Goal: Task Accomplishment & Management: Complete application form

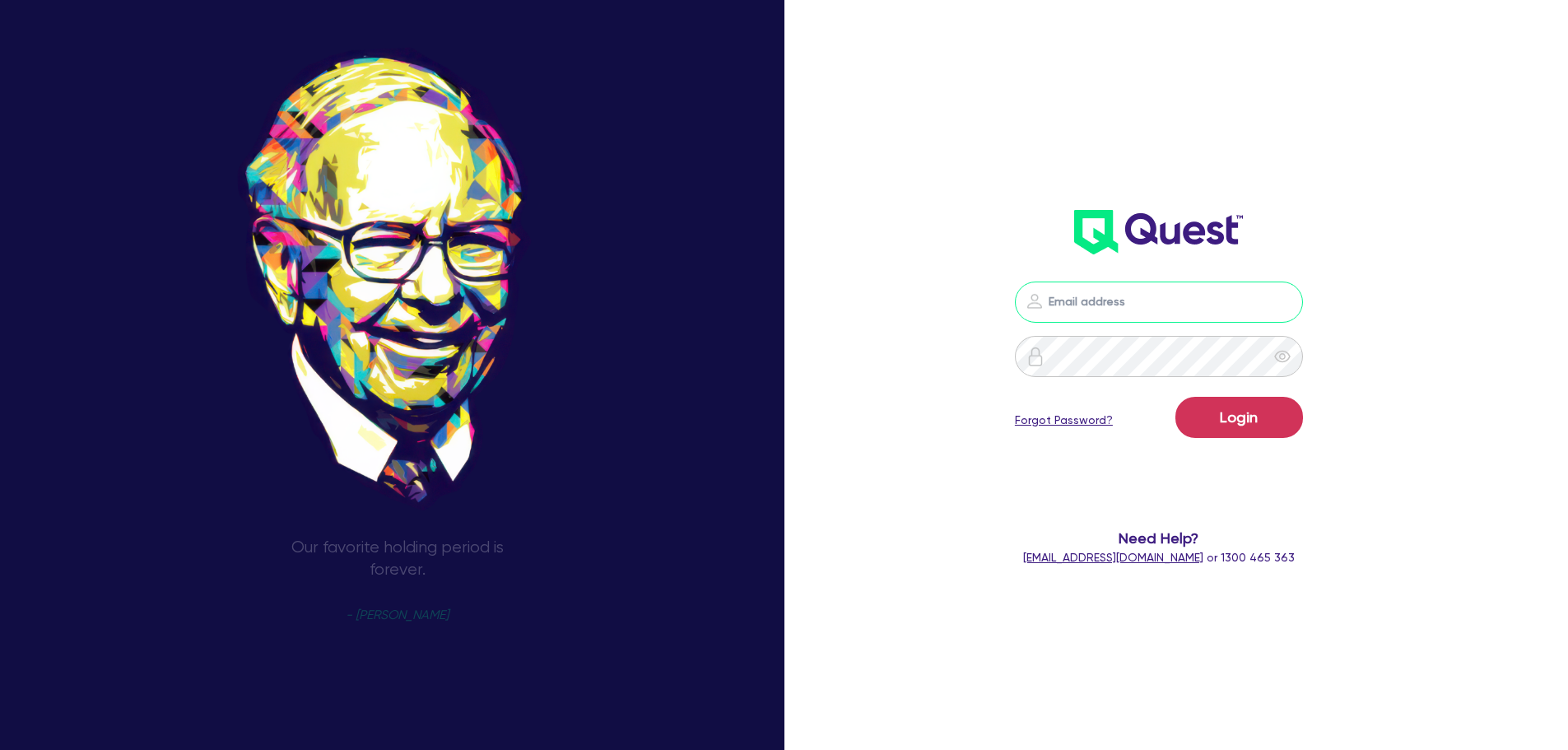
click at [1112, 291] on input "email" at bounding box center [1159, 301] width 288 height 41
type input "rob.matheson@quest.finance"
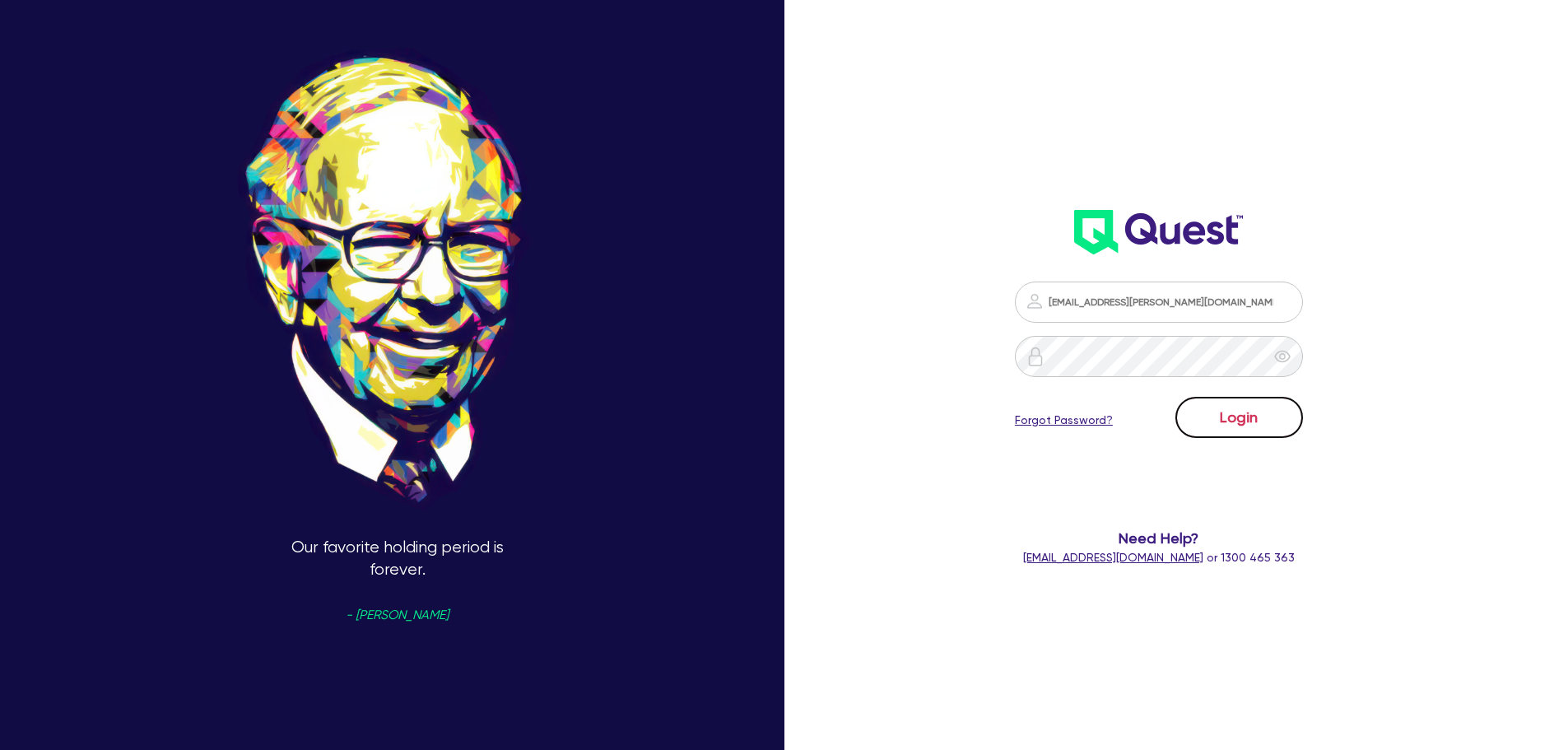
click at [1254, 429] on button "Login" at bounding box center [1239, 417] width 128 height 41
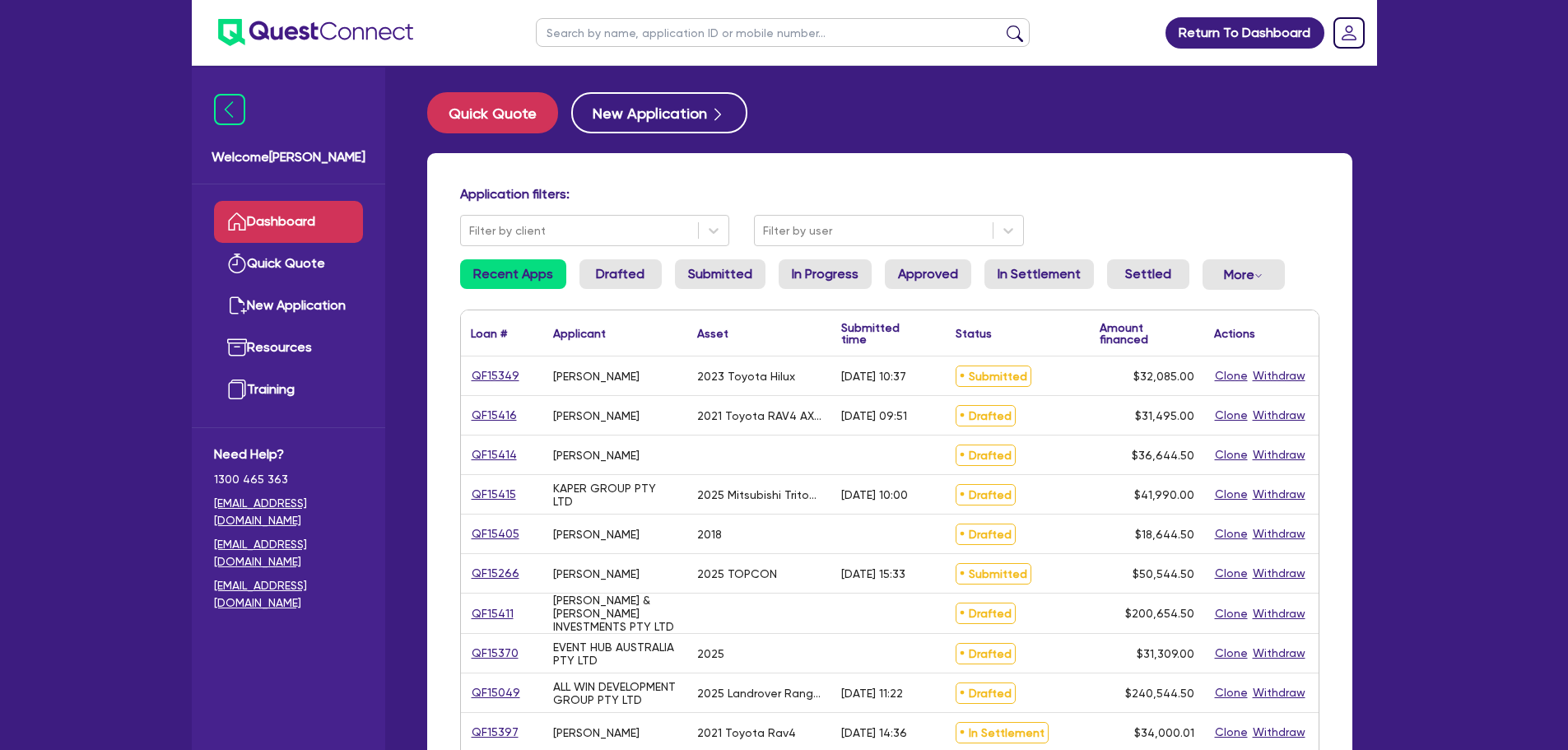
click at [634, 25] on input "text" at bounding box center [783, 33] width 494 height 29
type input "cabello"
click at [1001, 25] on button "submit" at bounding box center [1014, 35] width 26 height 23
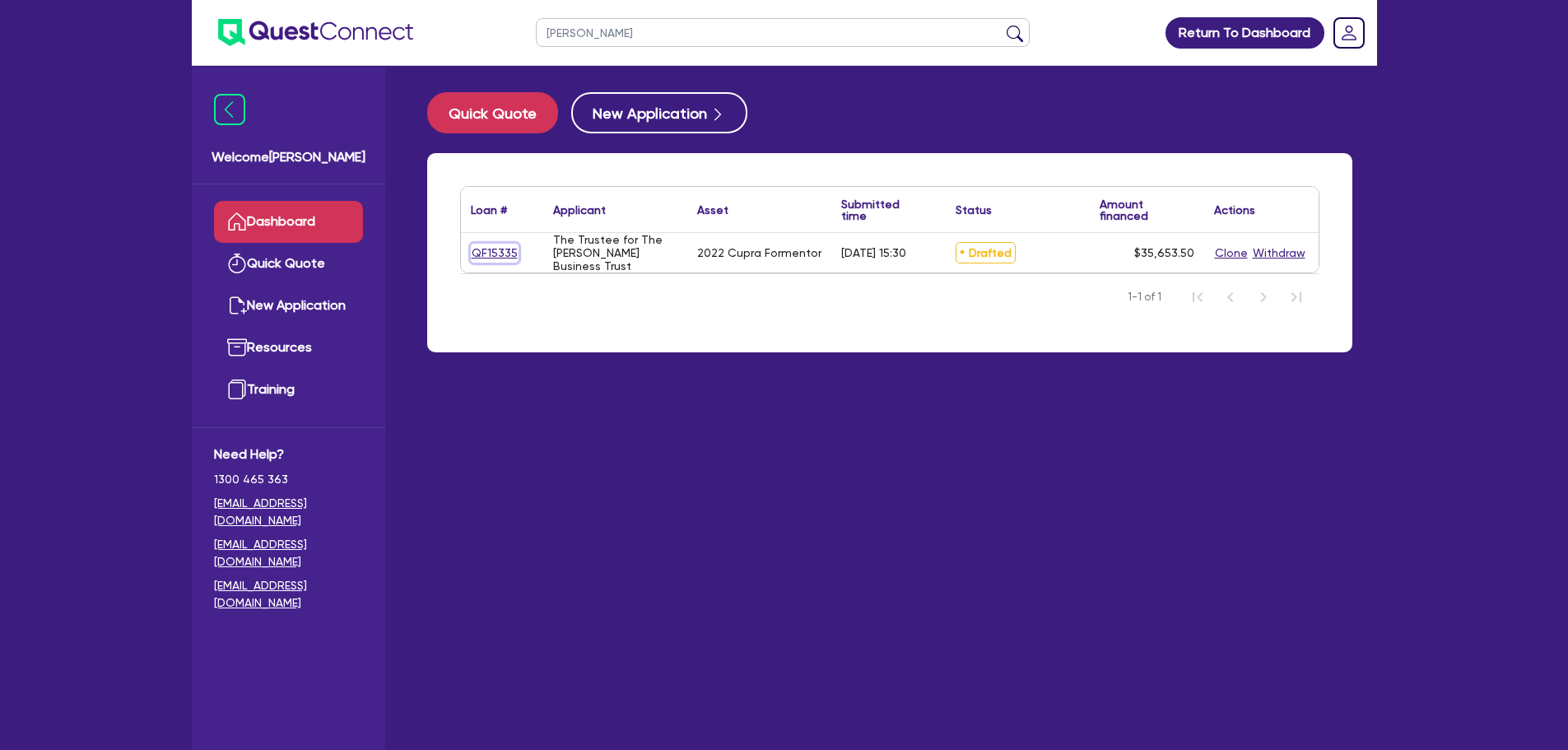
click at [493, 251] on link "QF15335" at bounding box center [495, 252] width 48 height 19
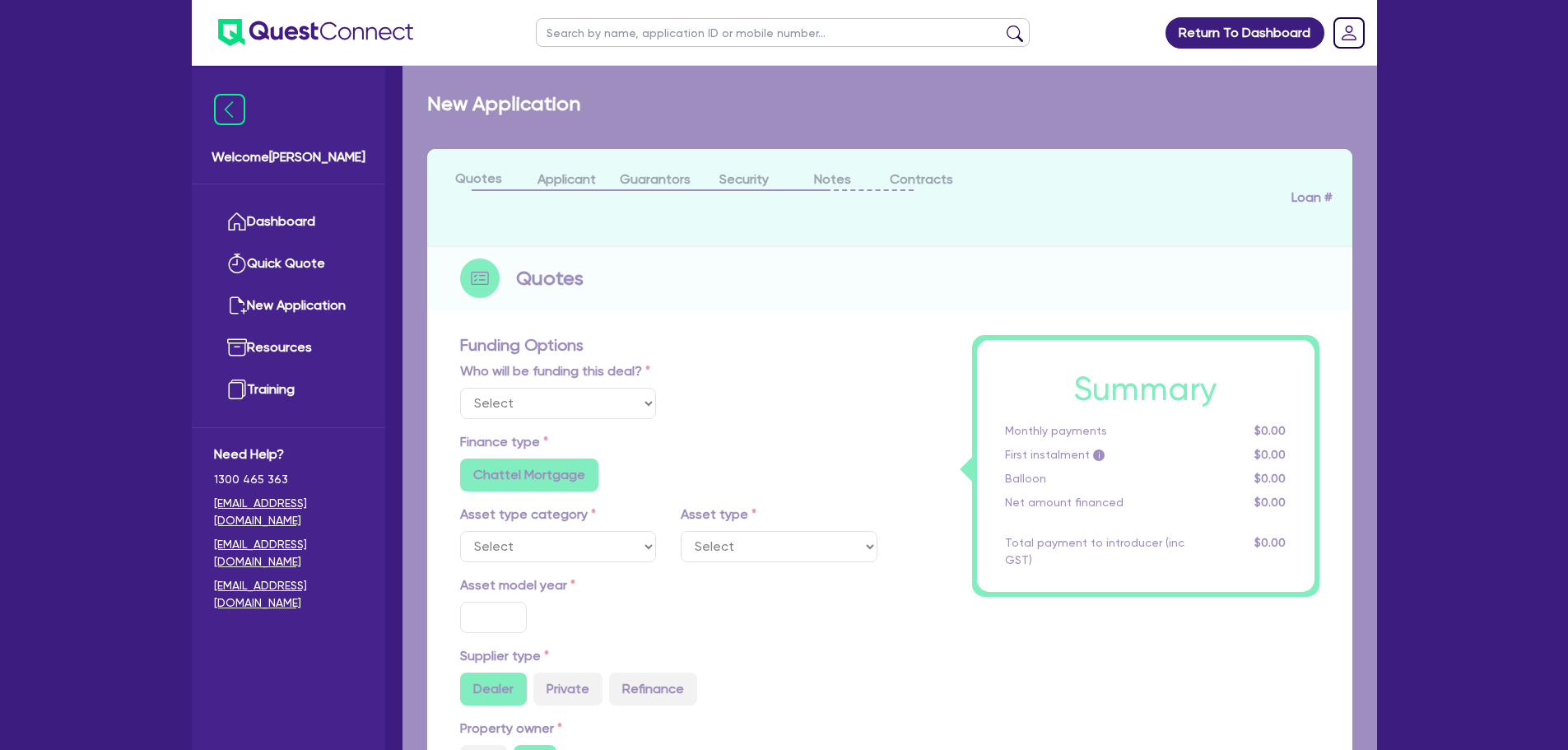
select select "Other"
select select "CARS_AND_LIGHT_TRUCKS"
type input "2022"
type input "34,999"
type input "4"
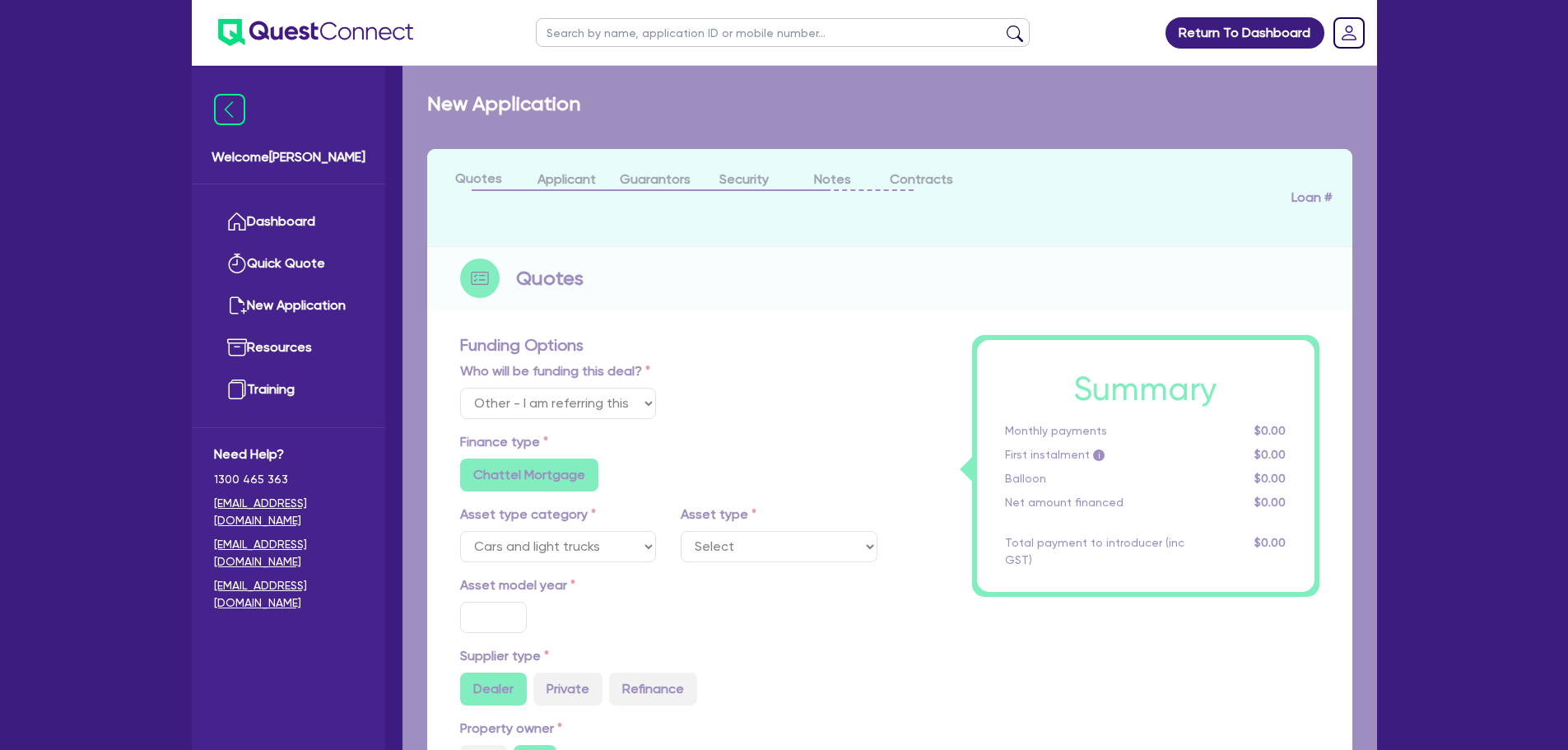
type input "1,426.14"
type input "14.95"
type input "900"
radio input "true"
radio input "false"
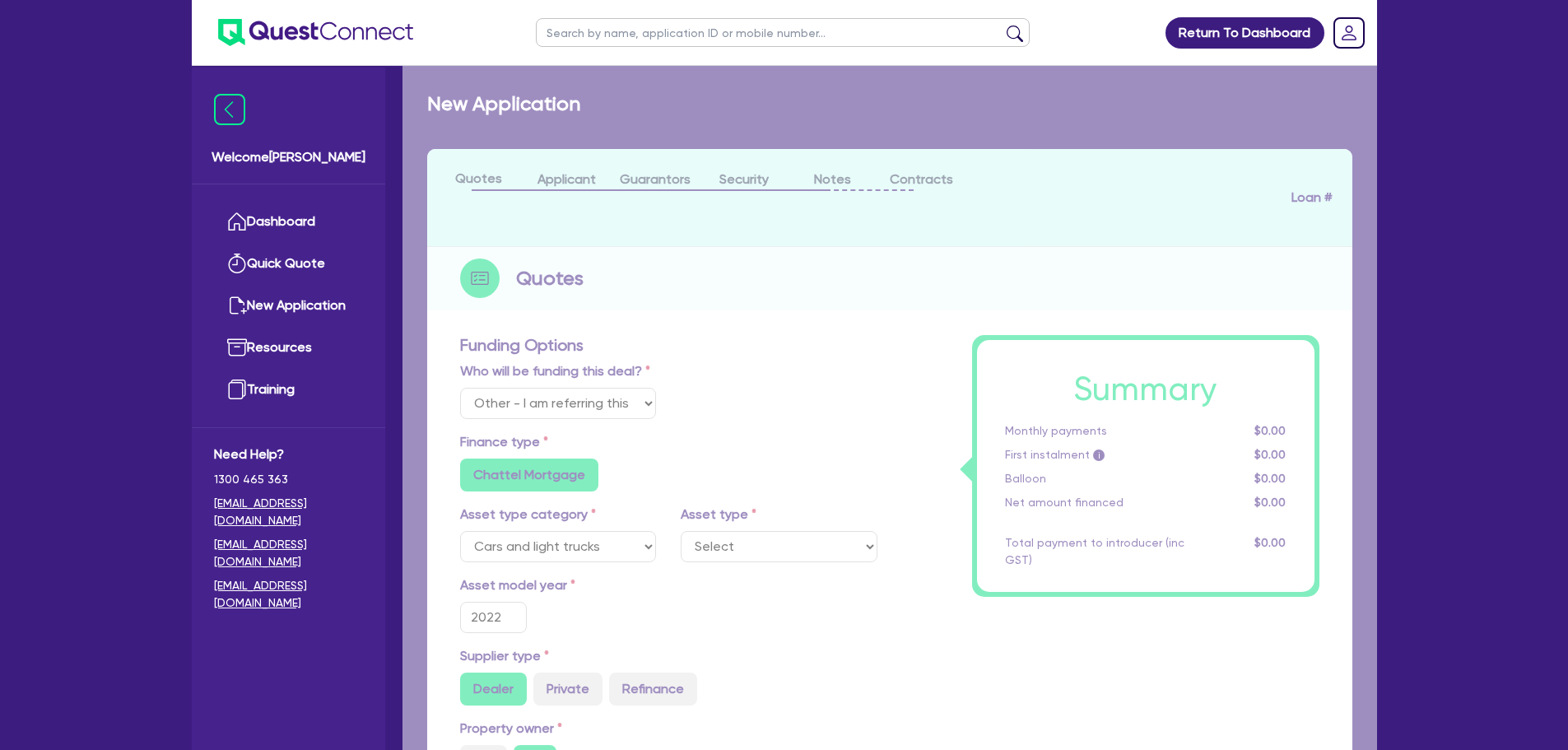
select select "PASSENGER_VEHICLES"
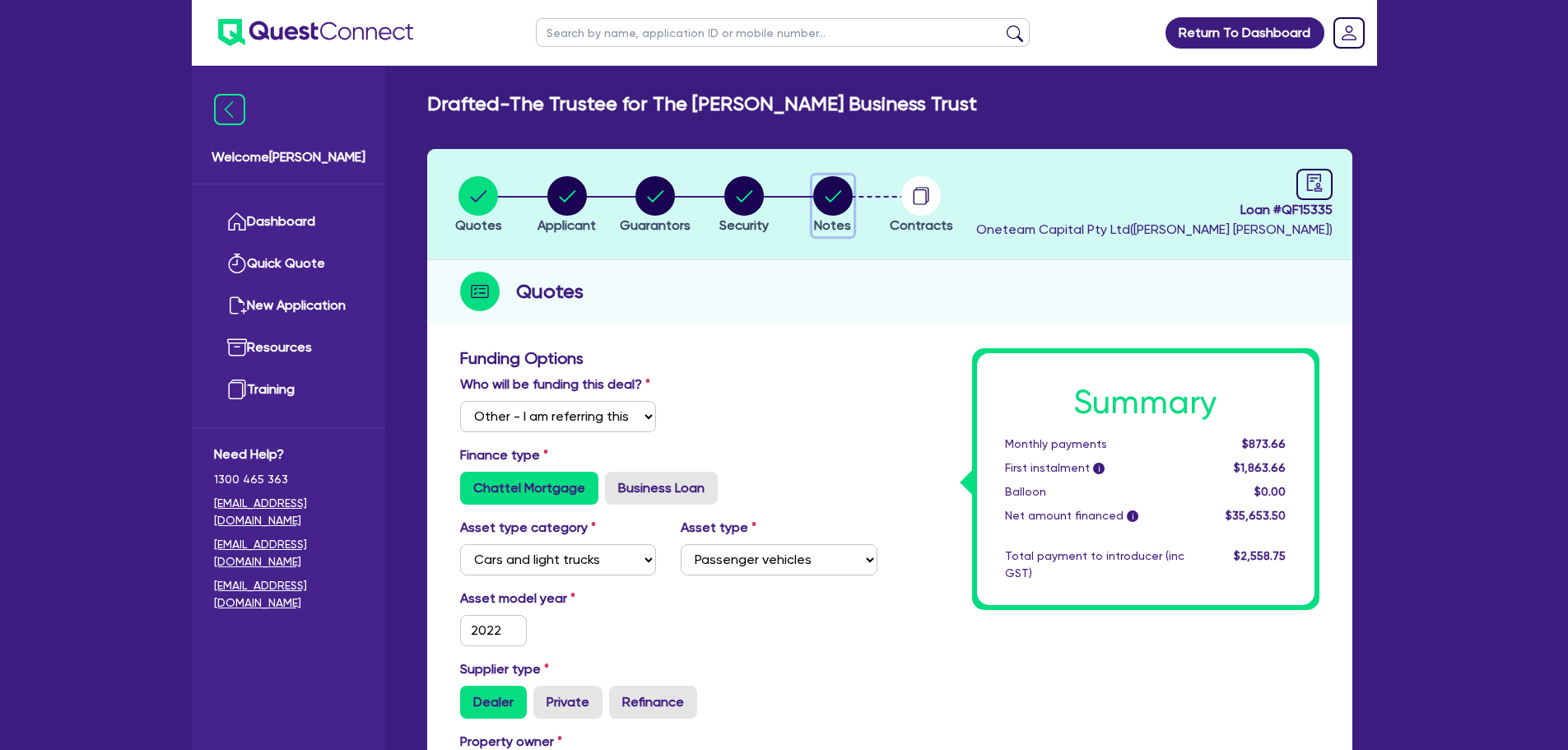
click at [833, 206] on circle "button" at bounding box center [833, 196] width 40 height 40
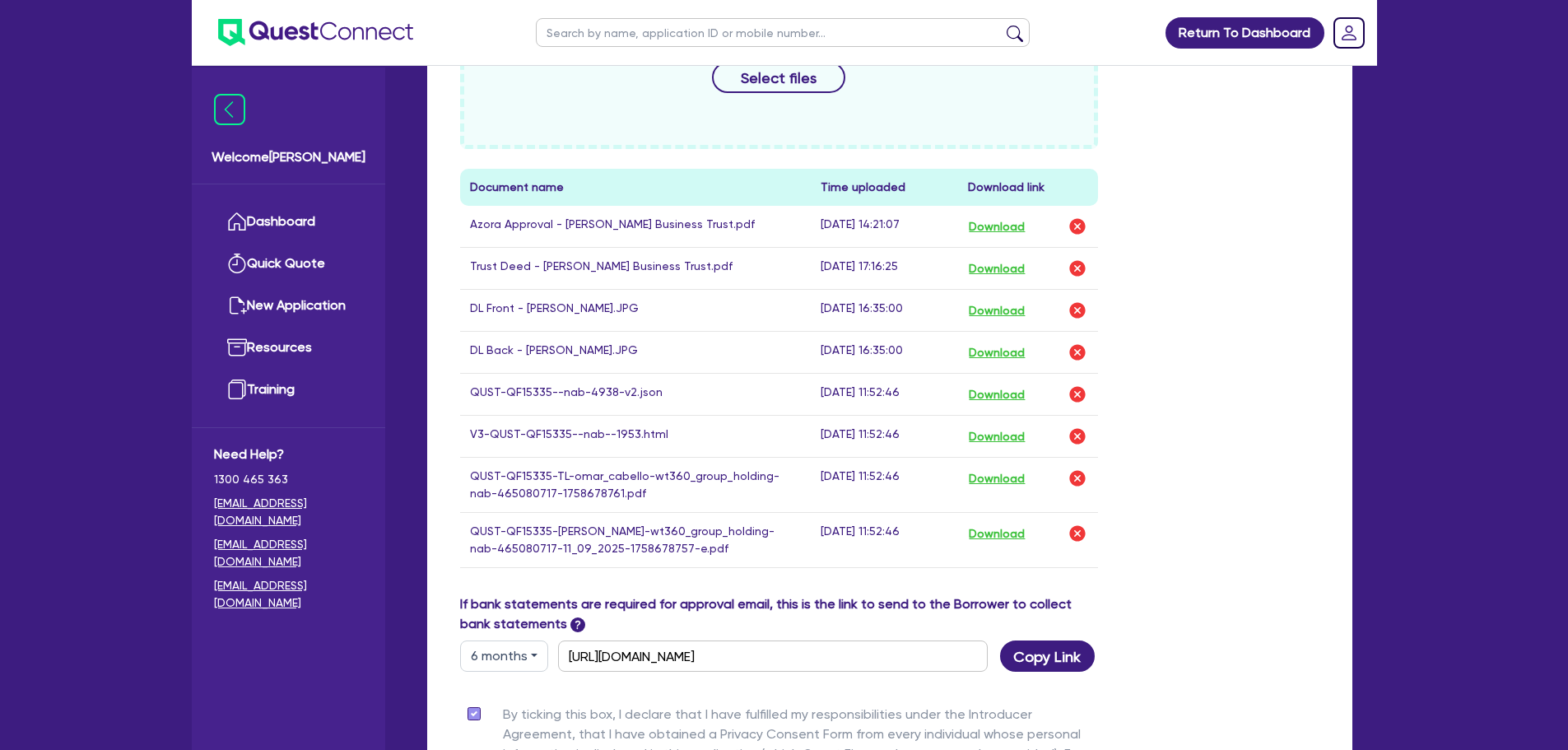
scroll to position [824, 0]
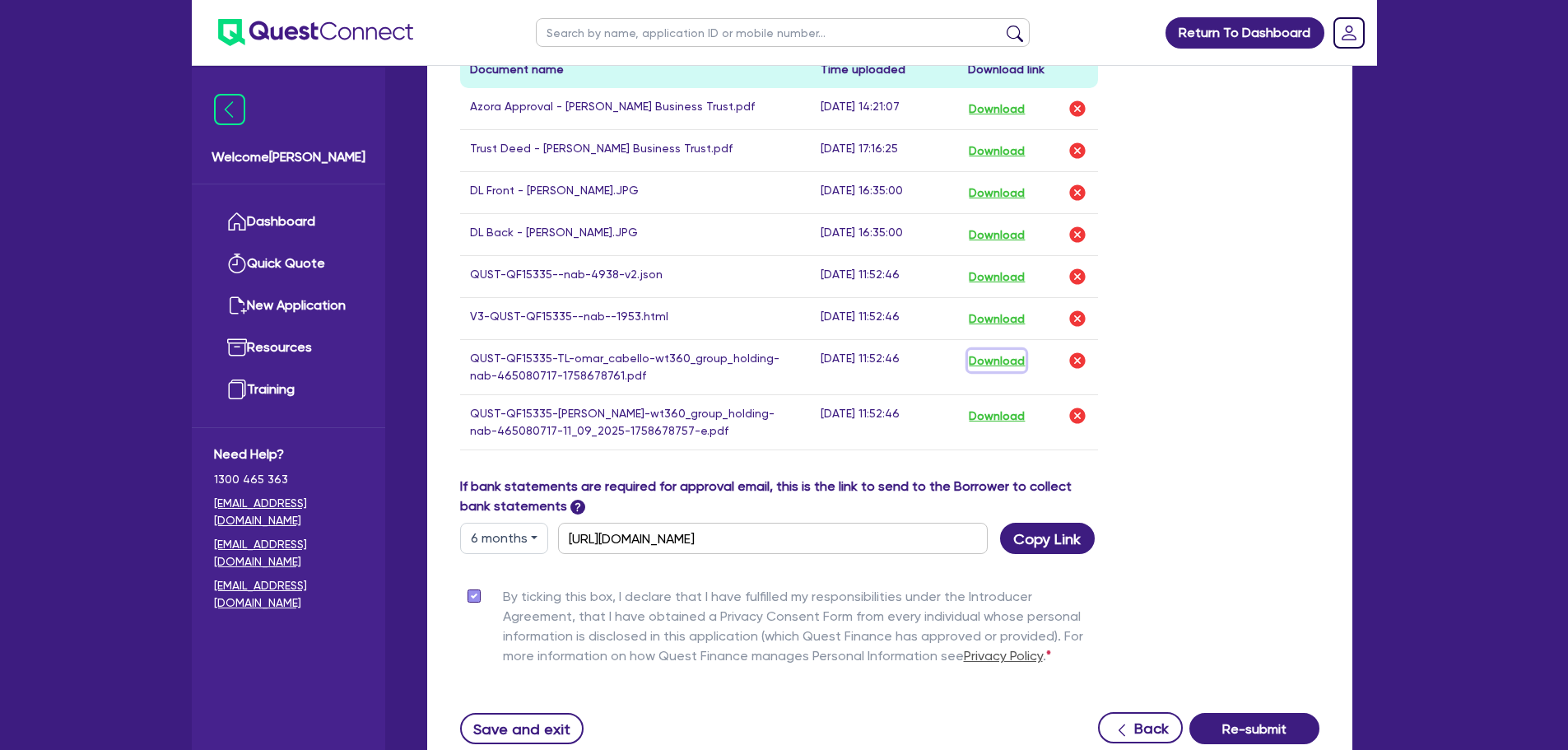
click at [1005, 363] on button "Download" at bounding box center [996, 360] width 57 height 22
click at [1001, 278] on button "Download" at bounding box center [996, 277] width 57 height 22
drag, startPoint x: 1350, startPoint y: 198, endPoint x: 1326, endPoint y: 216, distance: 30.0
click at [1350, 198] on div "Supporting Notes Include the brief history on applicant/s and purpose of loan: …" at bounding box center [889, 147] width 925 height 1260
click at [1010, 411] on button "Download" at bounding box center [996, 416] width 57 height 22
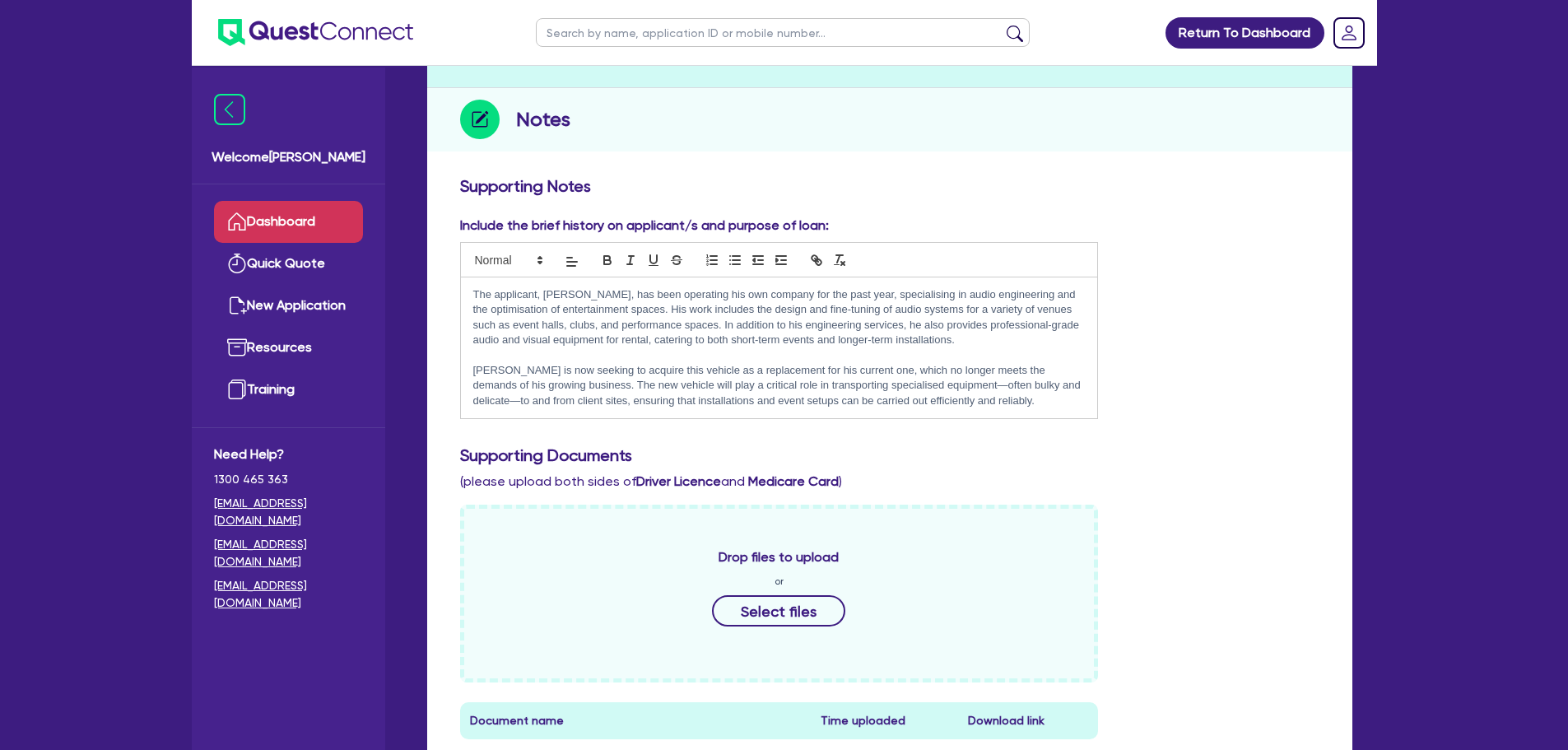
scroll to position [0, 0]
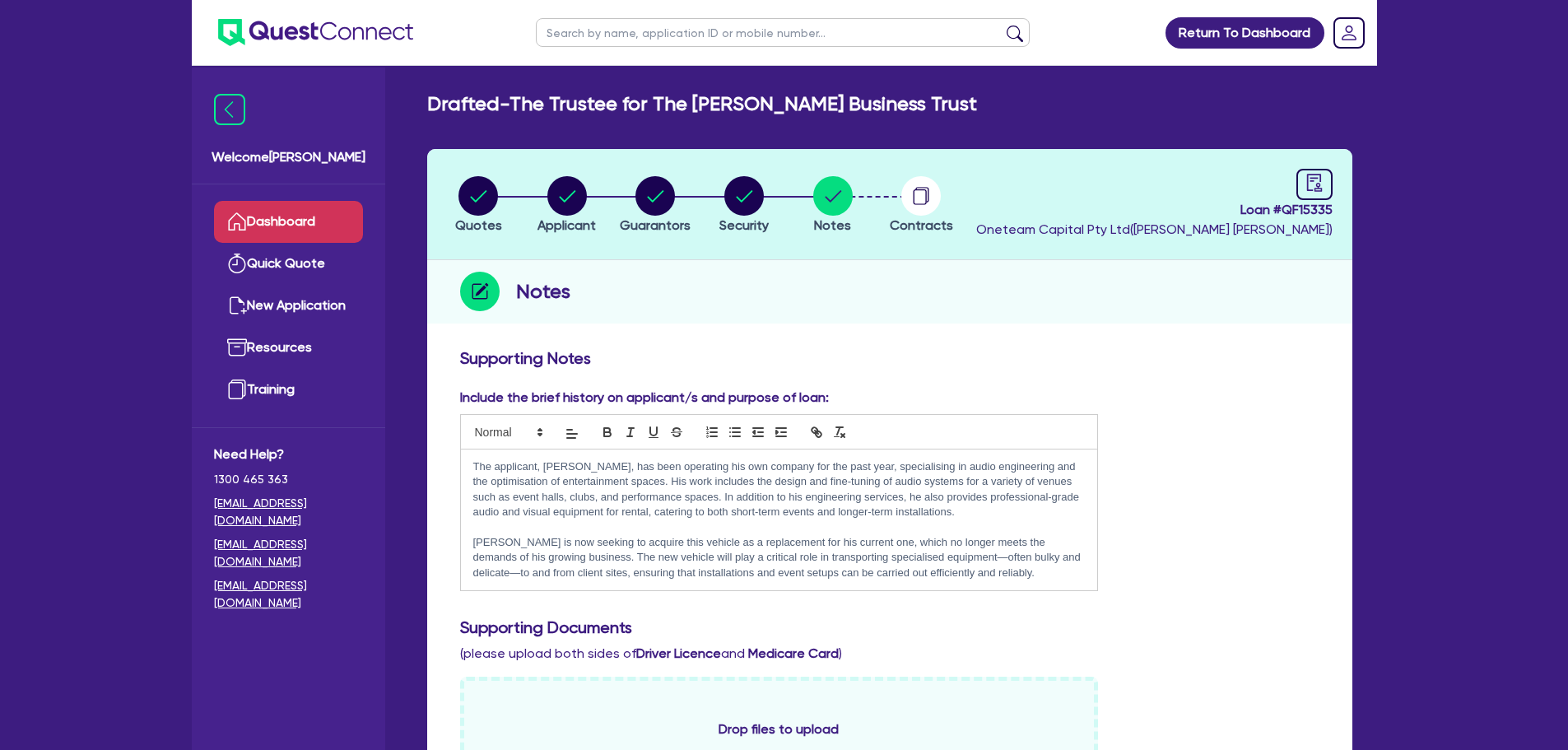
click at [273, 208] on link "Dashboard" at bounding box center [289, 222] width 149 height 42
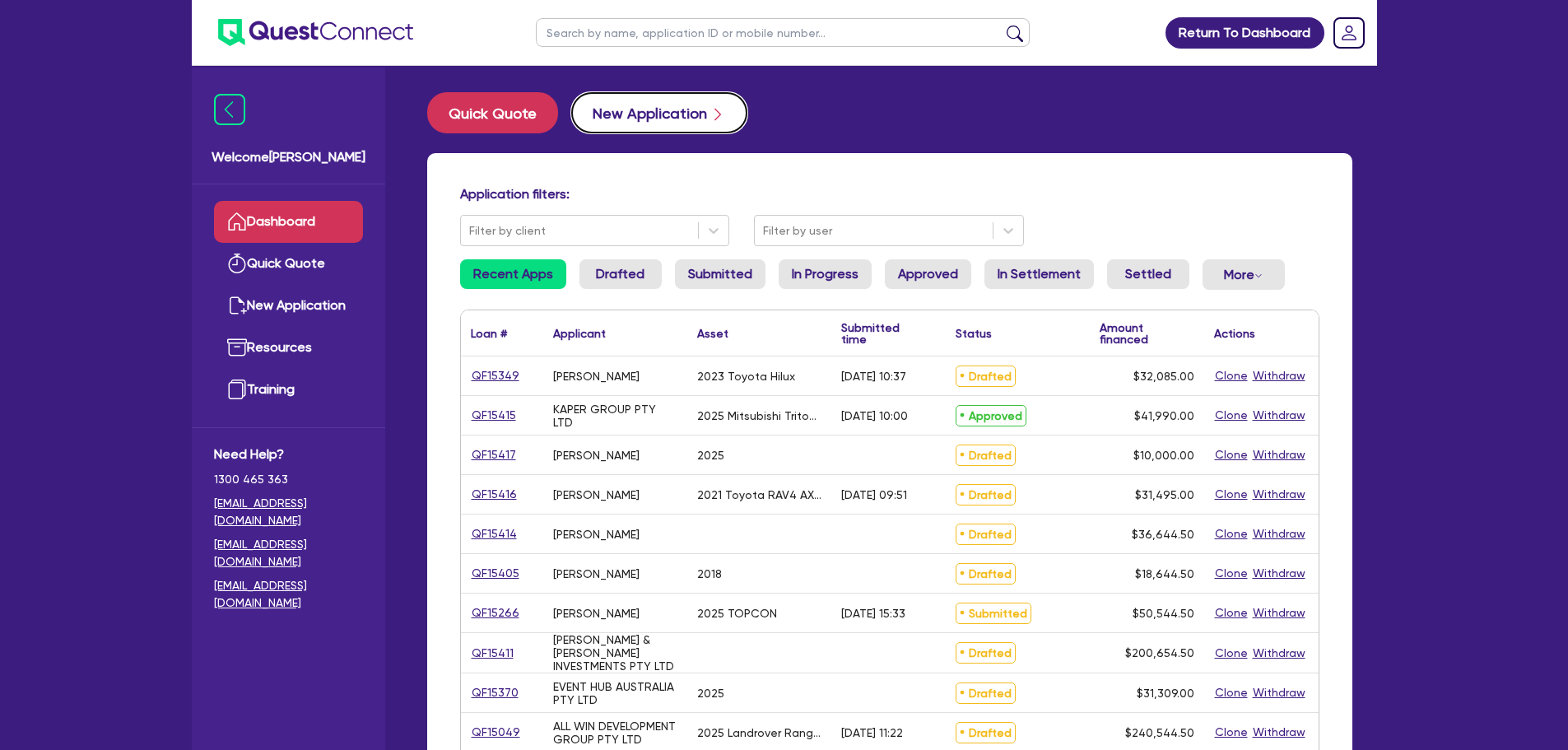
click at [656, 102] on button "New Application" at bounding box center [659, 113] width 176 height 41
select select "Other"
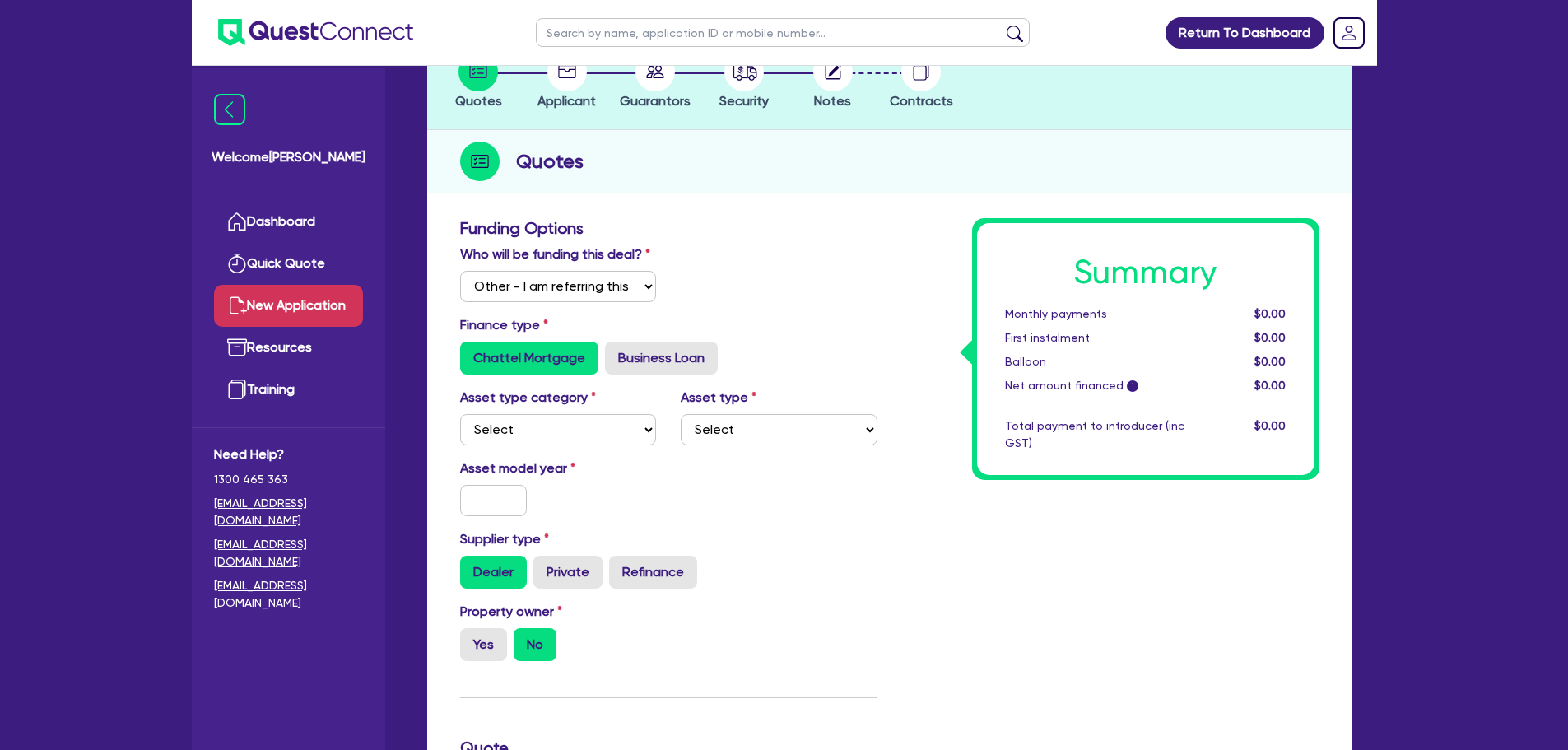
scroll to position [247, 0]
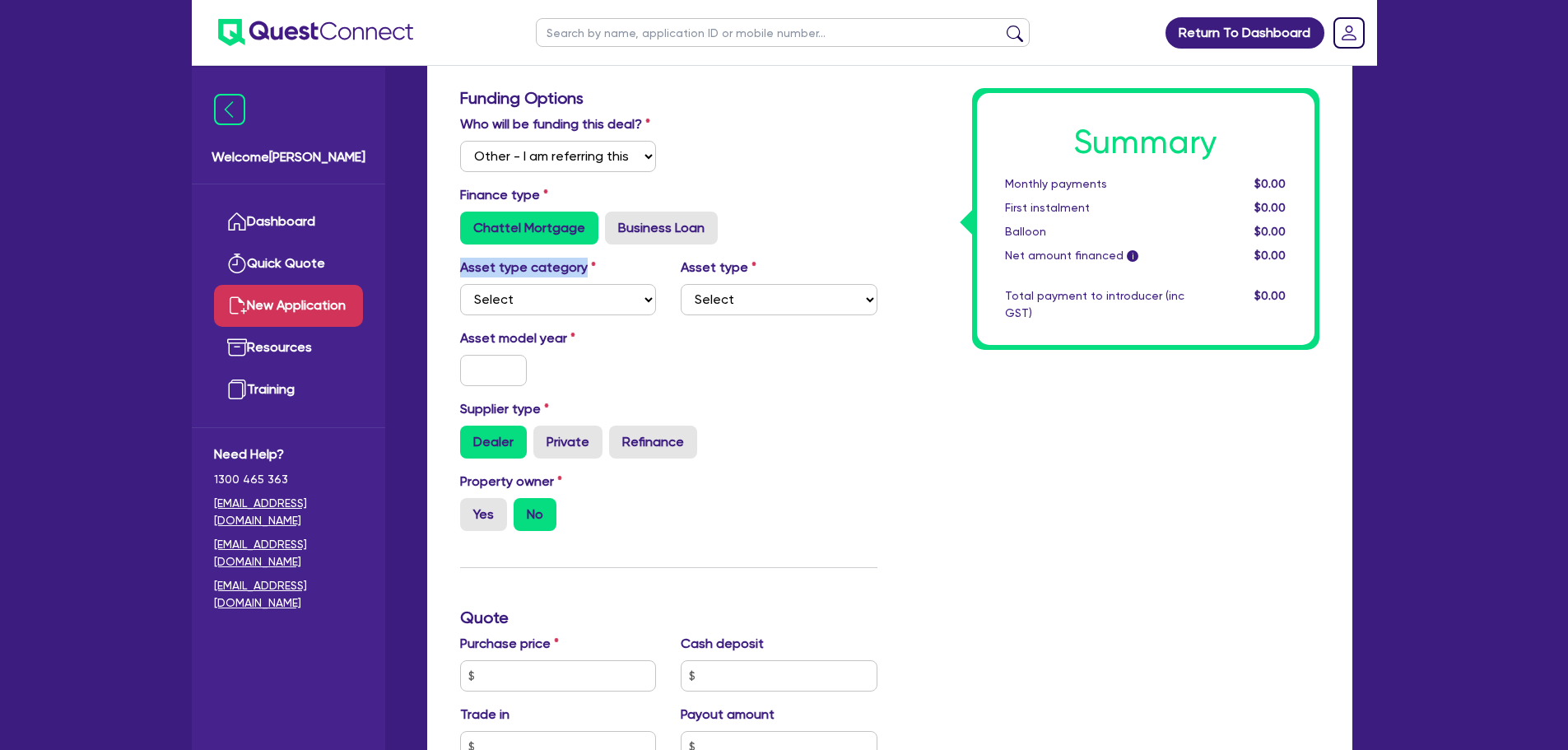
click at [607, 286] on div "Asset type category Select Cars and light trucks Primary assets Secondary asset…" at bounding box center [558, 286] width 222 height 57
click at [596, 312] on select "Select Cars and light trucks Primary assets Secondary assets Tertiary assets" at bounding box center [558, 300] width 197 height 31
select select "CARS_AND_LIGHT_TRUCKS"
click at [460, 284] on select "Select Cars and light trucks Primary assets Secondary assets Tertiary assets" at bounding box center [558, 300] width 197 height 31
click at [724, 309] on select "Select Passenger vehicles Vans and utes Light trucks up to 4.5 tonne" at bounding box center [779, 300] width 197 height 31
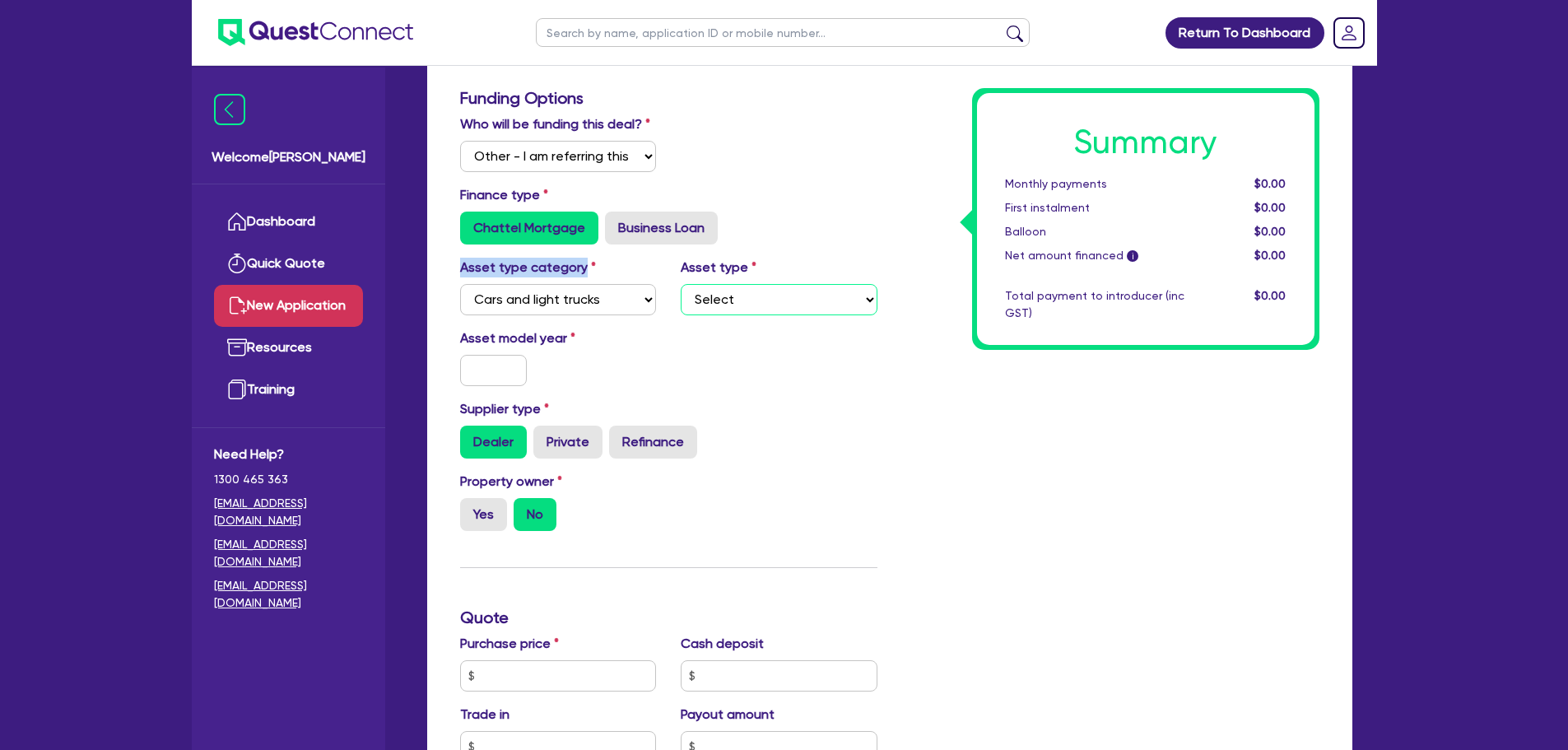
select select "PASSENGER_VEHICLES"
click at [681, 284] on select "Select Passenger vehicles Vans and utes Light trucks up to 4.5 tonne" at bounding box center [779, 300] width 197 height 31
click at [498, 358] on input "text" at bounding box center [494, 370] width 67 height 31
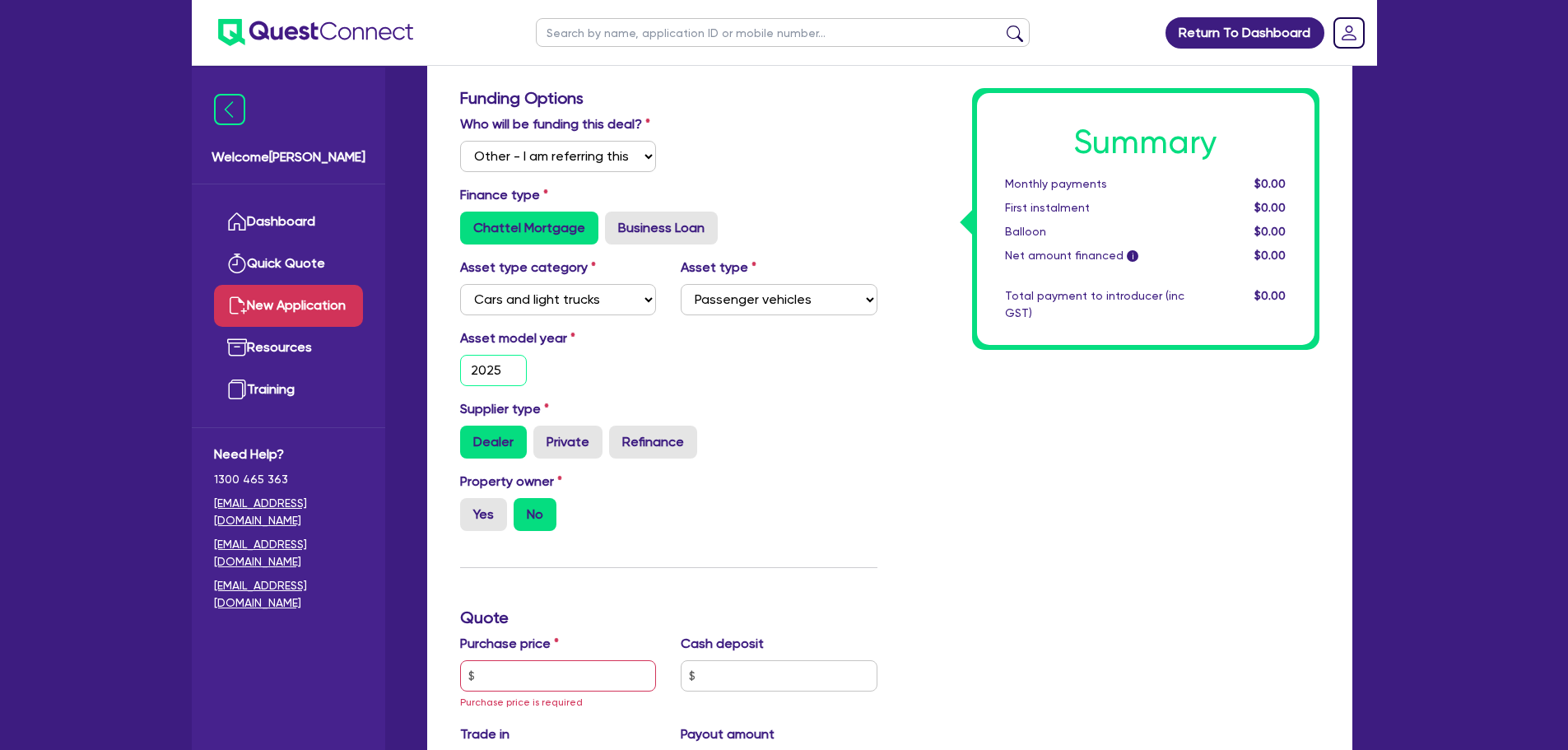
type input "2025"
click at [574, 680] on input "text" at bounding box center [558, 676] width 197 height 31
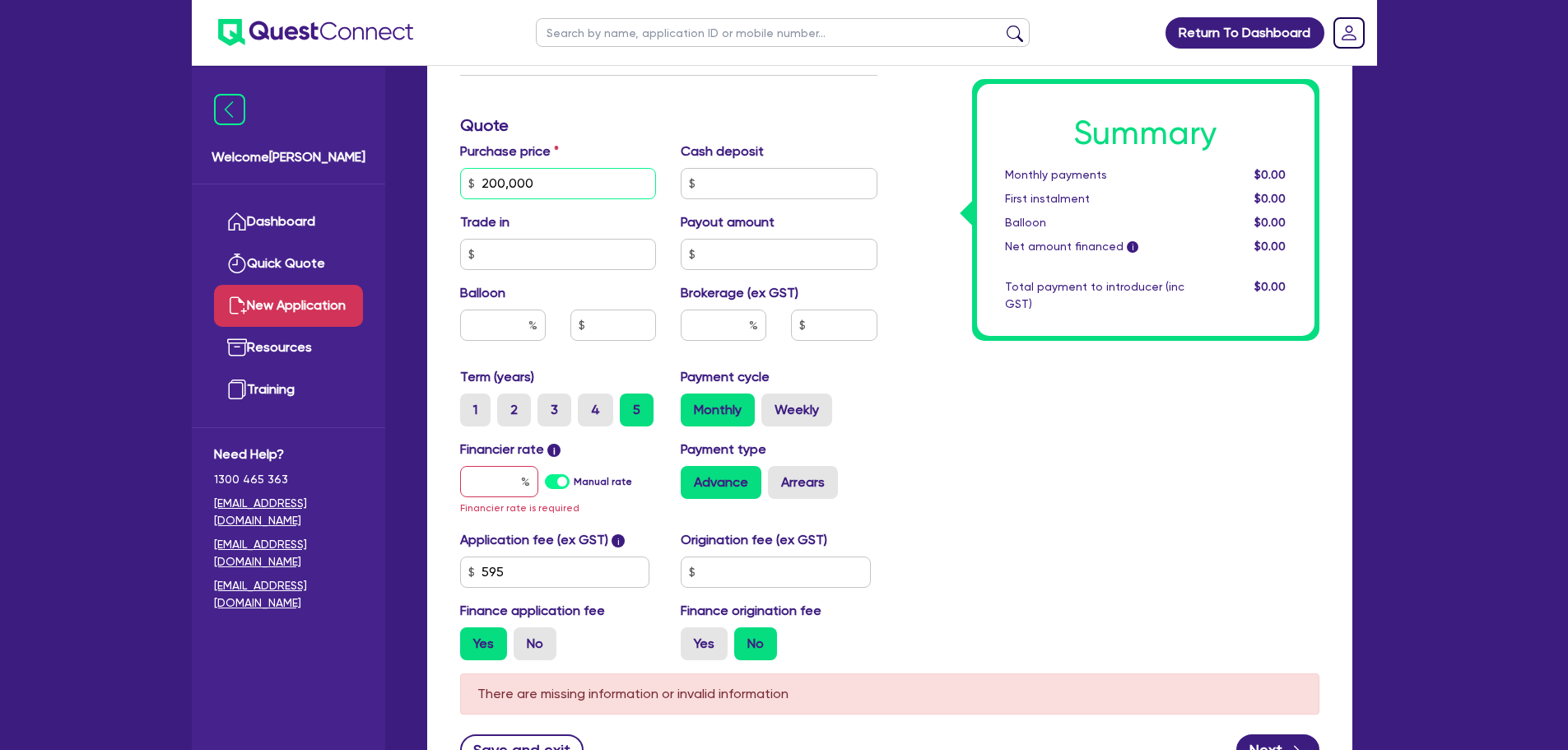
scroll to position [888, 0]
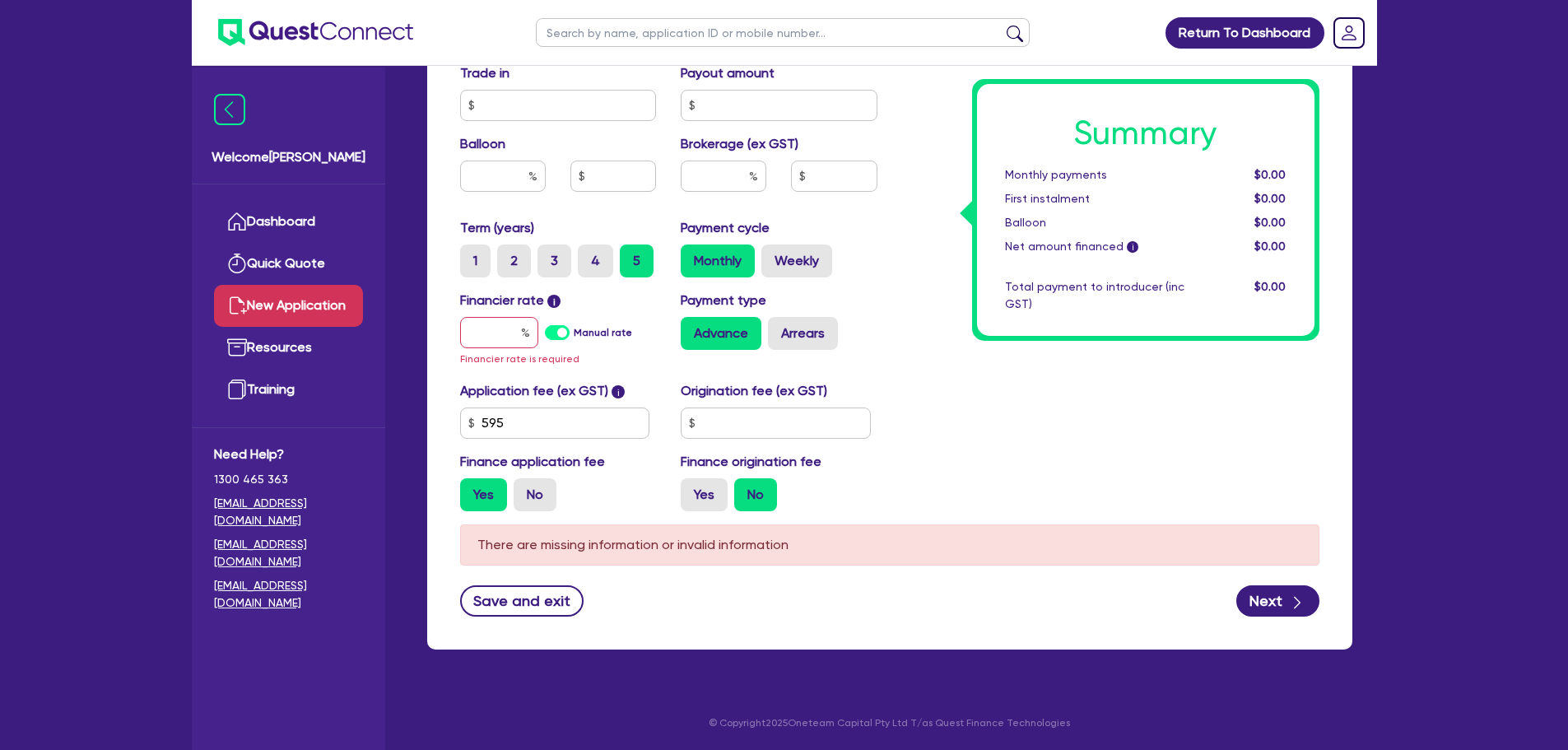
type input "200,000"
drag, startPoint x: 481, startPoint y: 340, endPoint x: 503, endPoint y: 338, distance: 22.1
click at [484, 340] on input "text" at bounding box center [499, 332] width 78 height 31
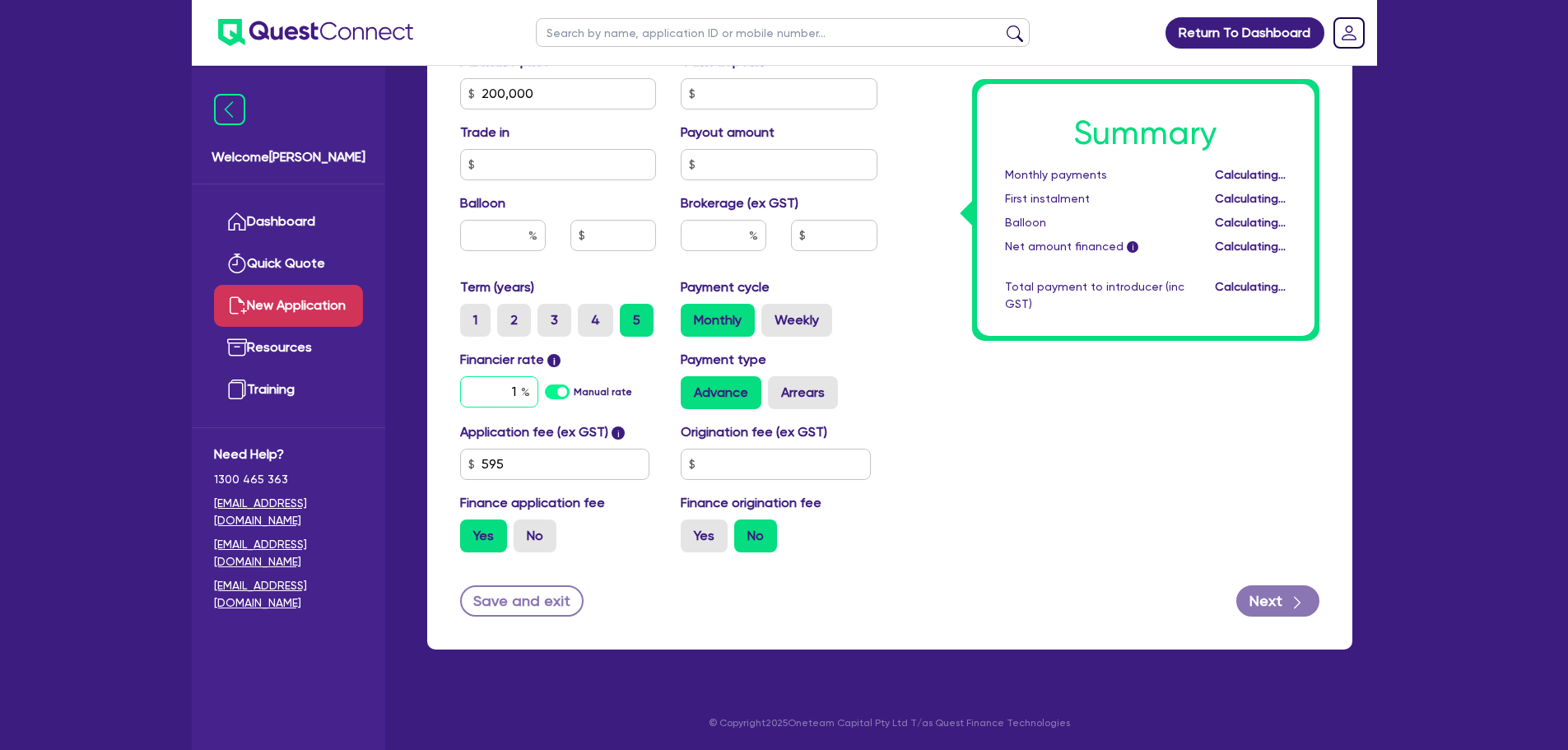
scroll to position [829, 0]
type input "10"
drag, startPoint x: 480, startPoint y: 345, endPoint x: 1199, endPoint y: 515, distance: 738.8
click at [1199, 515] on div "Summary Monthly payments $4,228.09 First instalment $4,228.09 Balloon $0.00 Net…" at bounding box center [1110, 35] width 442 height 1060
click at [1277, 596] on button "Next" at bounding box center [1278, 601] width 84 height 31
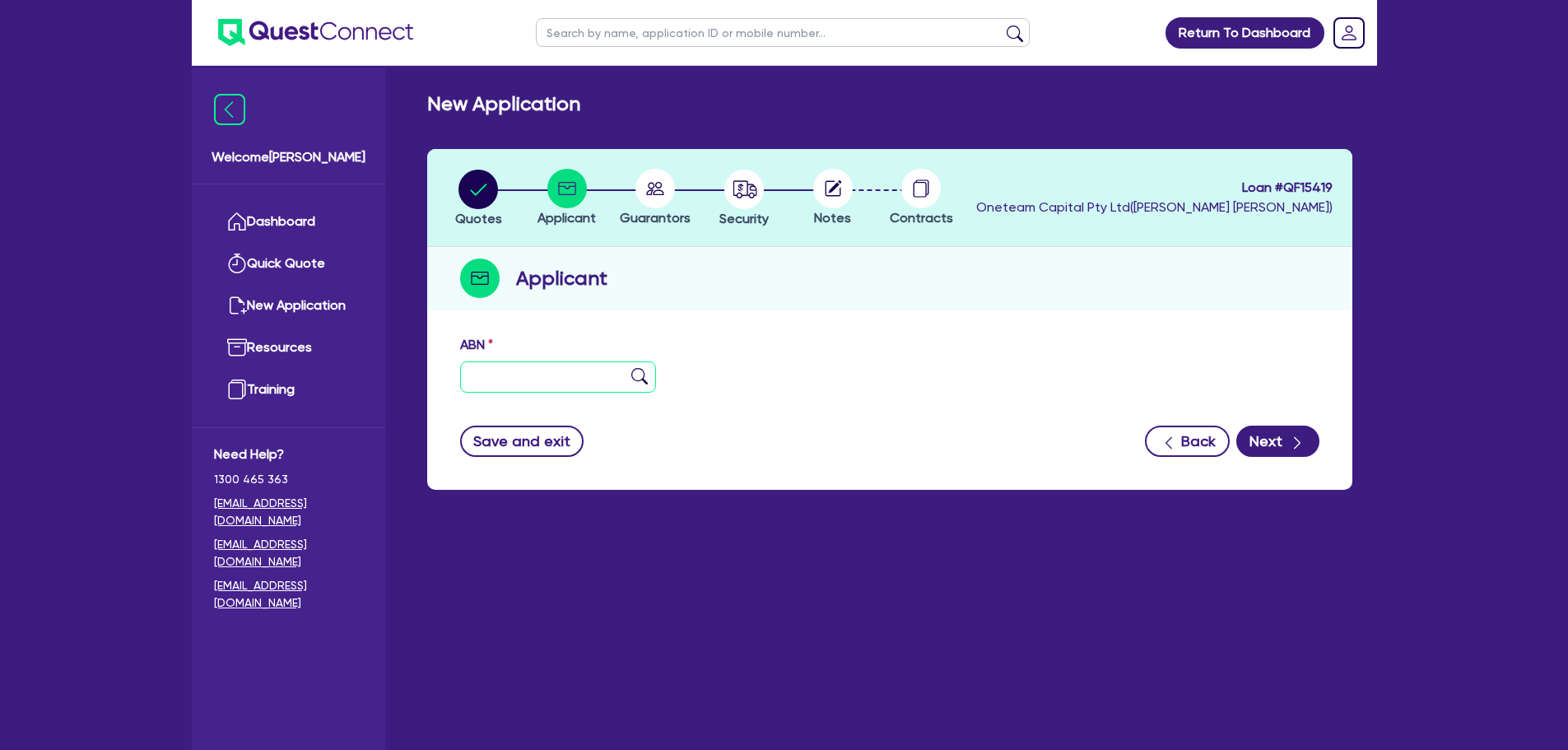
click at [567, 363] on input "text" at bounding box center [558, 377] width 197 height 31
paste input "text"
paste input "78 685 774 510"
type input "78 685 774 510"
click at [633, 382] on img at bounding box center [639, 376] width 16 height 16
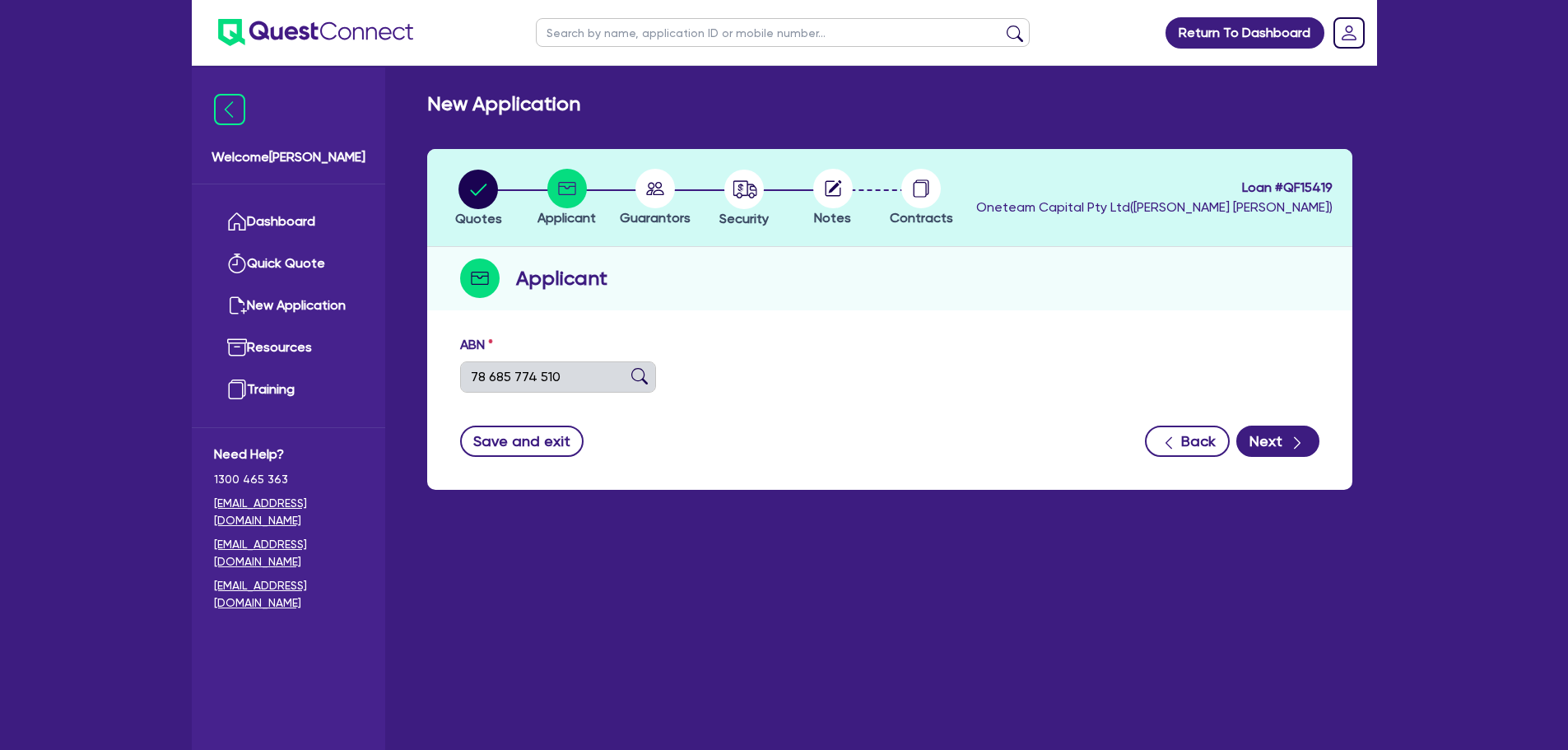
type input "IVY & POTTER PTY LTD"
type input "ERMC"
select select "COMPANY"
type input "28/03/2025"
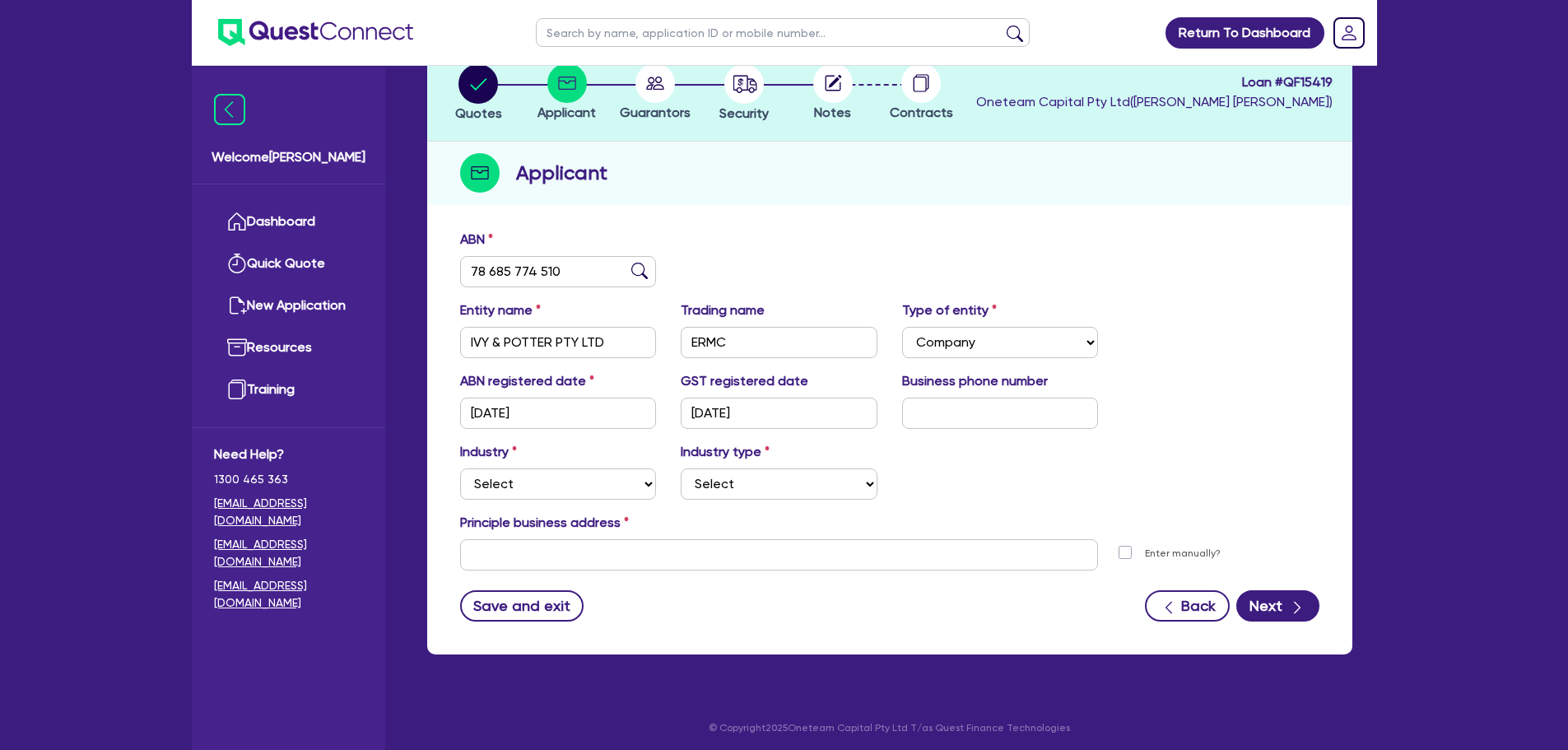
scroll to position [110, 0]
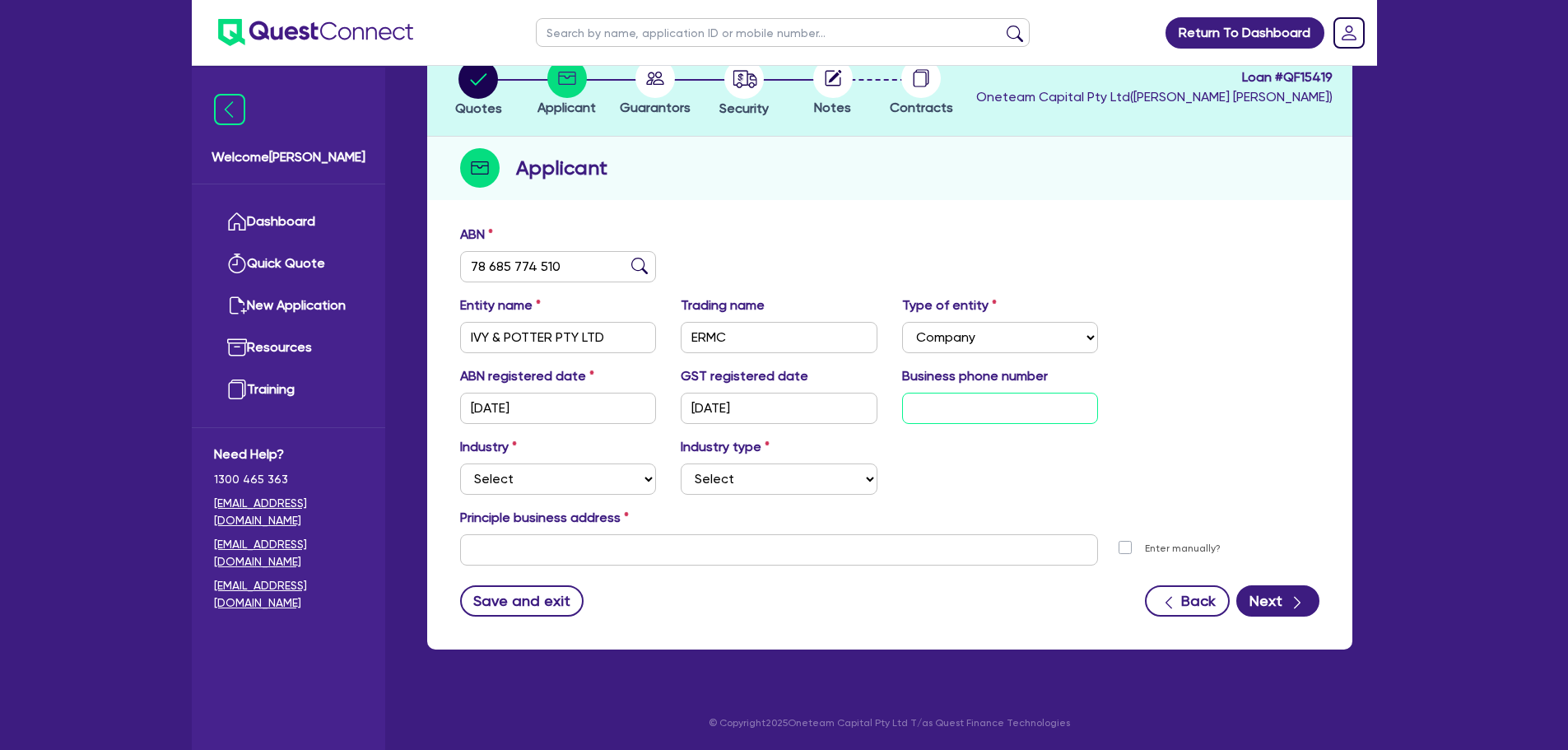
click at [949, 400] on input "text" at bounding box center [1001, 408] width 197 height 31
type input "04 5986 0003"
drag, startPoint x: 577, startPoint y: 488, endPoint x: 583, endPoint y: 503, distance: 16.2
click at [577, 488] on select "Select Accomodation & Food Services Administrative & Support Services Agricultu…" at bounding box center [558, 479] width 197 height 31
select select "TRANSPORT_WAREHOUSING"
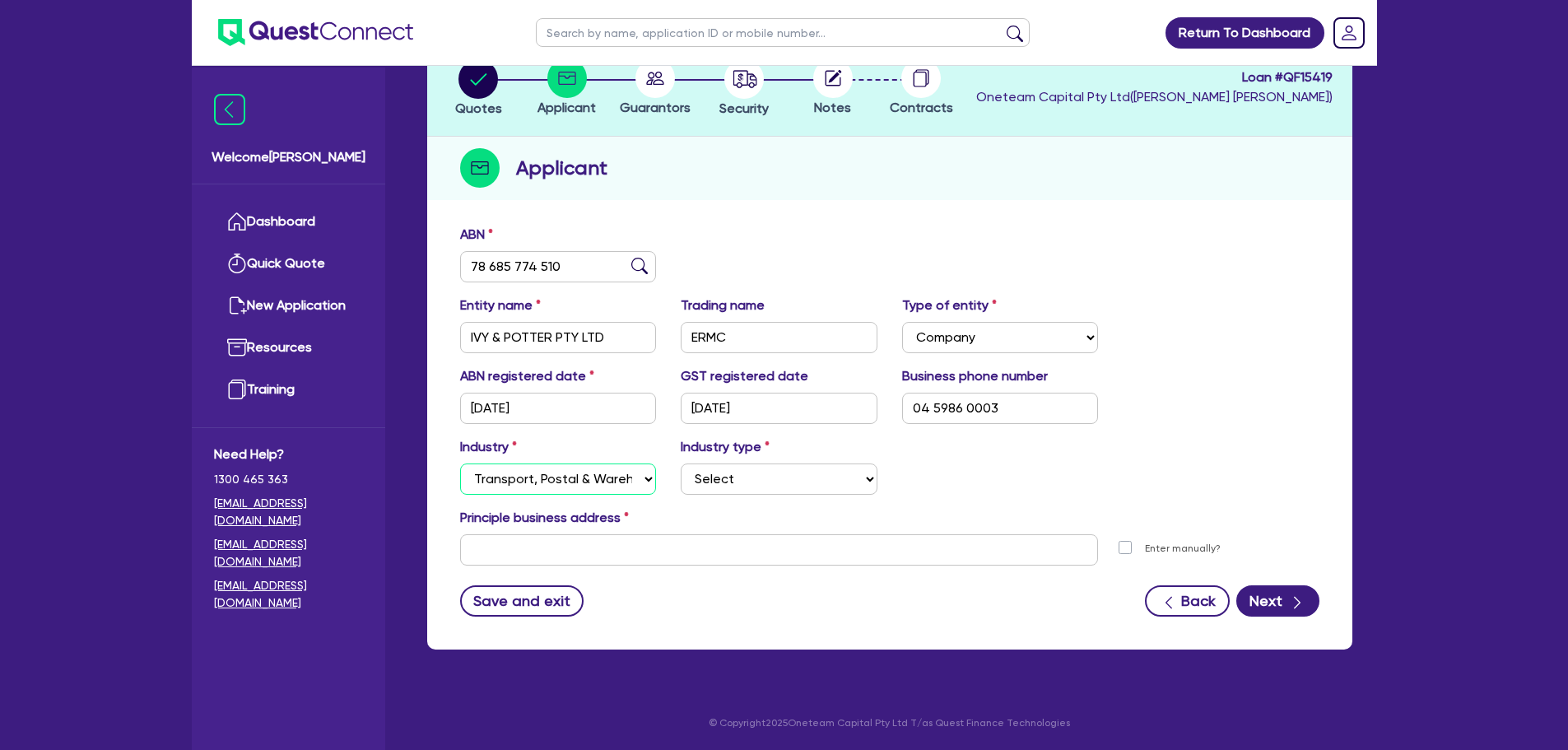
click at [460, 463] on select "Select Accomodation & Food Services Administrative & Support Services Agricultu…" at bounding box center [558, 479] width 197 height 31
click at [739, 485] on select "Select Taxi & Luxury Car Services Passengers & Freight Transport Services Posta…" at bounding box center [779, 479] width 197 height 31
select select "TAXI_LUXURY_CAR_SERVICES"
click at [681, 463] on select "Select Taxi & Luxury Car Services Passengers & Freight Transport Services Posta…" at bounding box center [779, 479] width 197 height 31
click at [675, 561] on input "text" at bounding box center [779, 549] width 638 height 31
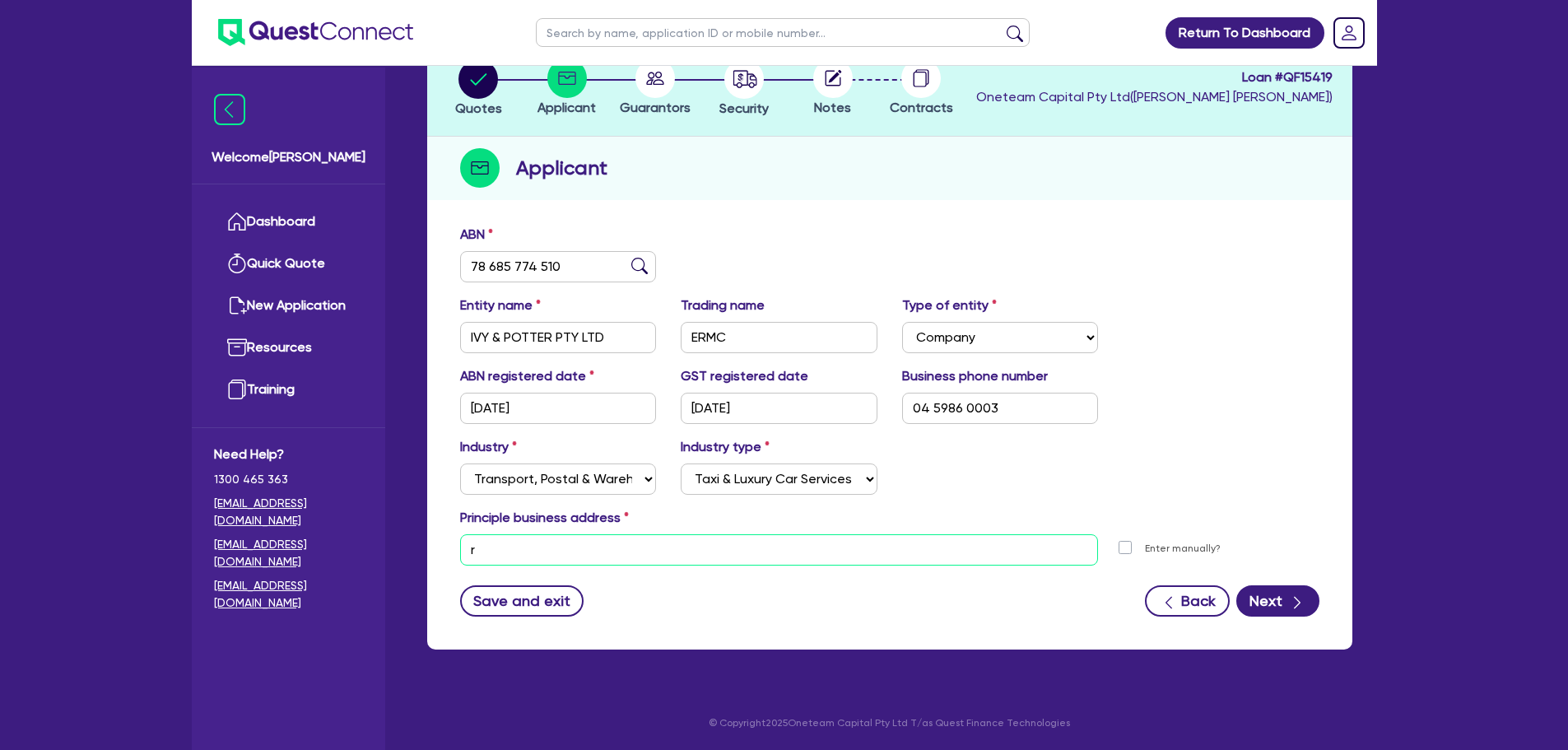
type input "r"
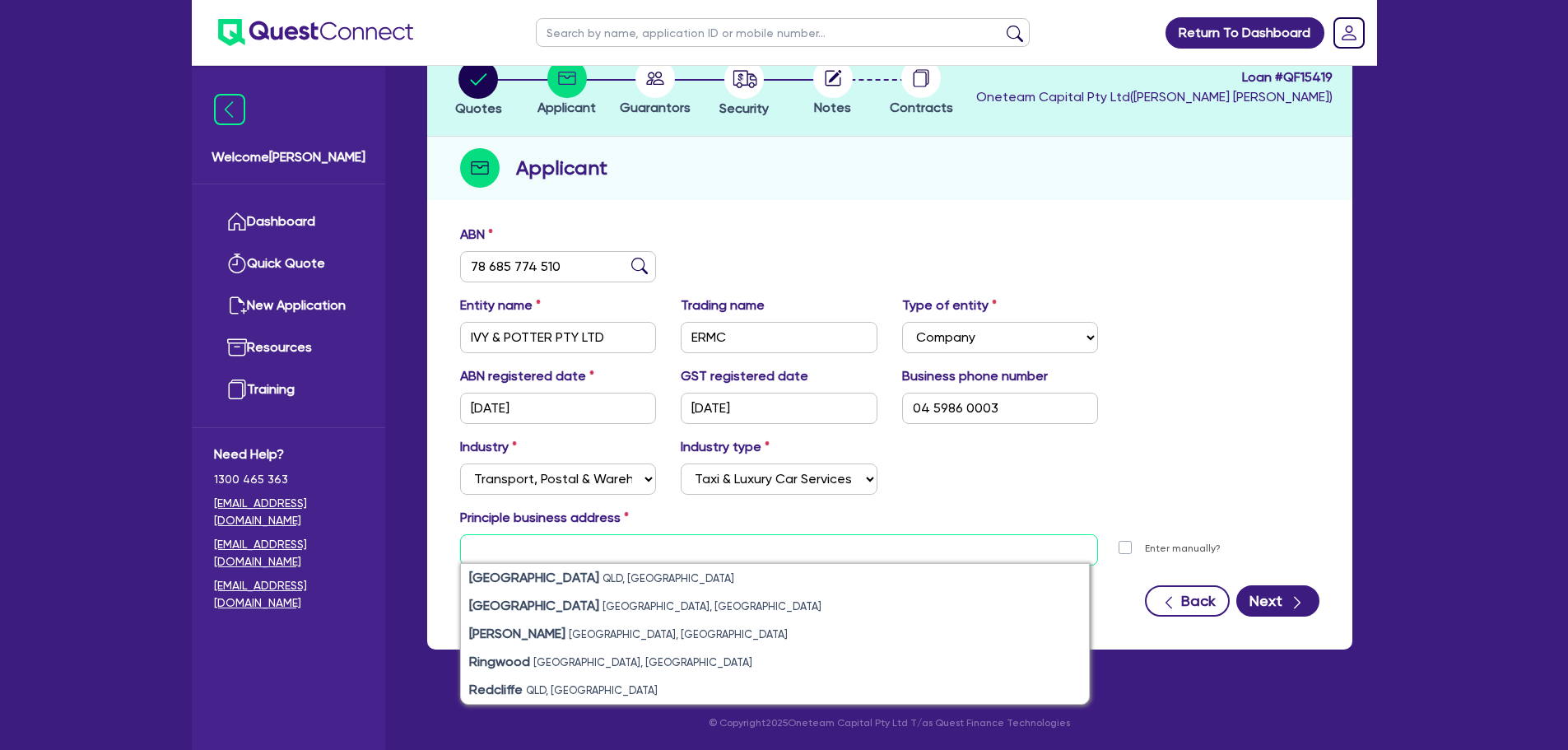
click at [861, 550] on input "text" at bounding box center [779, 549] width 638 height 31
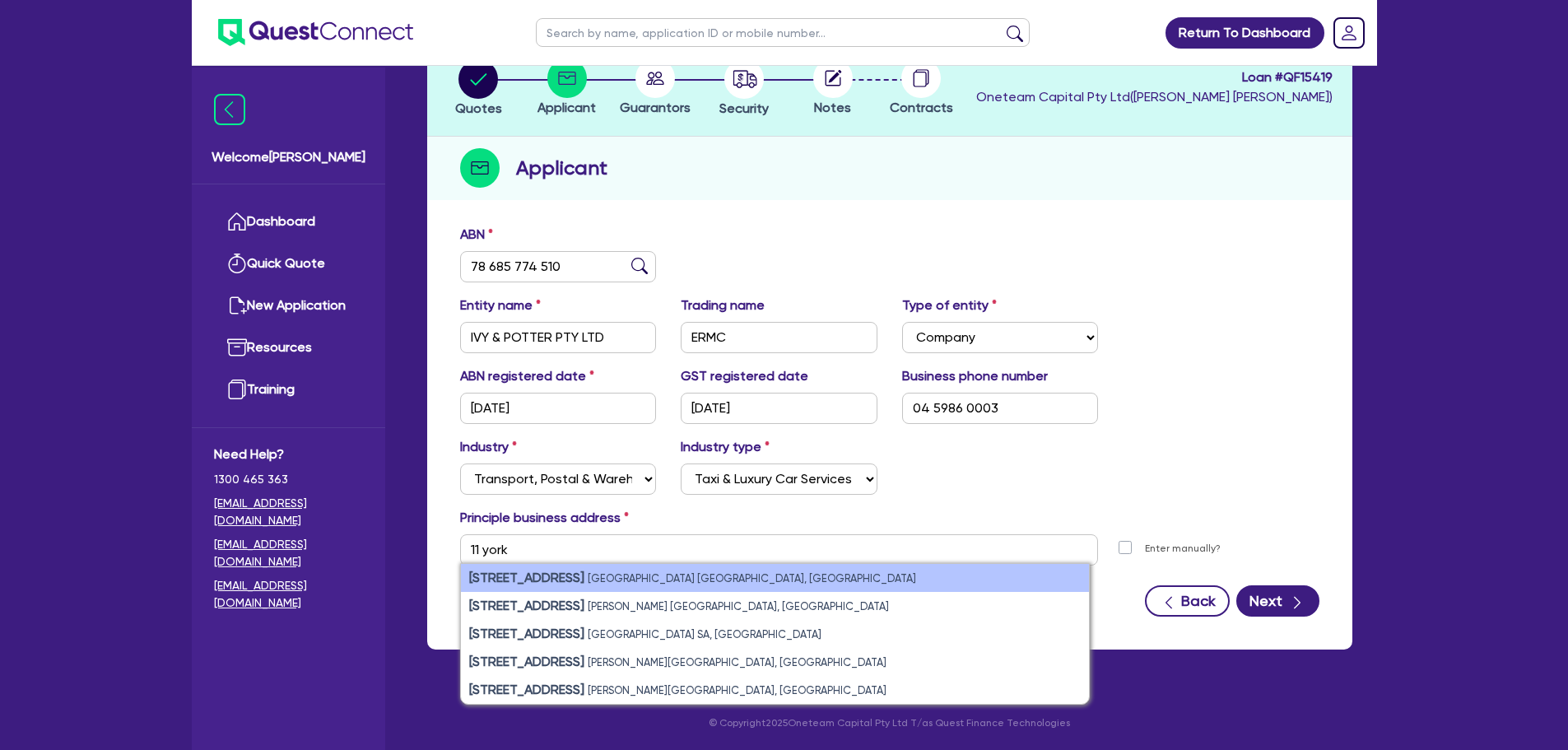
click at [805, 589] on li "11 York Street Sydney NSW, Australia" at bounding box center [775, 577] width 628 height 28
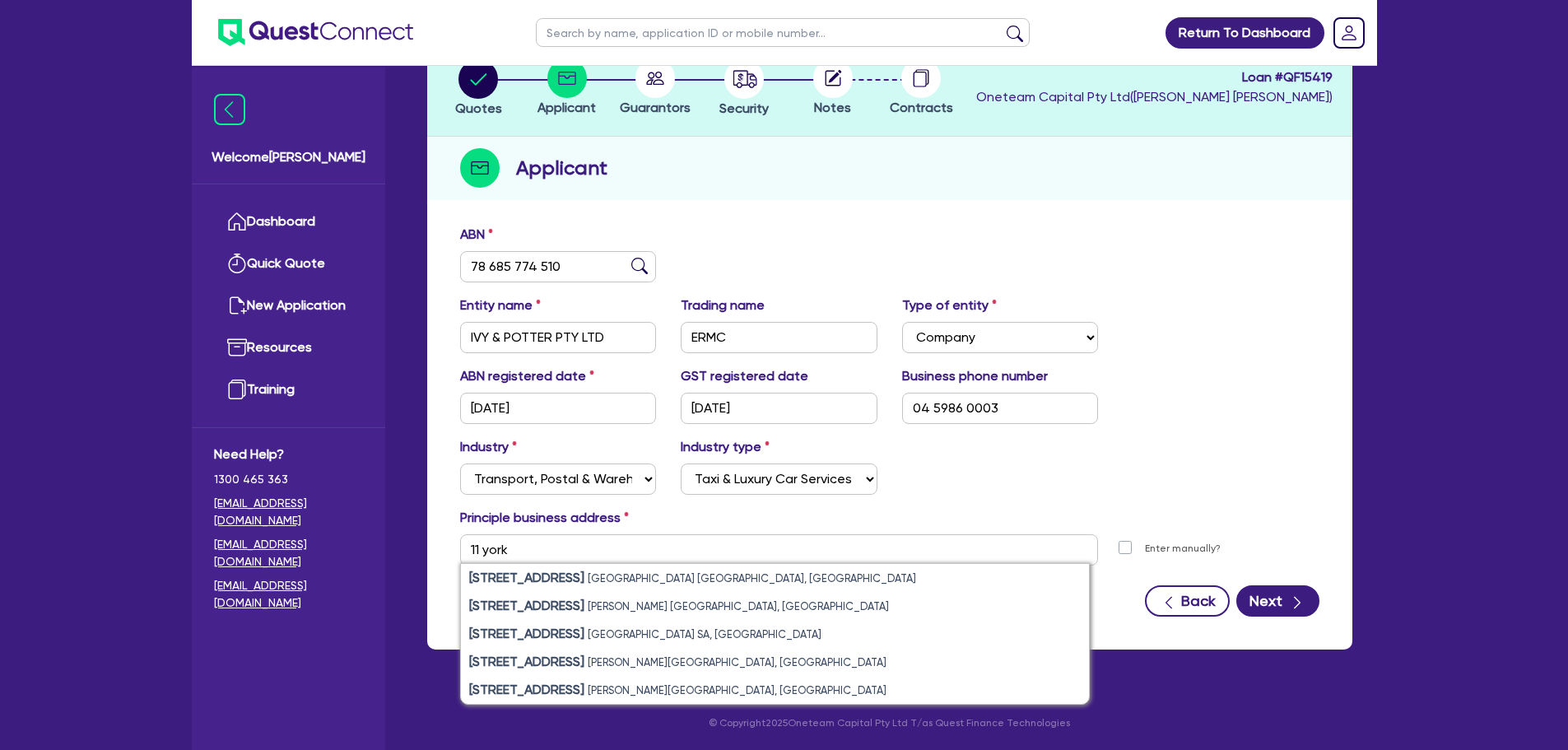
type input "11 York St Sydney NSW 2000"
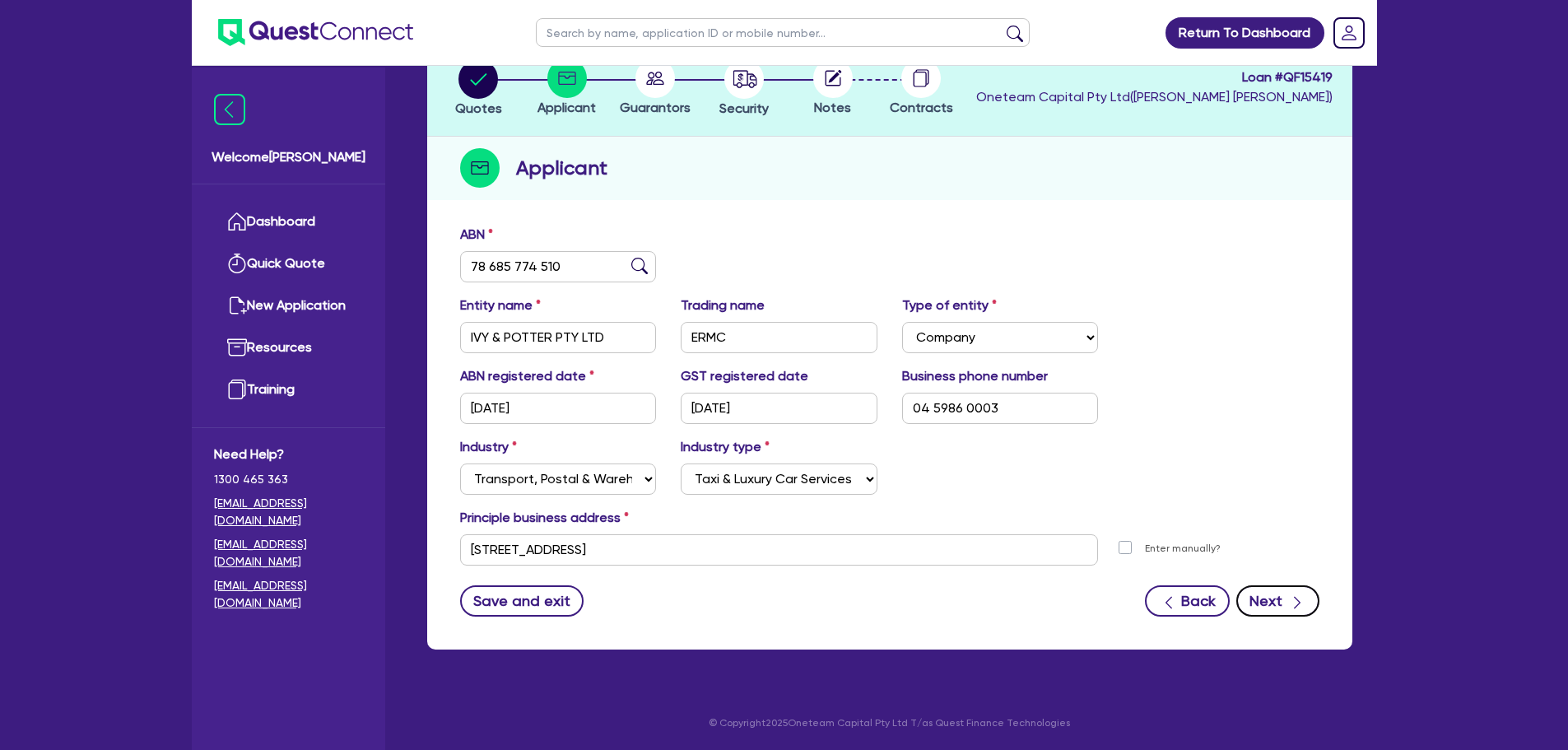
click at [1269, 592] on button "Next" at bounding box center [1278, 601] width 84 height 31
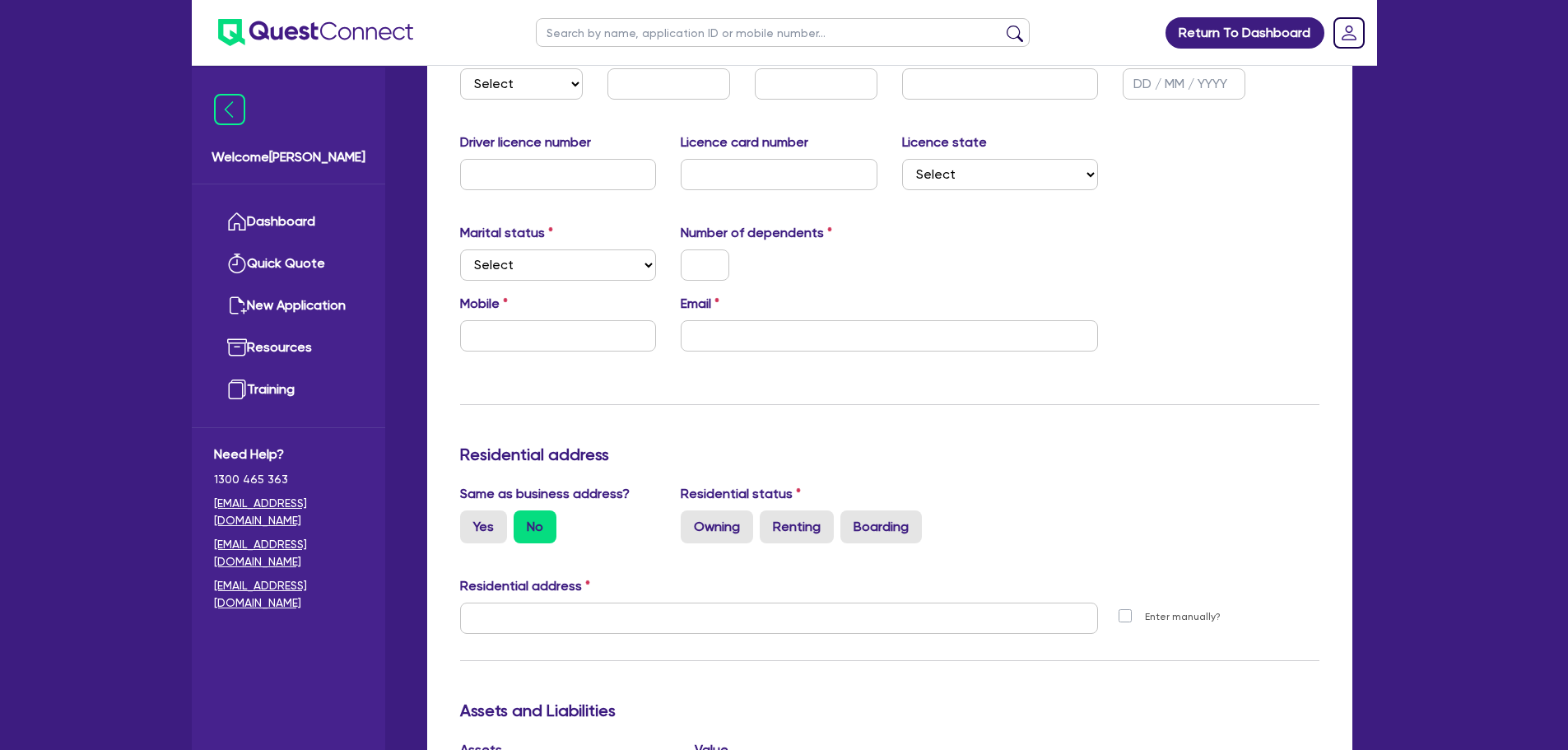
scroll to position [247, 0]
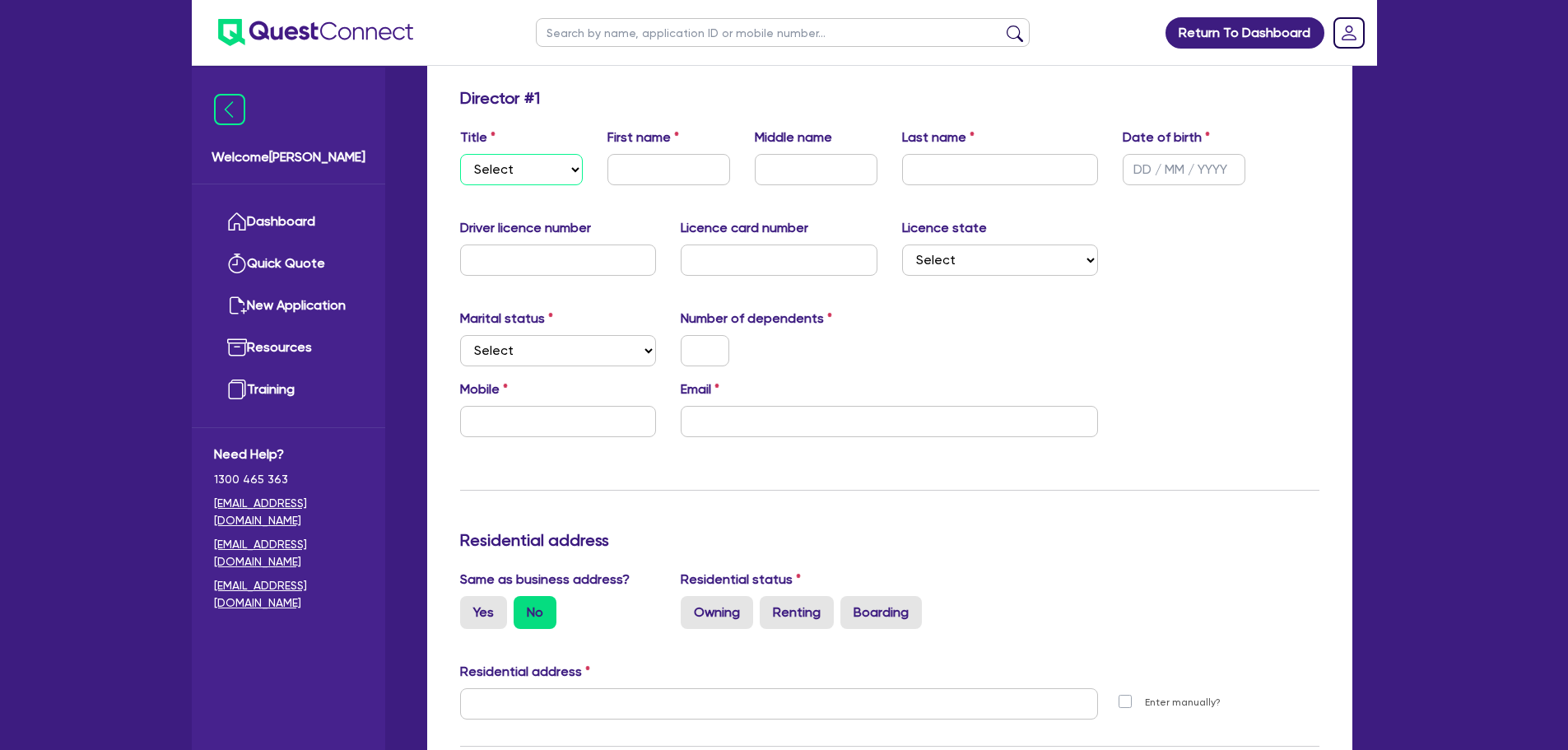
click at [530, 181] on select "Select Mr Mrs Ms Miss Dr" at bounding box center [521, 170] width 123 height 31
select select "MR"
click at [460, 154] on select "Select Mr Mrs Ms Miss Dr" at bounding box center [521, 170] width 123 height 31
click at [631, 173] on input "text" at bounding box center [668, 170] width 123 height 31
type input "Peterkin"
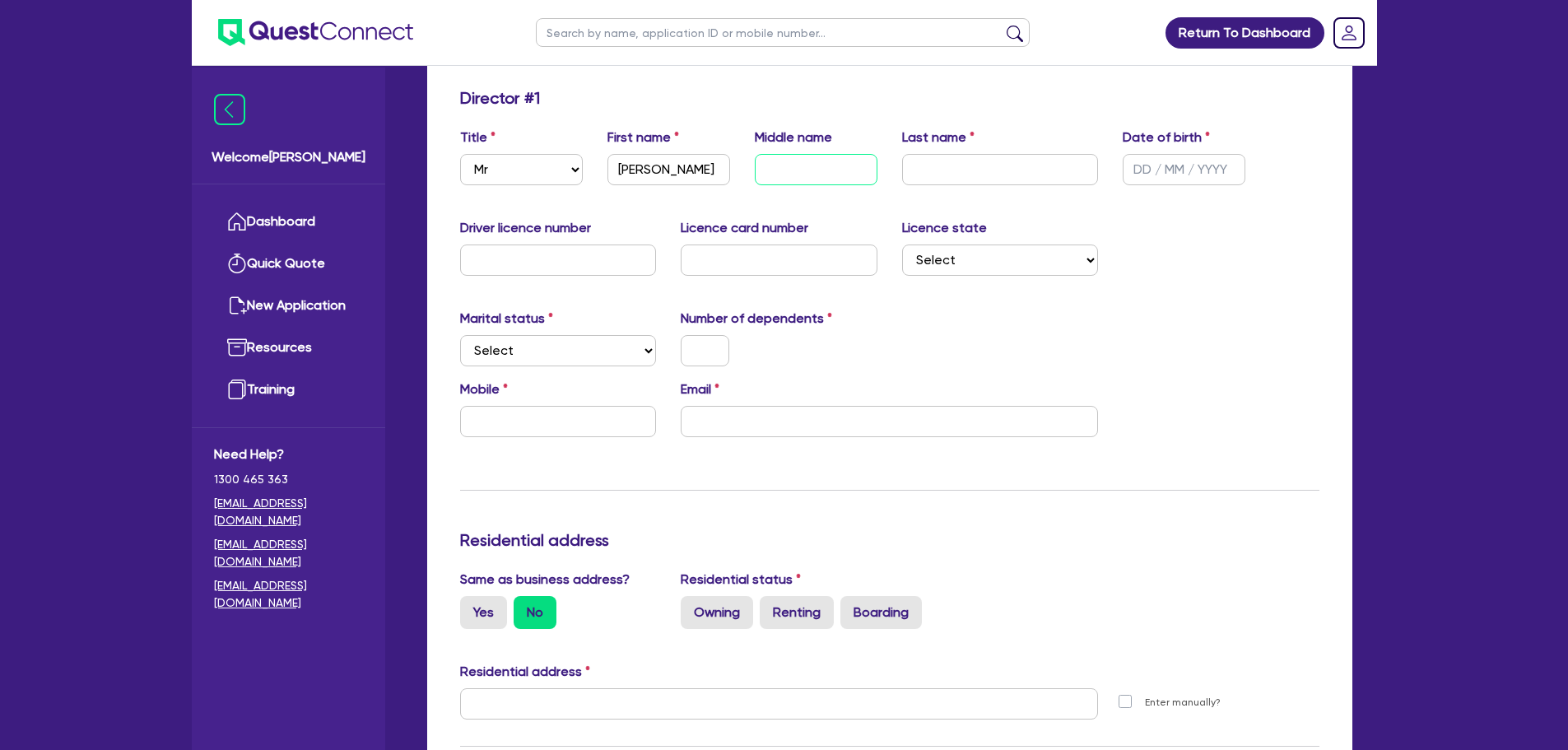
click at [842, 165] on input "text" at bounding box center [815, 170] width 123 height 31
click at [952, 160] on input "text" at bounding box center [1001, 170] width 197 height 31
click at [1013, 171] on input "text" at bounding box center [1001, 170] width 197 height 31
type input "Ntini"
click at [1175, 177] on input "text" at bounding box center [1184, 170] width 123 height 31
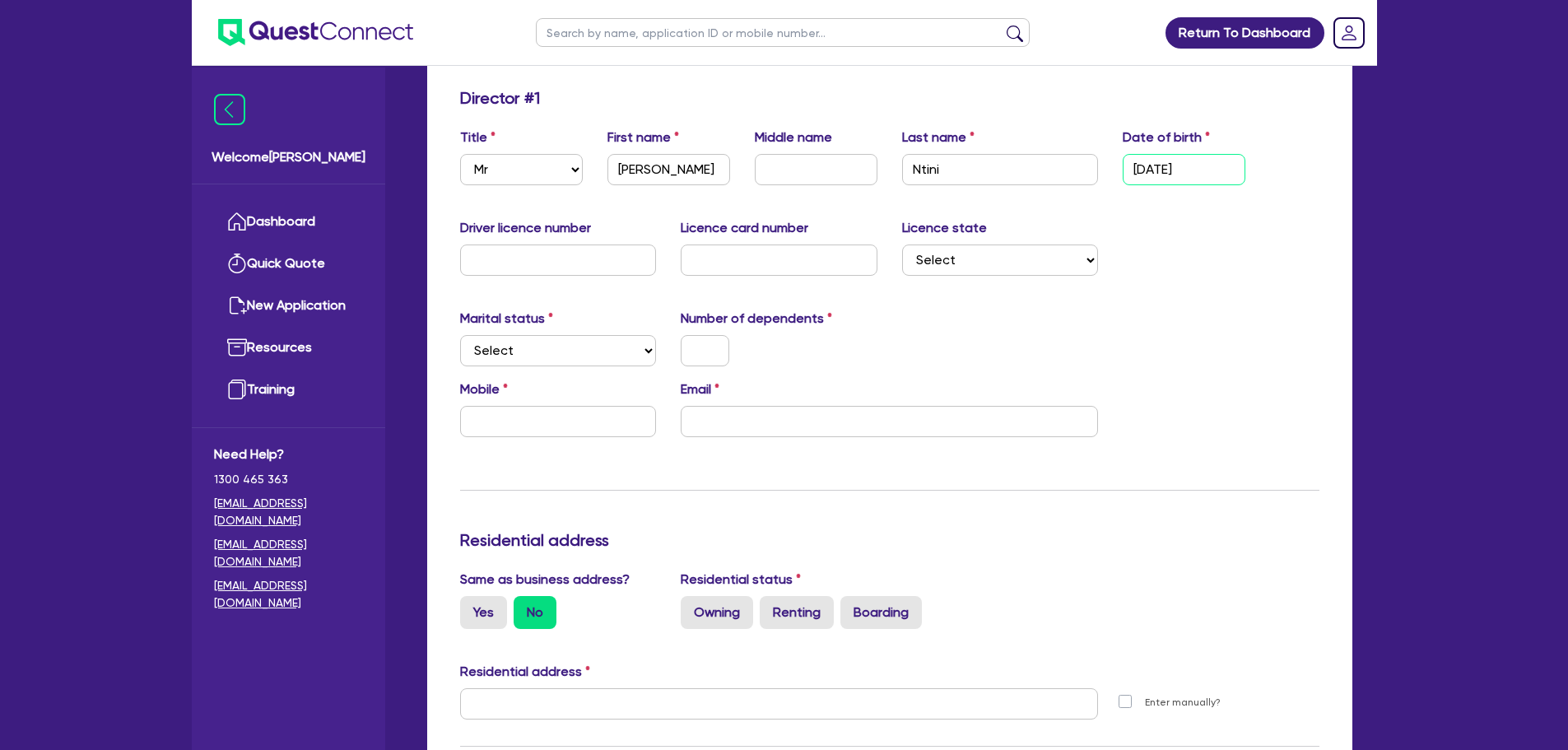
type input "01/01/2000"
click at [527, 357] on select "Select Single Married De Facto / Partner" at bounding box center [558, 350] width 197 height 31
click at [460, 335] on select "Select Single Married De Facto / Partner" at bounding box center [558, 350] width 197 height 31
click at [558, 350] on select "Select Single Married De Facto / Partner" at bounding box center [558, 350] width 197 height 31
select select "SINGLE"
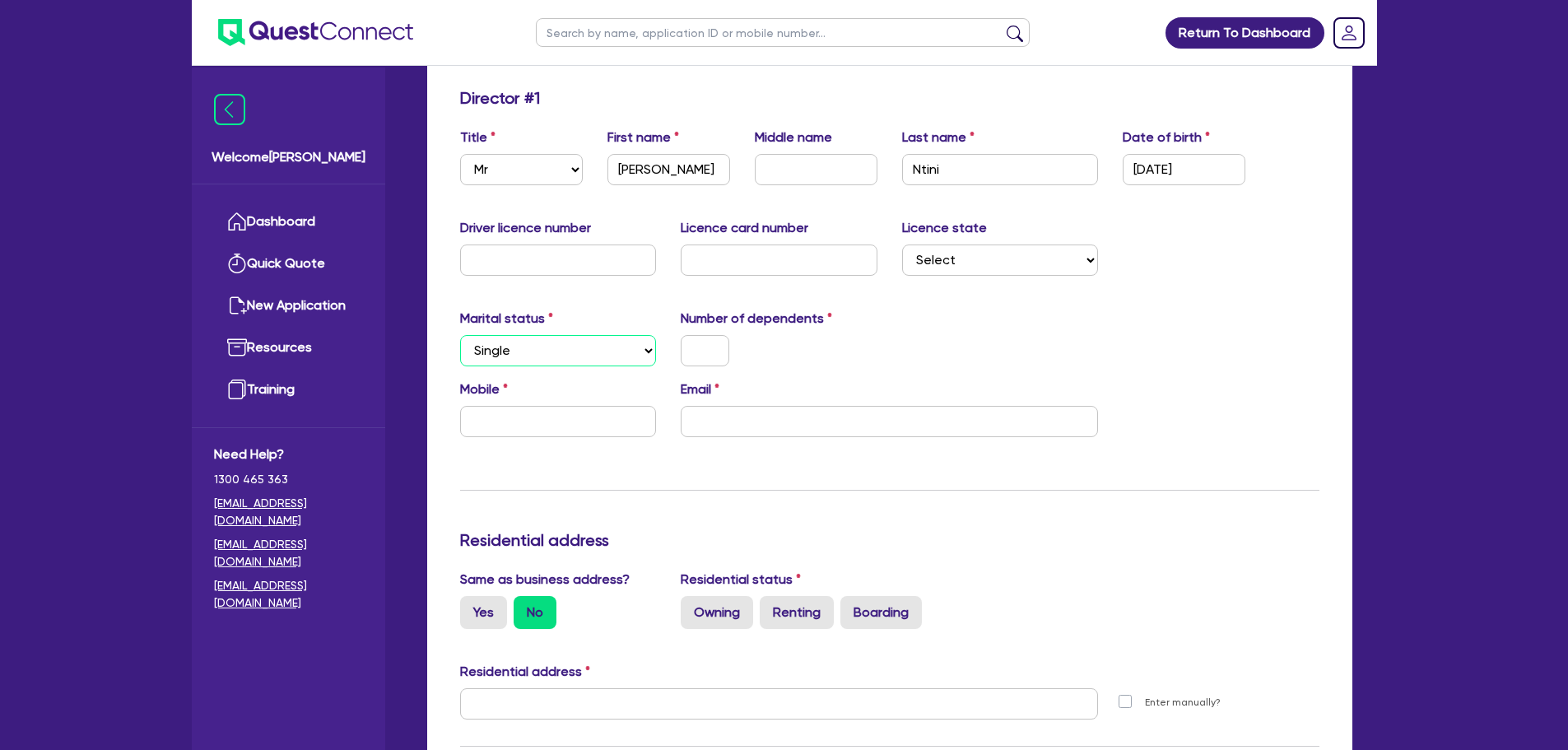
click at [460, 335] on select "Select Single Married De Facto / Partner" at bounding box center [558, 350] width 197 height 31
click at [714, 357] on input "text" at bounding box center [705, 350] width 48 height 31
click at [567, 428] on input "text" at bounding box center [558, 421] width 197 height 31
click at [524, 419] on input "text" at bounding box center [558, 421] width 197 height 31
type input "0"
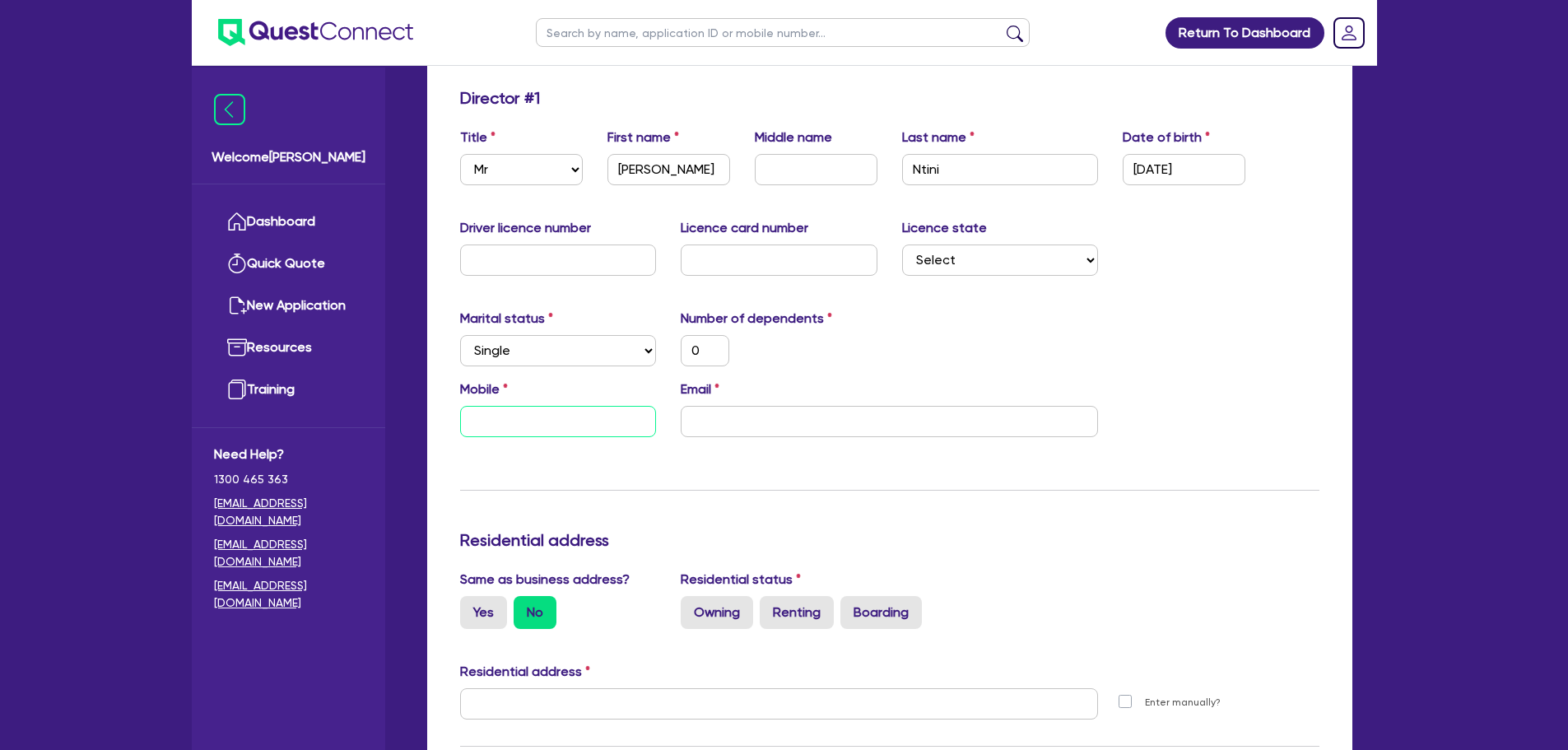
type input "0"
paste input "459 860 003"
type input "0"
type input "0459 860 003"
click at [724, 414] on input "email" at bounding box center [890, 421] width 418 height 31
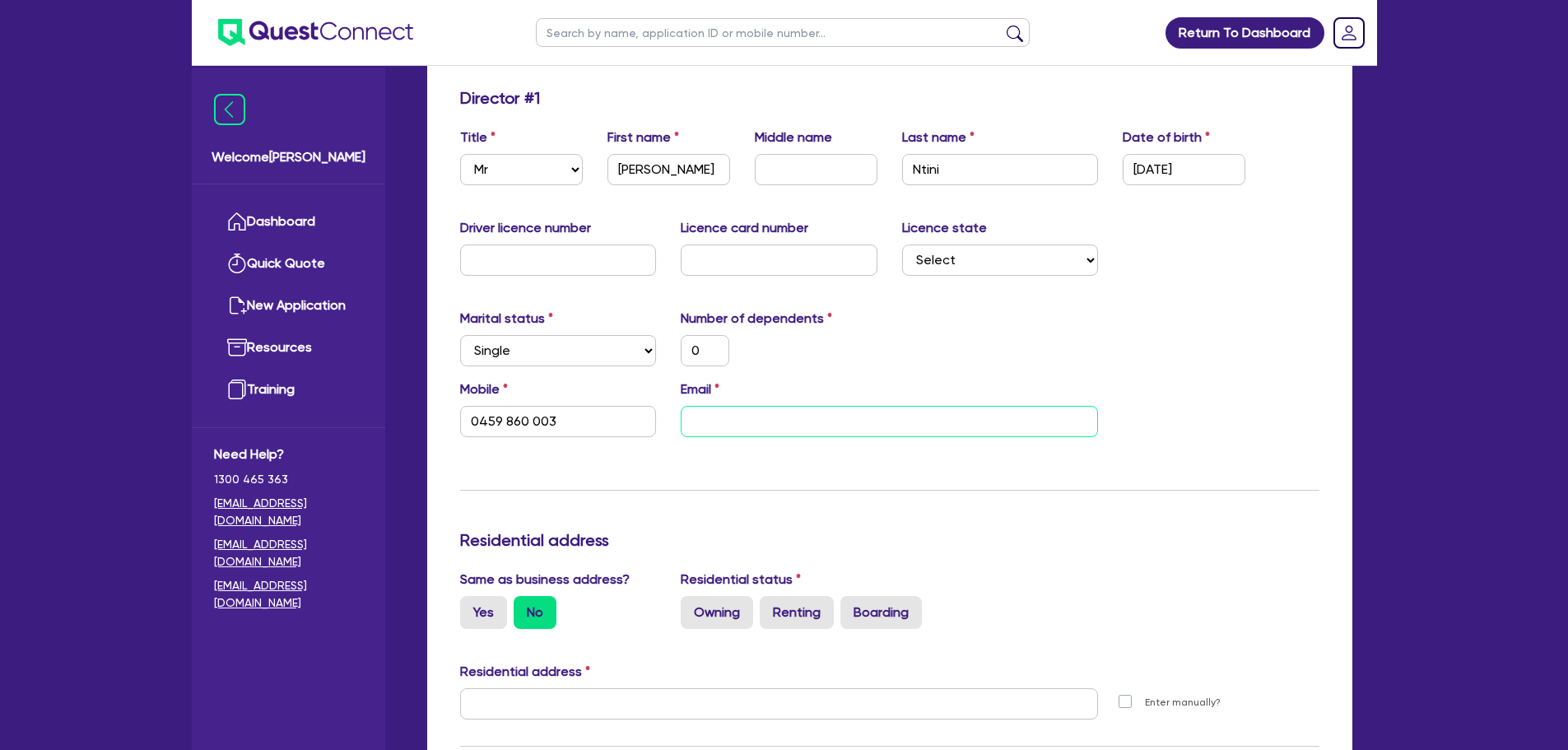
click at [699, 410] on input "email" at bounding box center [890, 421] width 418 height 31
paste input "peterkin.ntini@ivyandpotter.com"
type input "0"
type input "0459 860 003"
type input "peterkin.ntini@ivyandpotter.com"
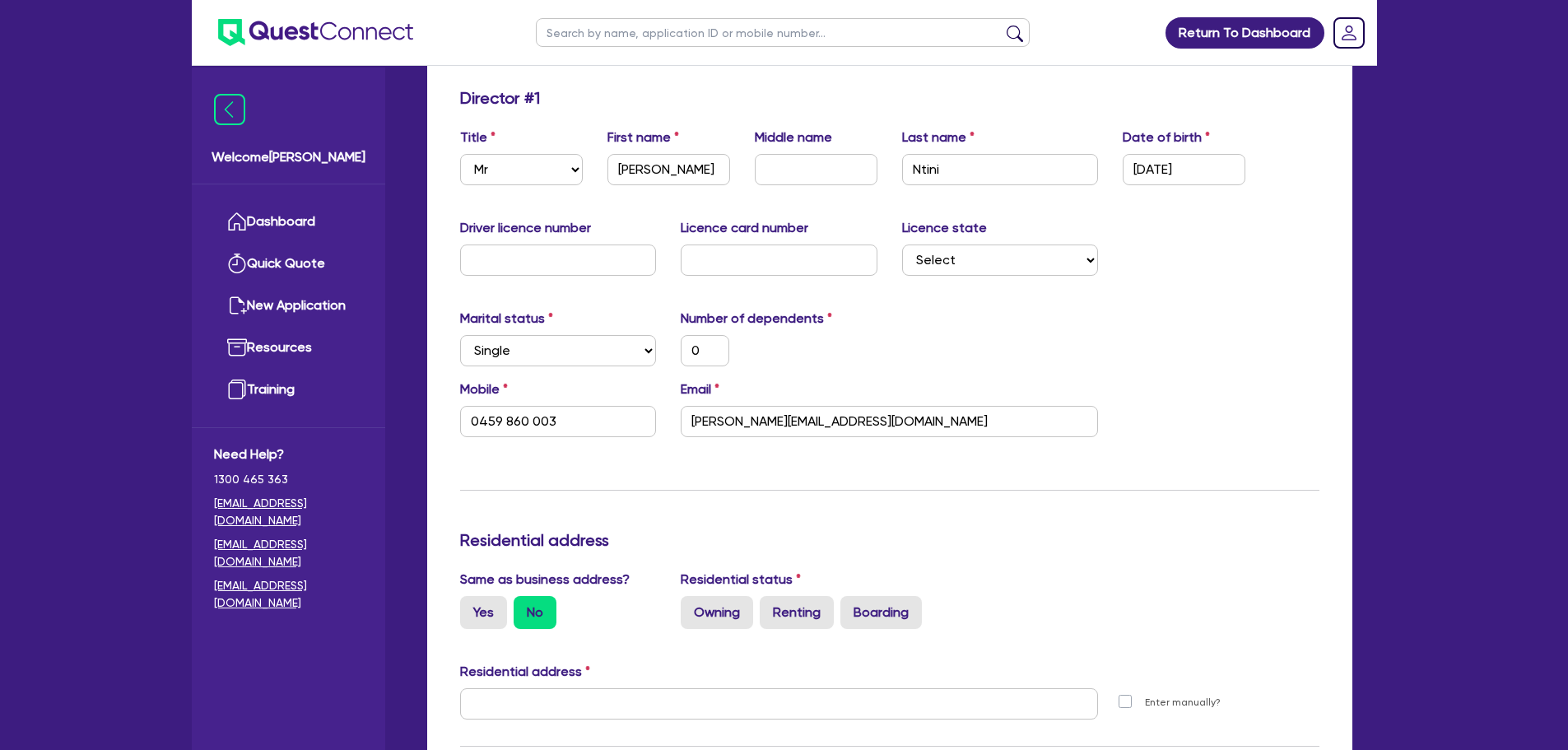
click at [1229, 289] on div "Update residential status for Director #1 Boarding is only acceptable when the …" at bounding box center [890, 696] width 859 height 1218
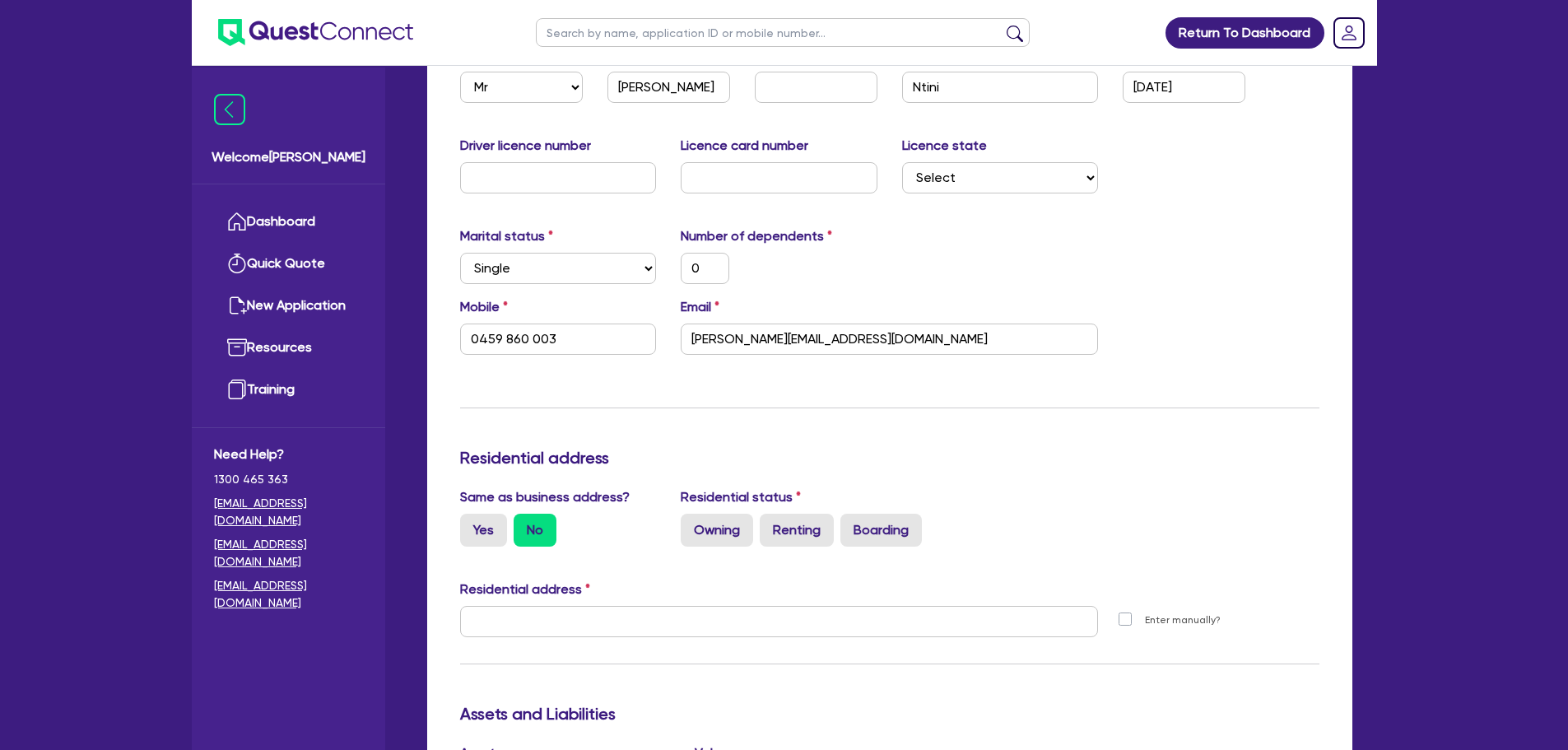
scroll to position [494, 0]
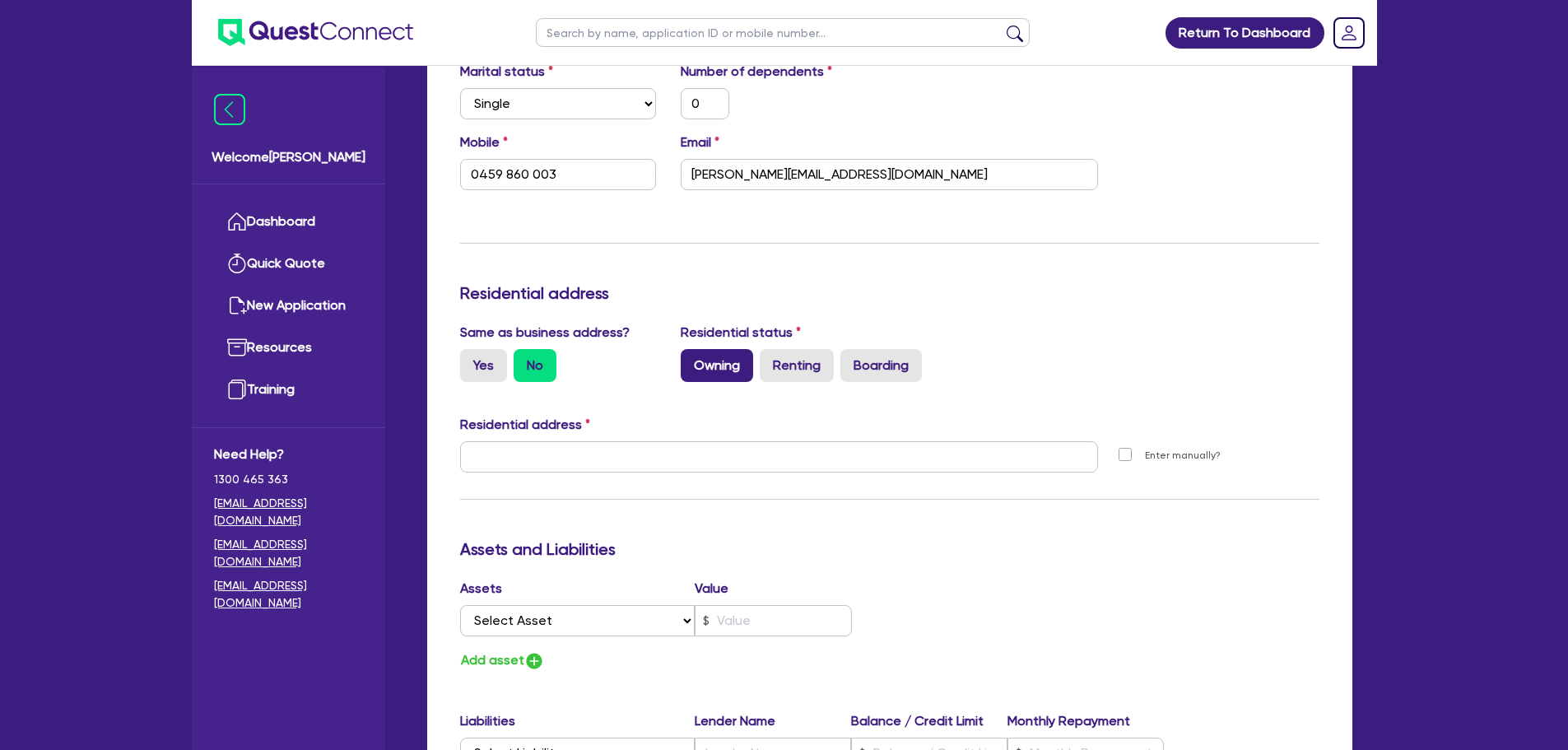
click at [719, 366] on label "Owning" at bounding box center [717, 365] width 73 height 33
click at [691, 360] on input "Owning" at bounding box center [686, 354] width 11 height 11
radio input "true"
type input "0"
type input "0459 860 003"
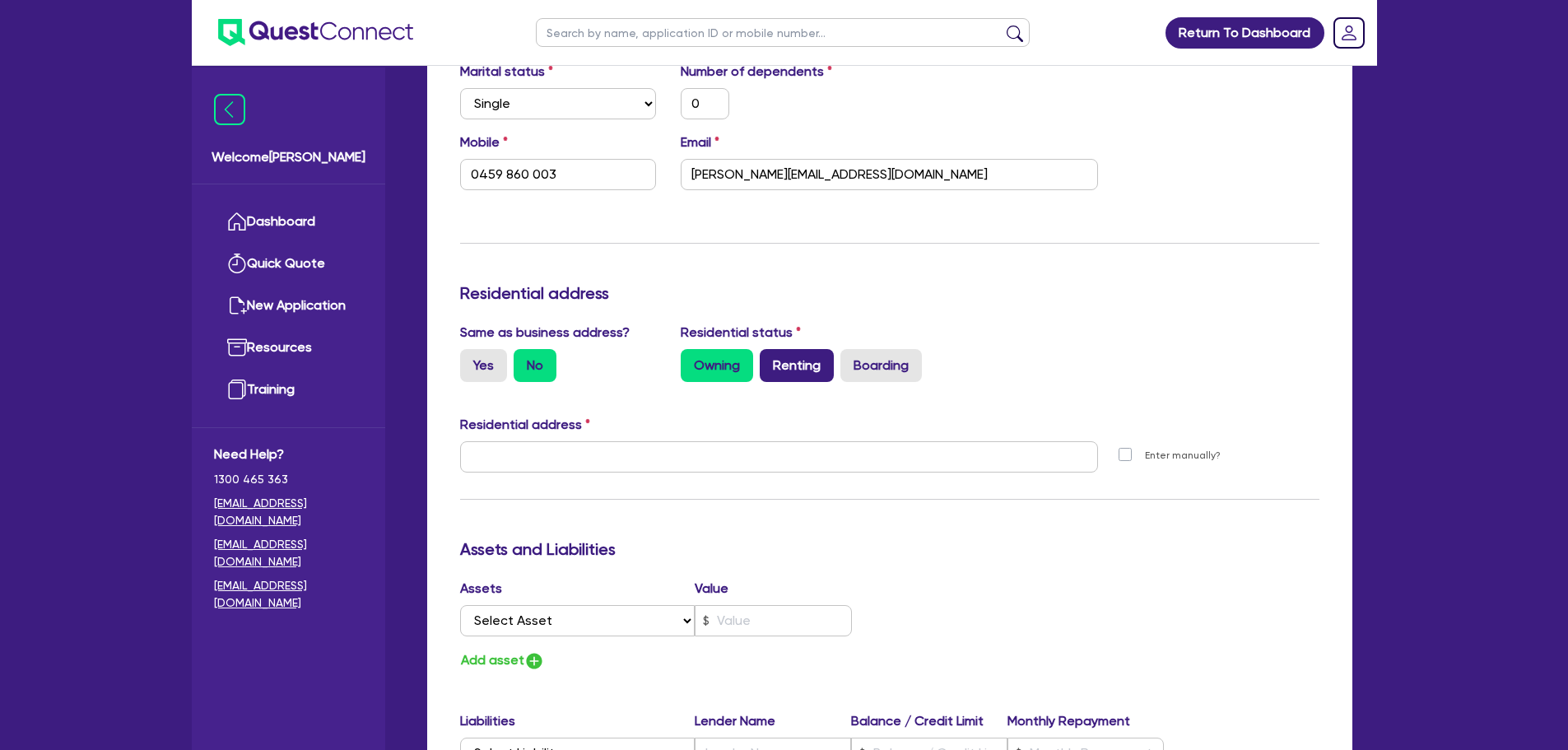
click at [785, 368] on label "Renting" at bounding box center [797, 365] width 74 height 33
click at [771, 360] on input "Renting" at bounding box center [765, 354] width 11 height 11
radio input "true"
type input "0"
type input "0459 860 003"
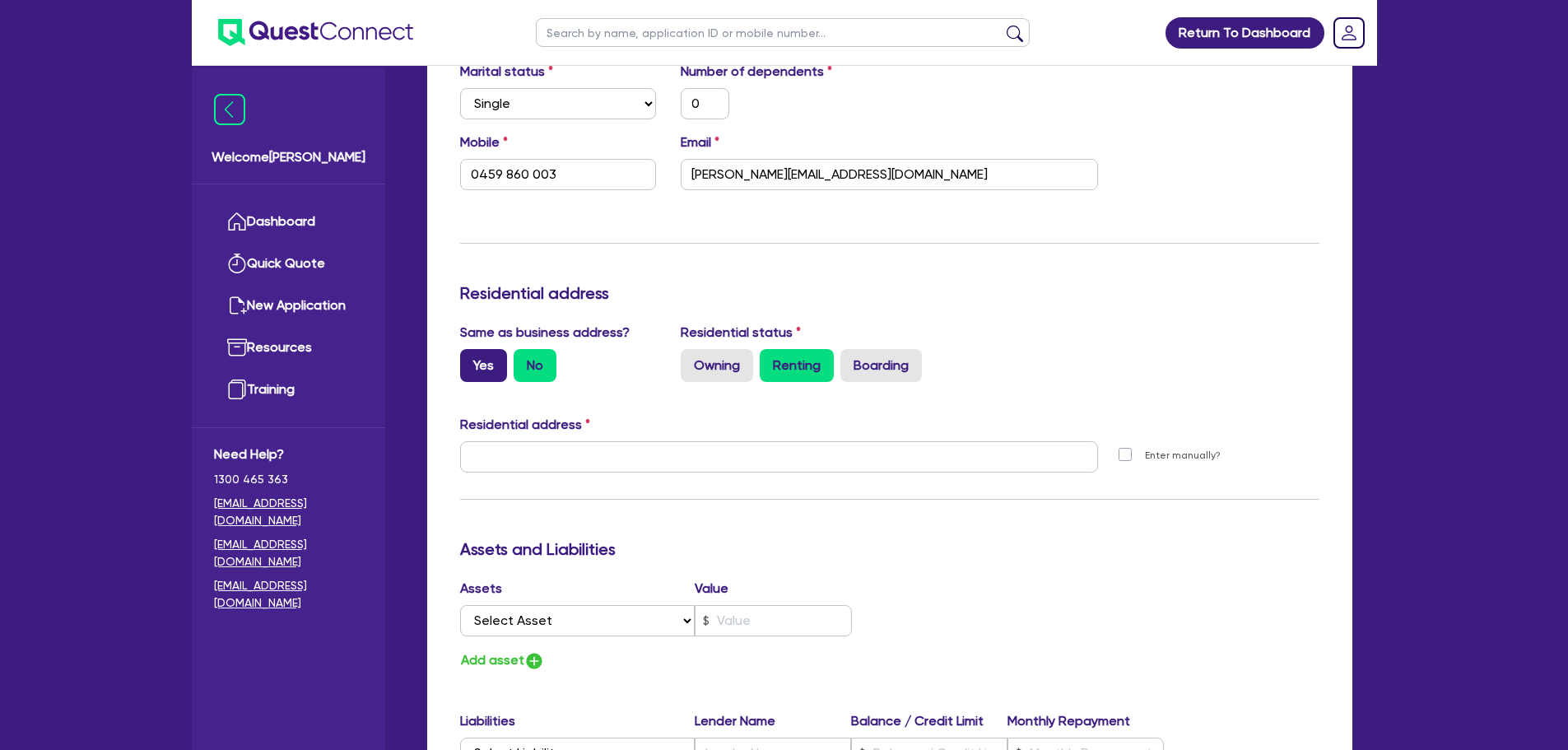
click at [461, 370] on label "Yes" at bounding box center [484, 365] width 47 height 33
click at [461, 360] on input "Yes" at bounding box center [466, 354] width 11 height 11
radio input "true"
type input "0"
type input "0459 860 003"
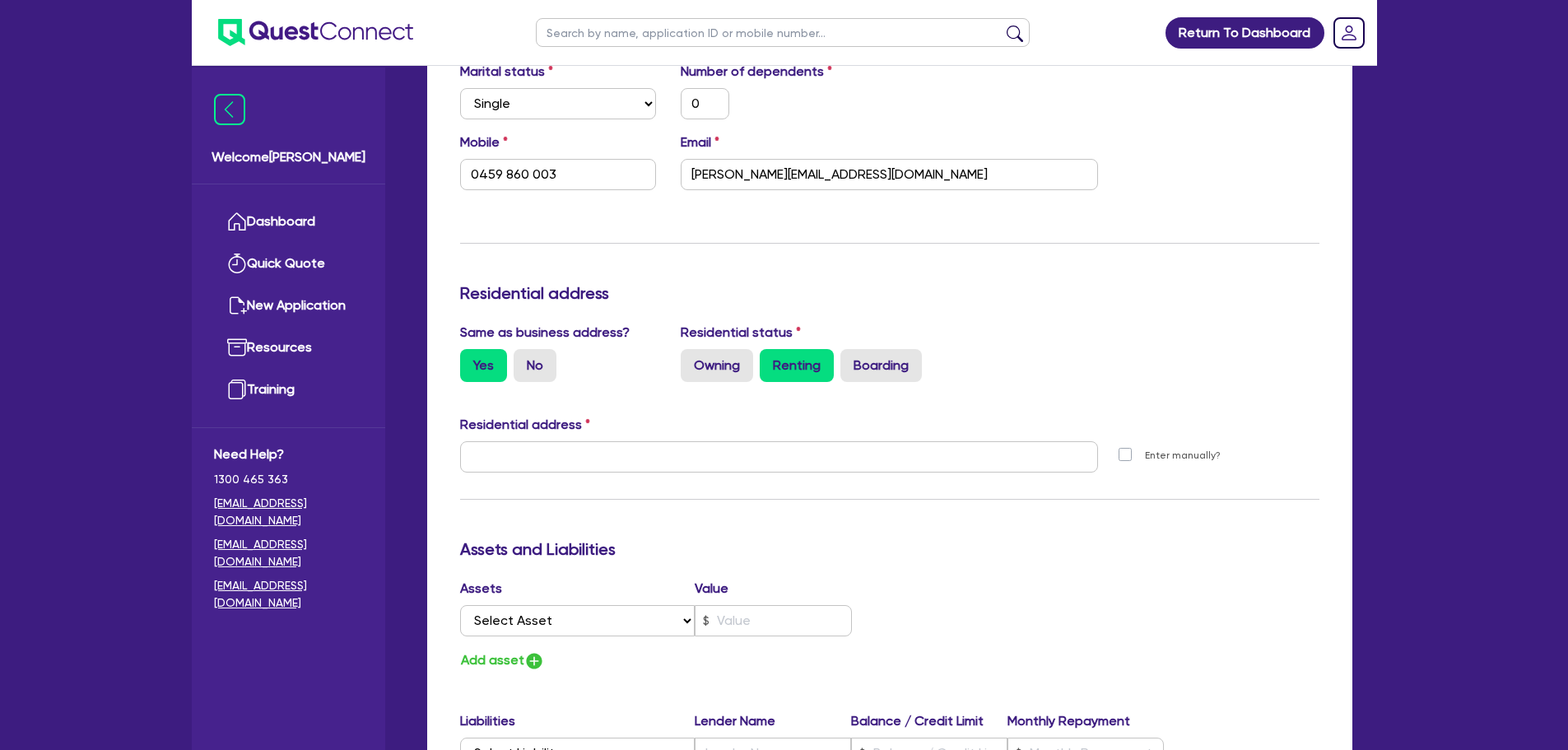
type input "11 York St Sydney NSW 2000"
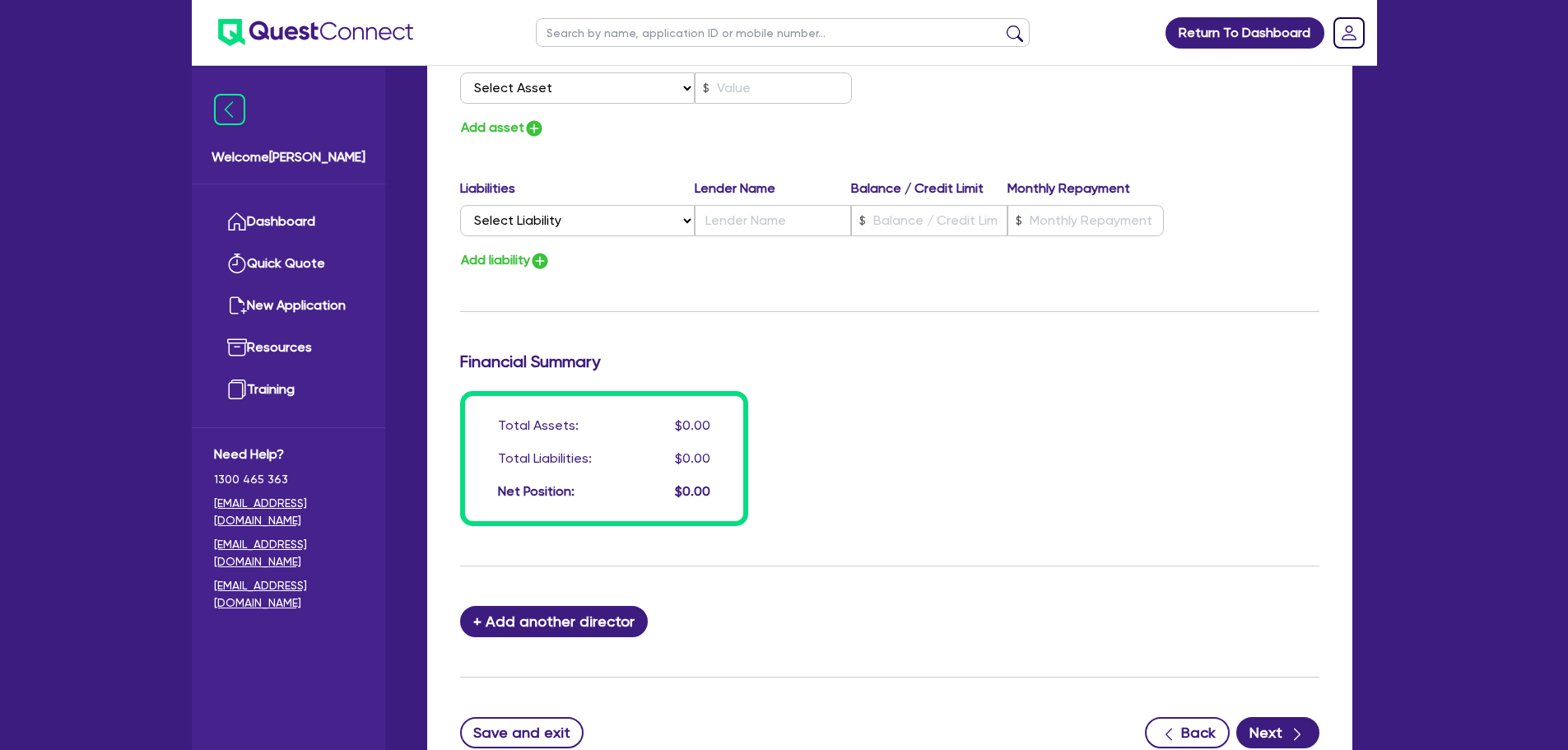
scroll to position [1158, 0]
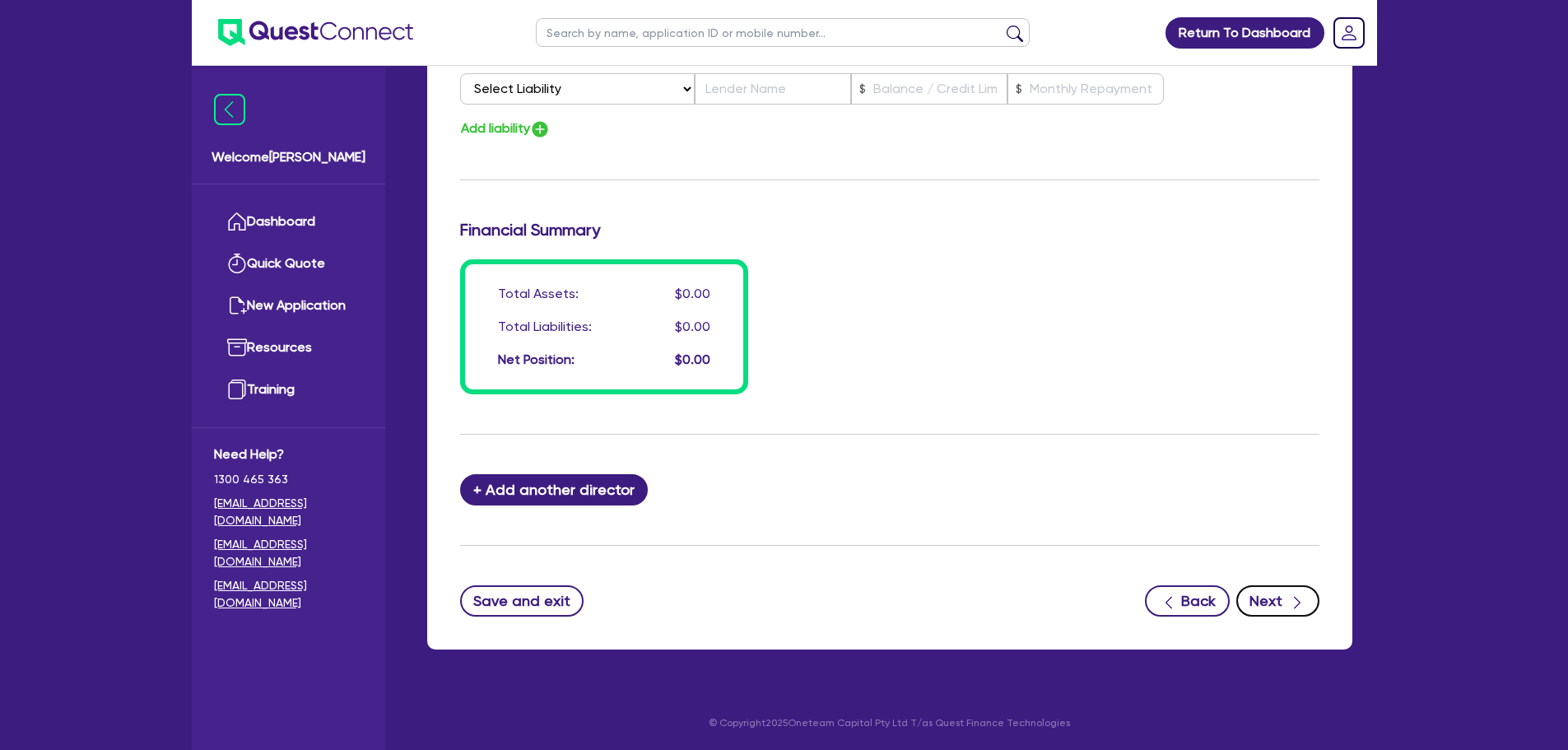
click at [1284, 595] on button "Next" at bounding box center [1278, 601] width 84 height 31
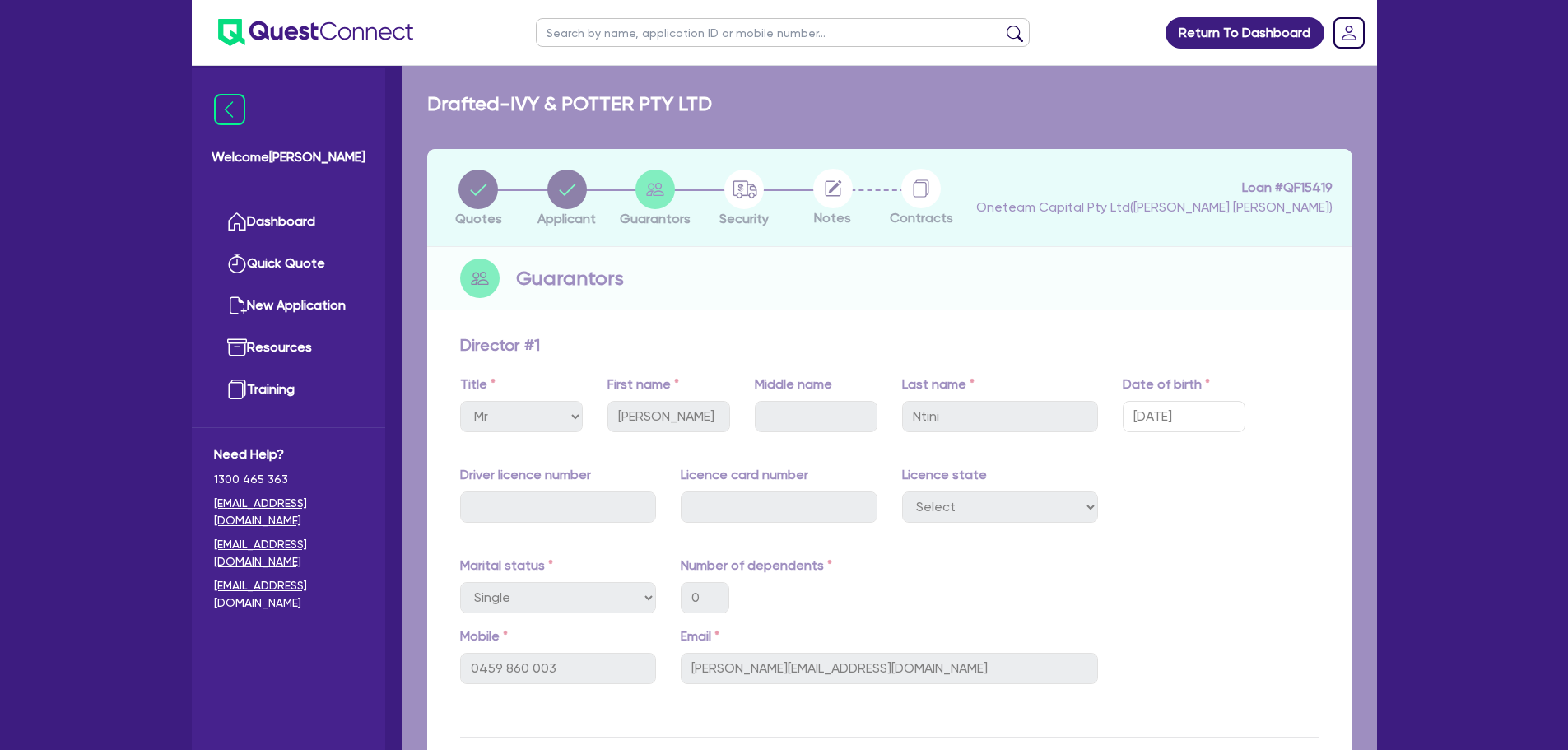
select select "CARS_AND_LIGHT_TRUCKS"
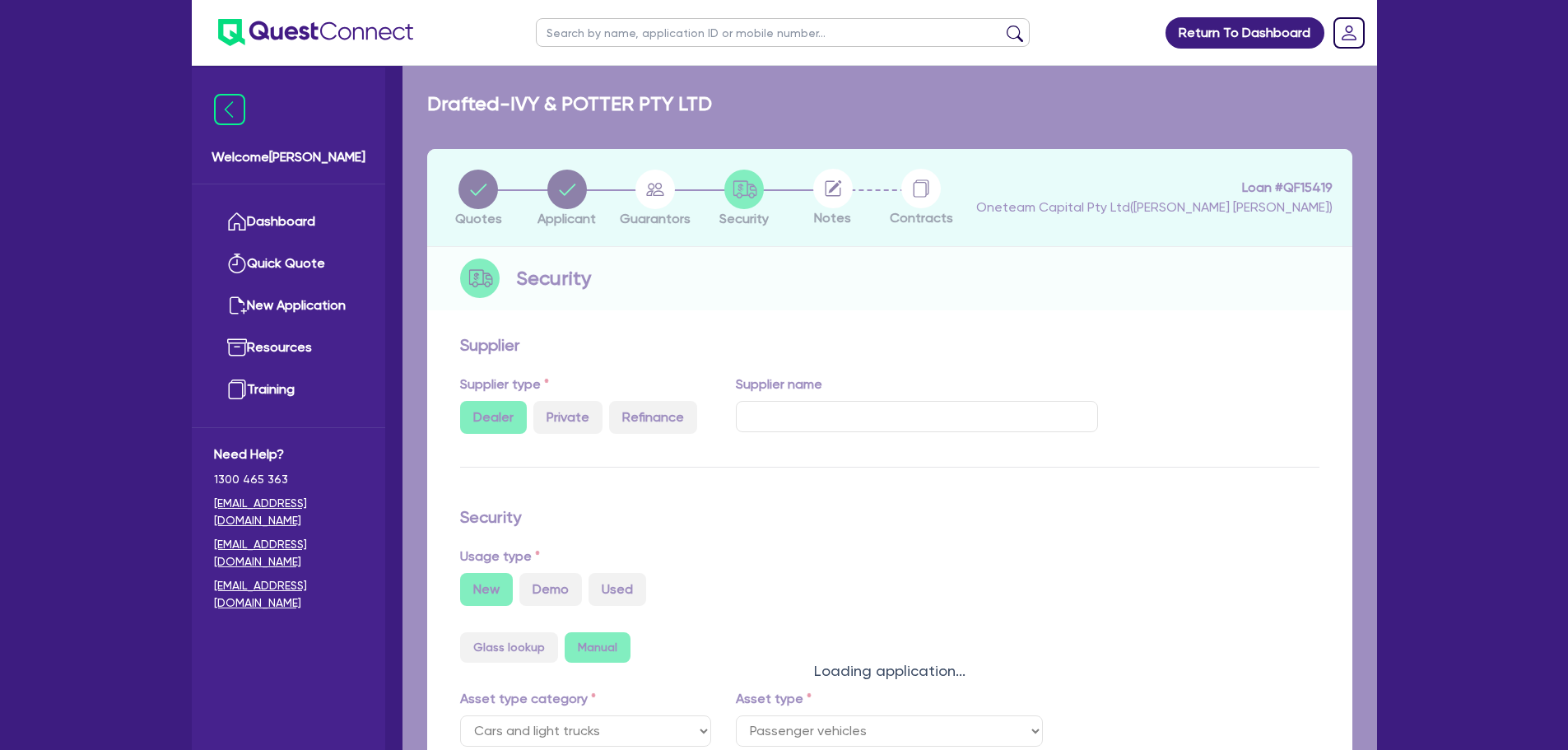
select select "PASSENGER_VEHICLES"
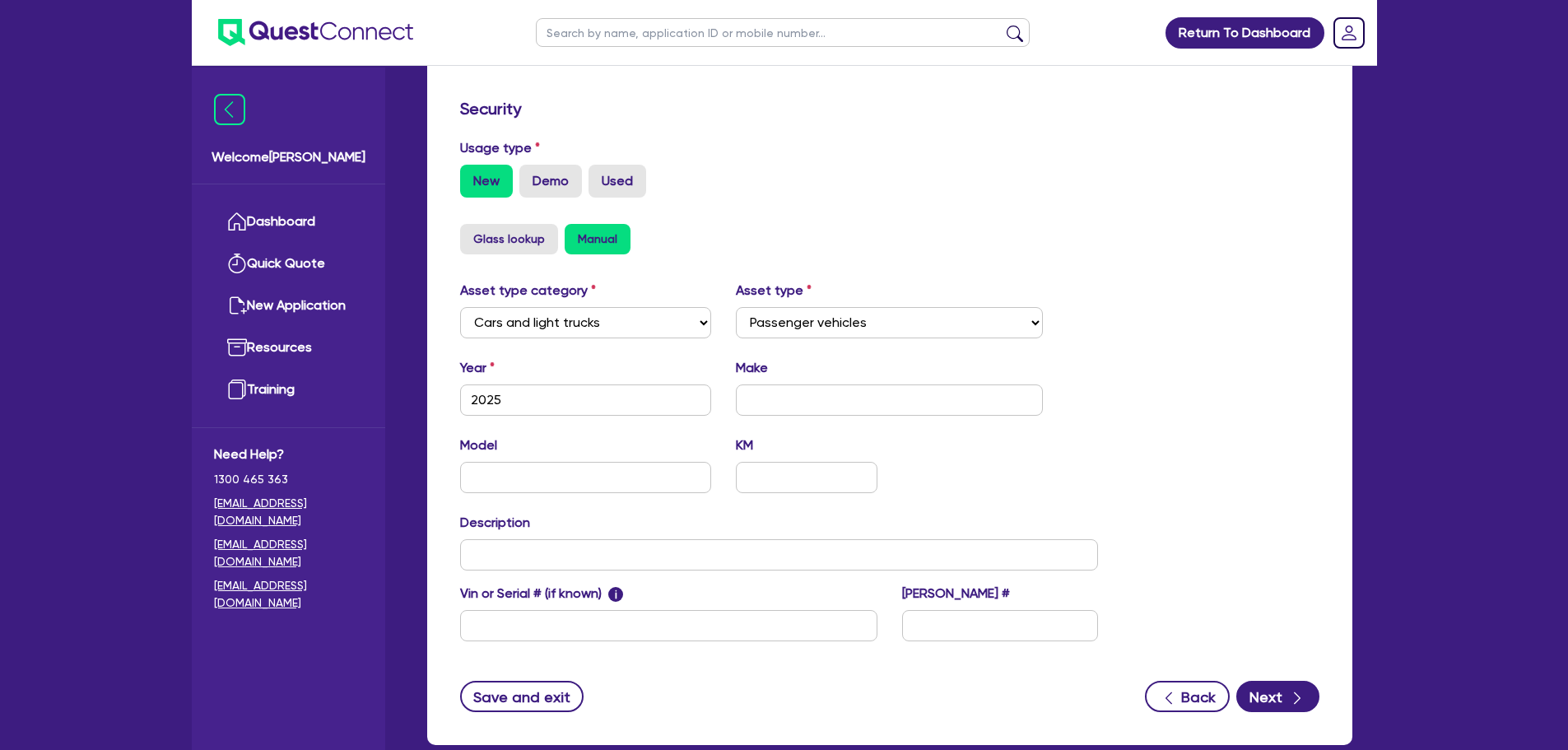
scroll to position [517, 0]
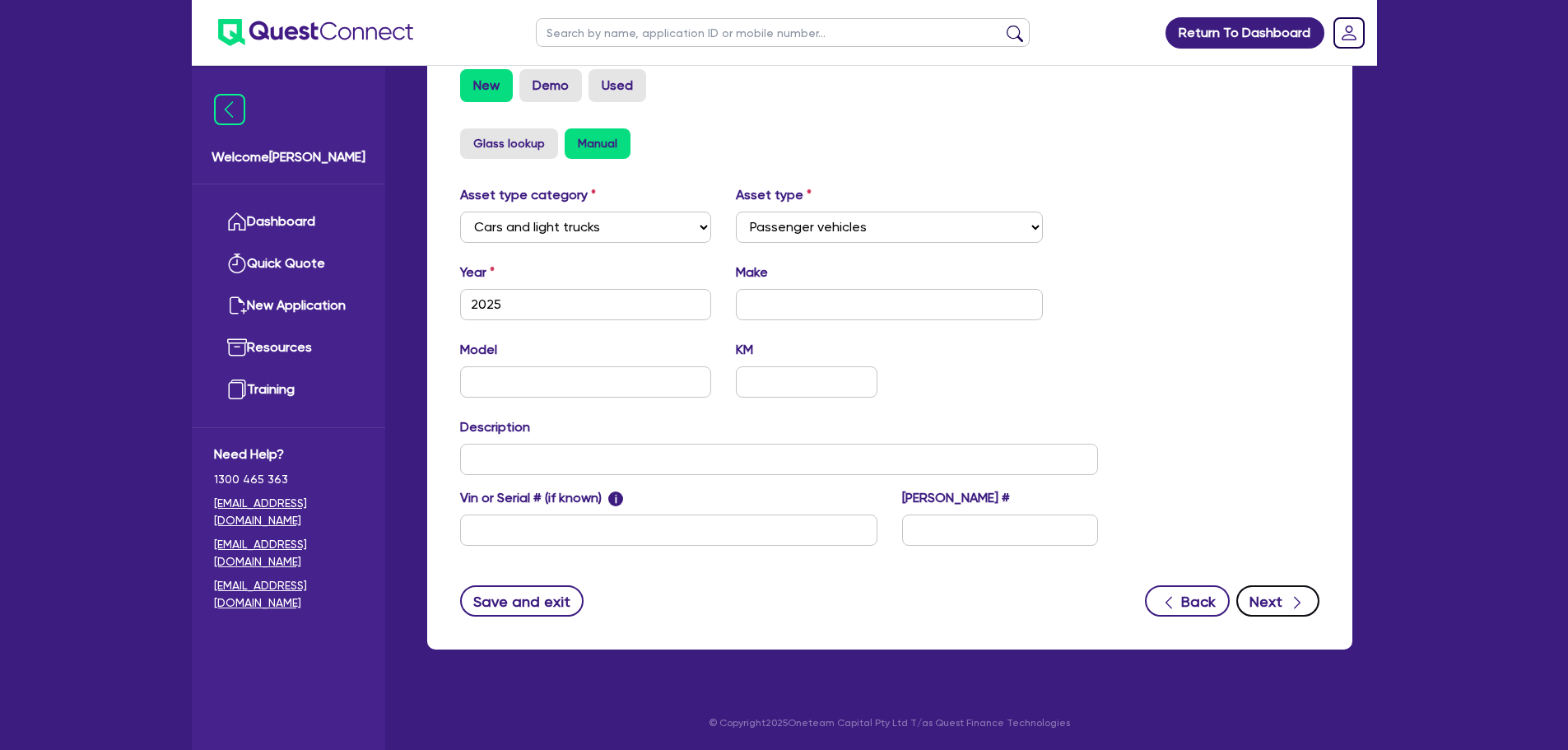
click at [1281, 602] on button "Next" at bounding box center [1278, 601] width 84 height 31
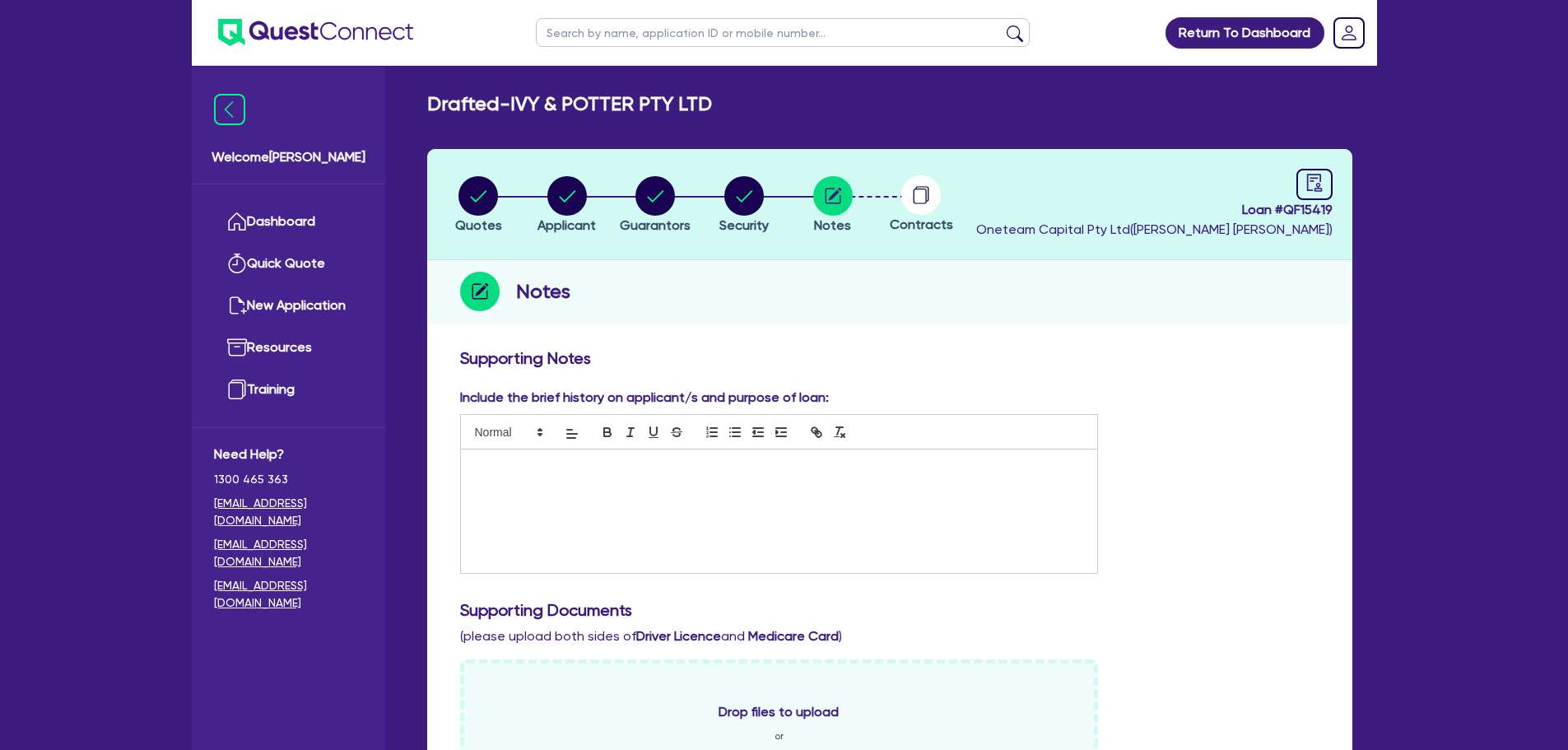
click at [852, 462] on p at bounding box center [779, 467] width 612 height 15
click at [782, 500] on div at bounding box center [780, 511] width 637 height 123
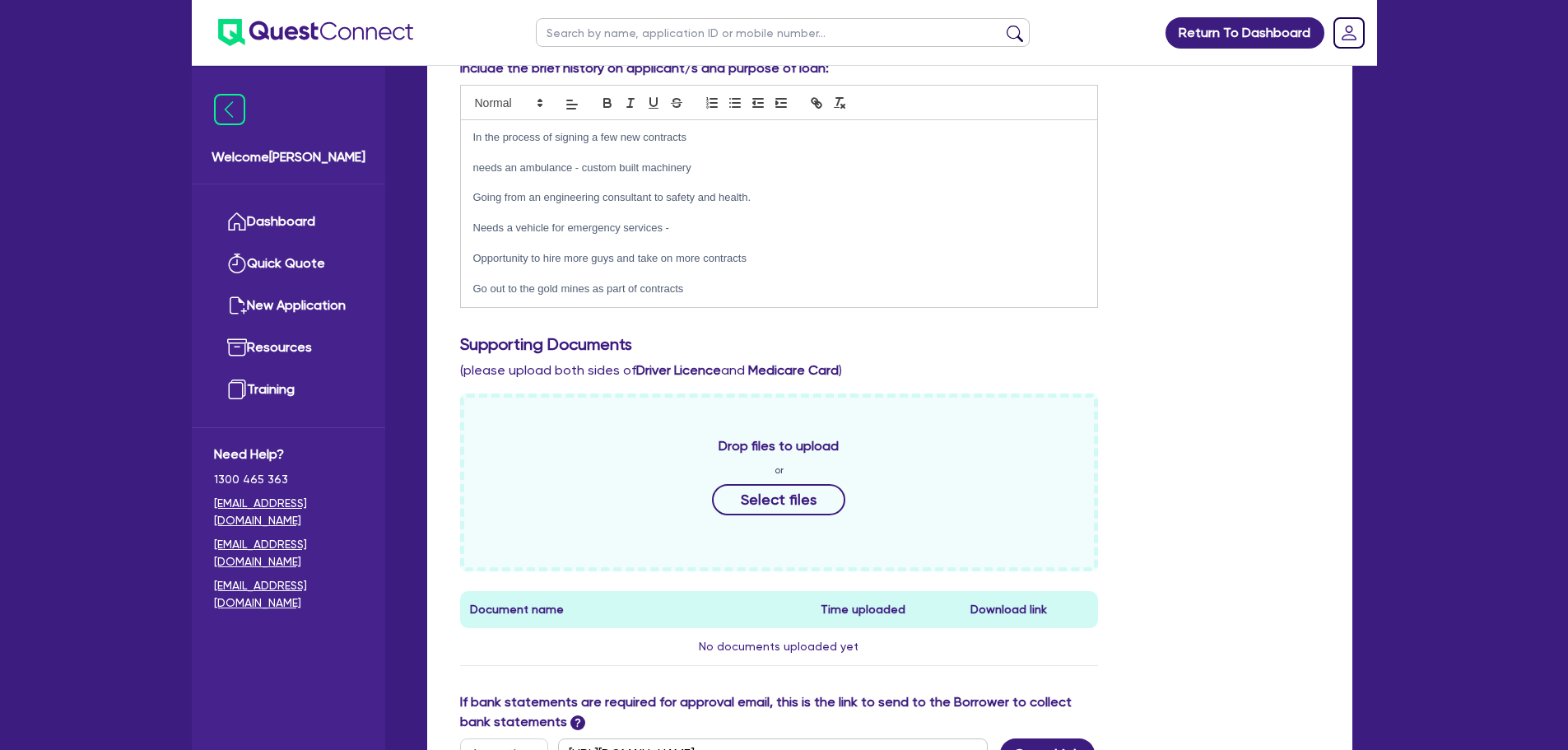
click at [1221, 369] on div "Supporting Documents (please upload both sides of Driver Licence and Medicare C…" at bounding box center [890, 357] width 884 height 46
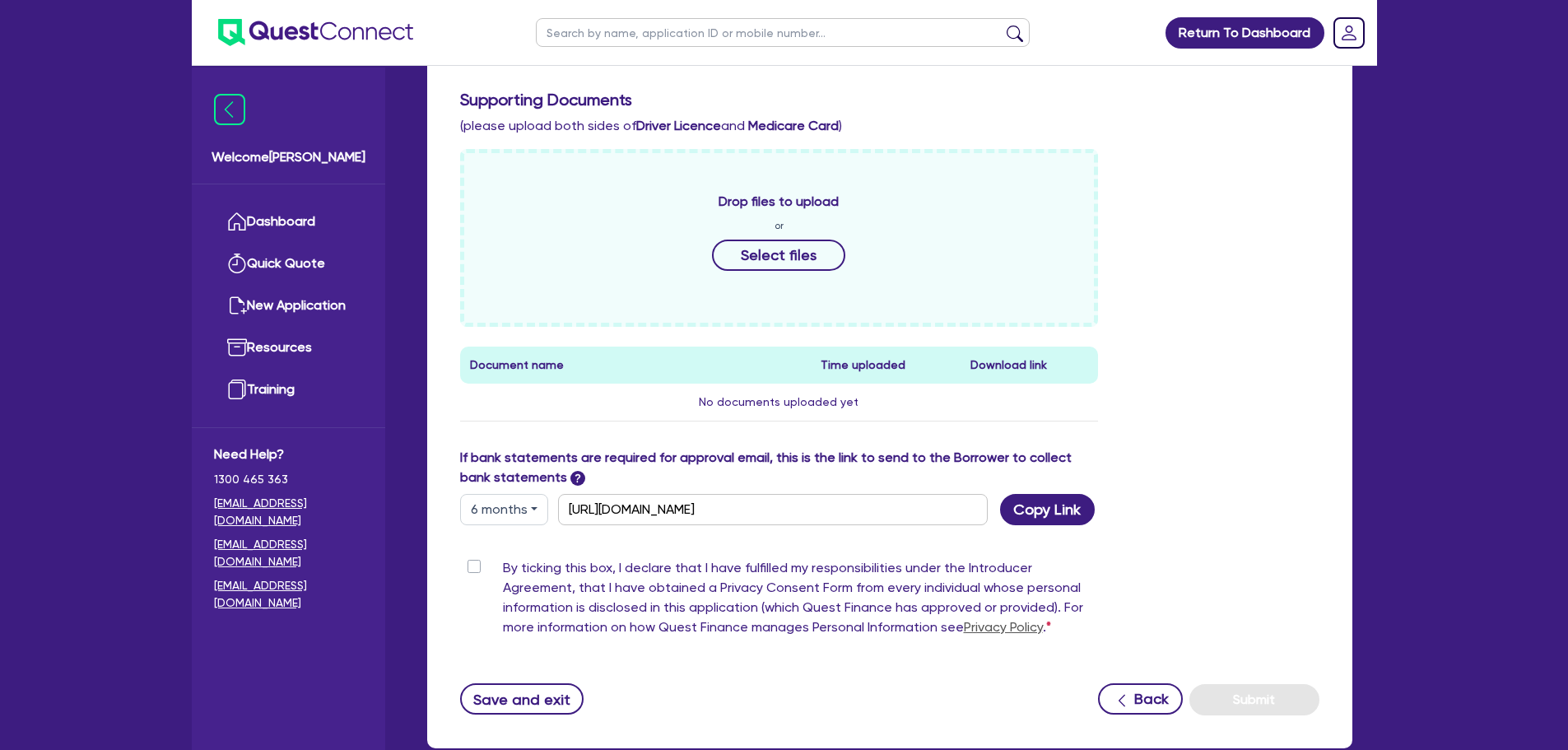
scroll to position [577, 0]
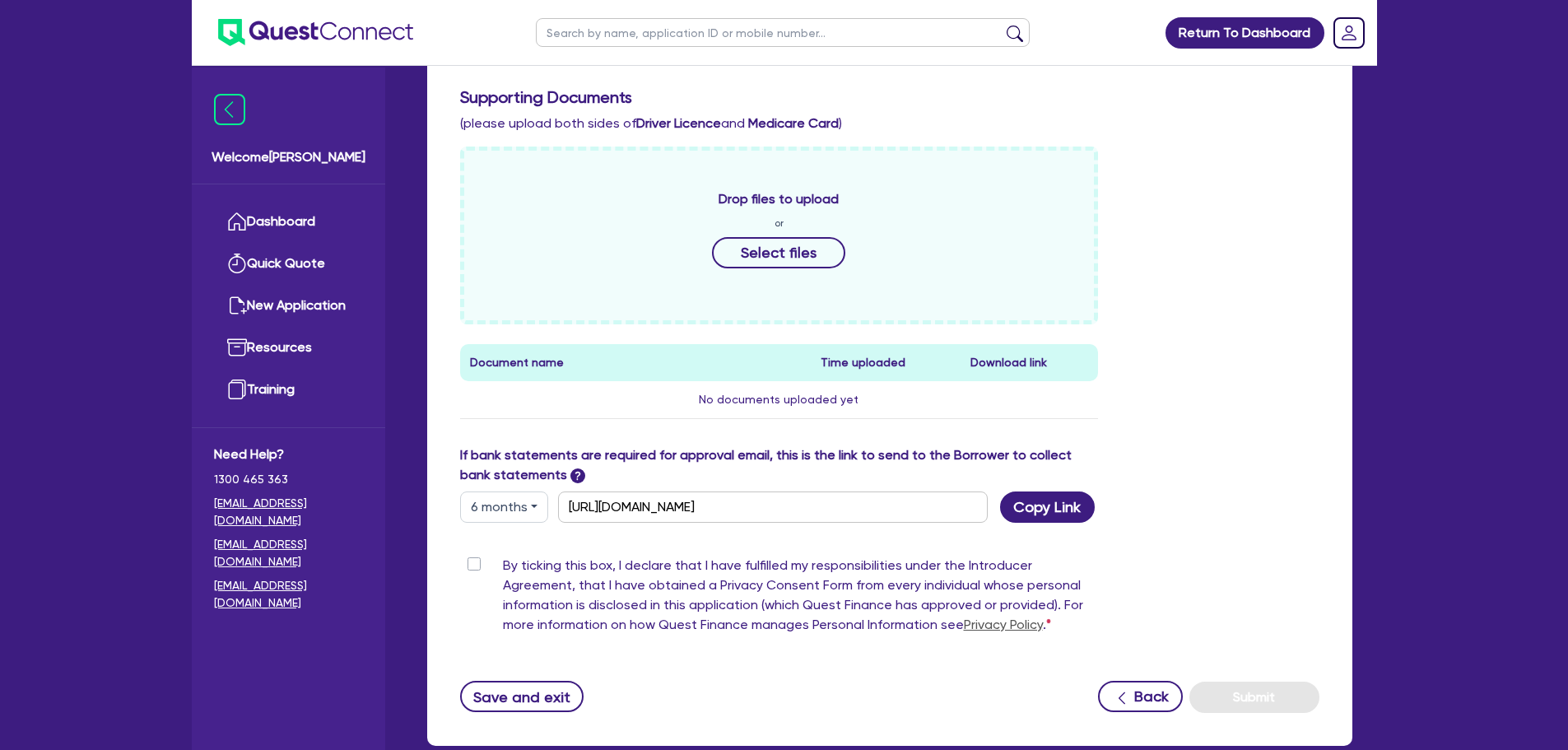
click at [503, 568] on label "By ticking this box, I declare that I have fulfilled my responsibilities under …" at bounding box center [801, 598] width 596 height 85
click at [471, 568] on input "By ticking this box, I declare that I have fulfilled my responsibilities under …" at bounding box center [467, 563] width 14 height 15
checkbox input "true"
click at [1252, 703] on button "Submit" at bounding box center [1254, 697] width 130 height 31
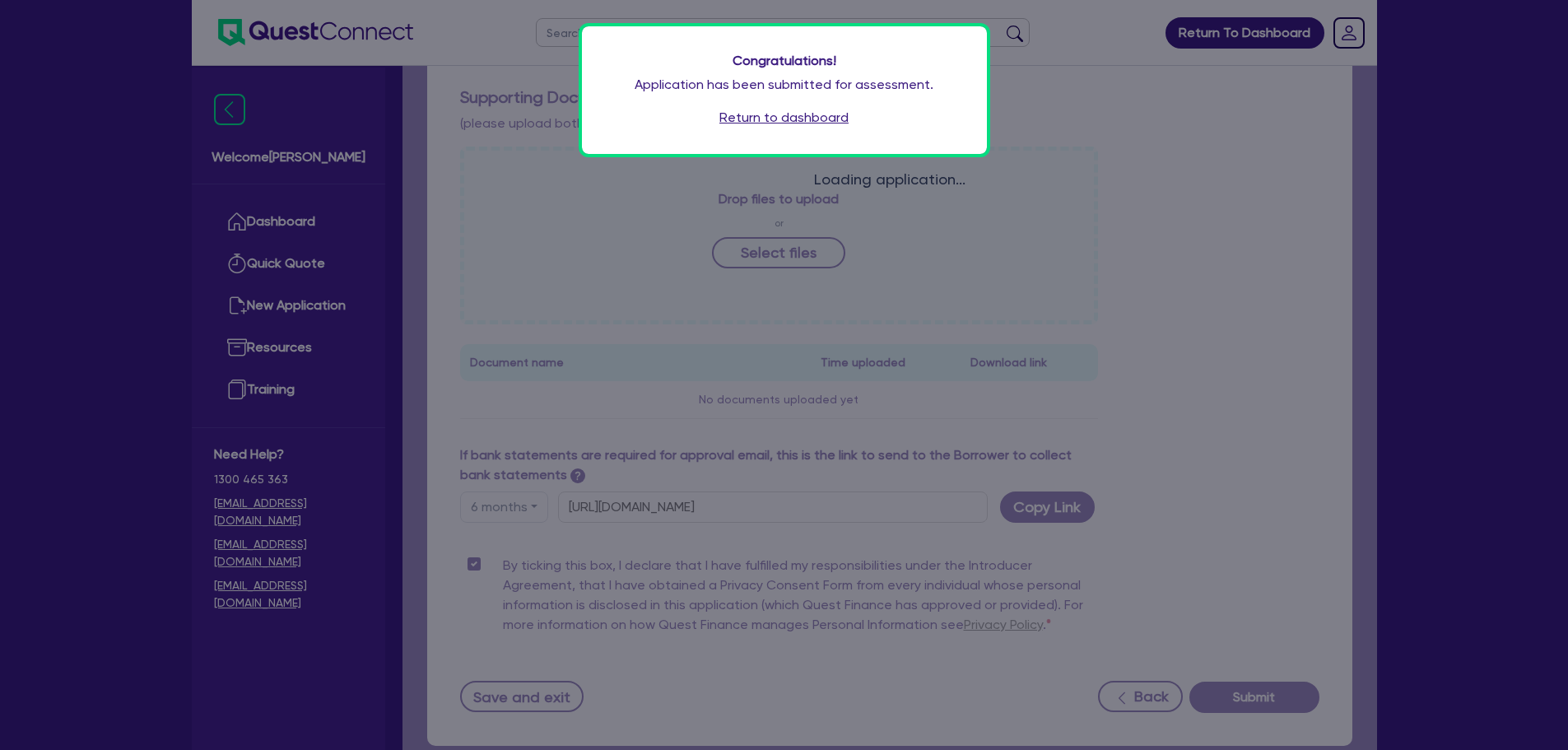
click at [780, 119] on link "Return to dashboard" at bounding box center [784, 118] width 129 height 20
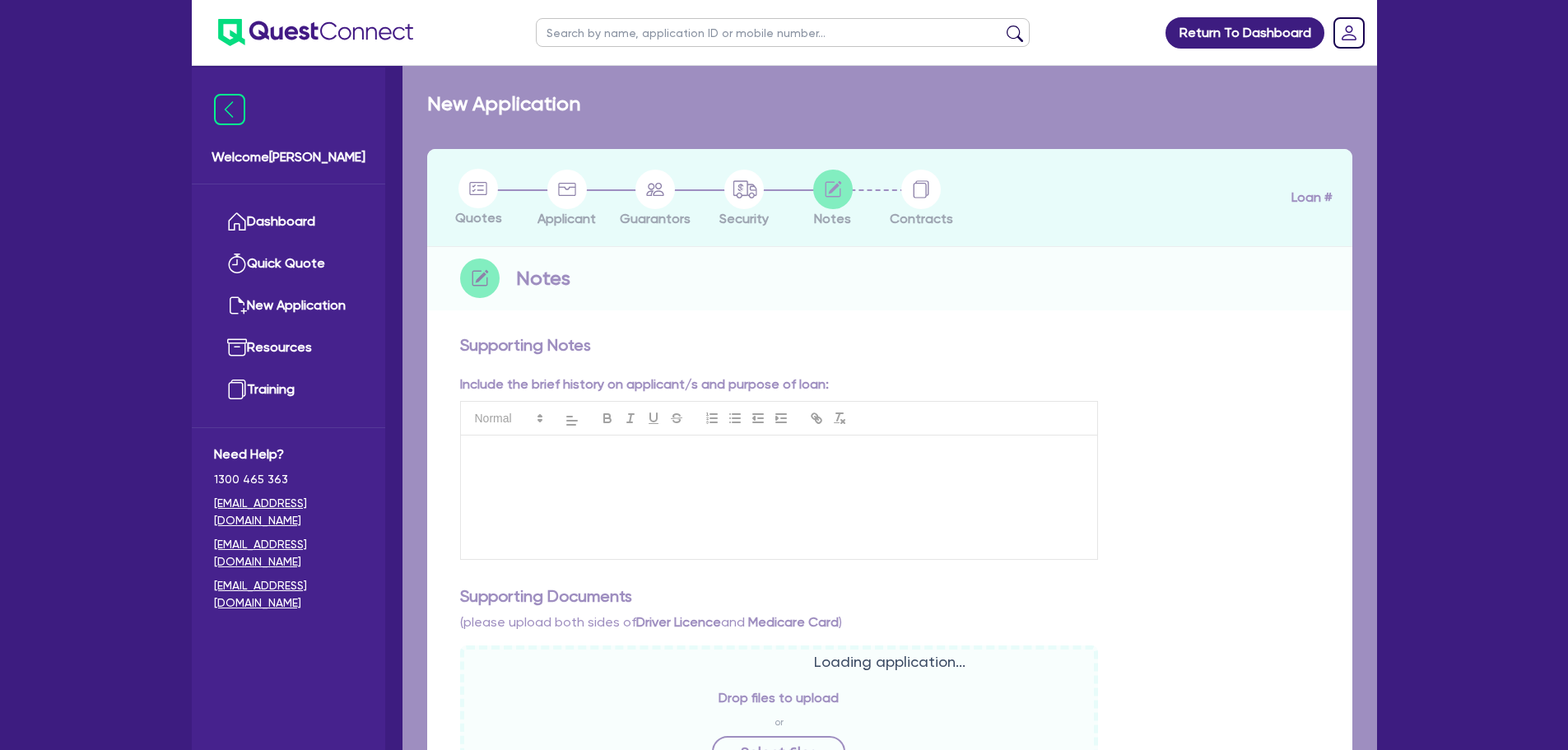
checkbox input "true"
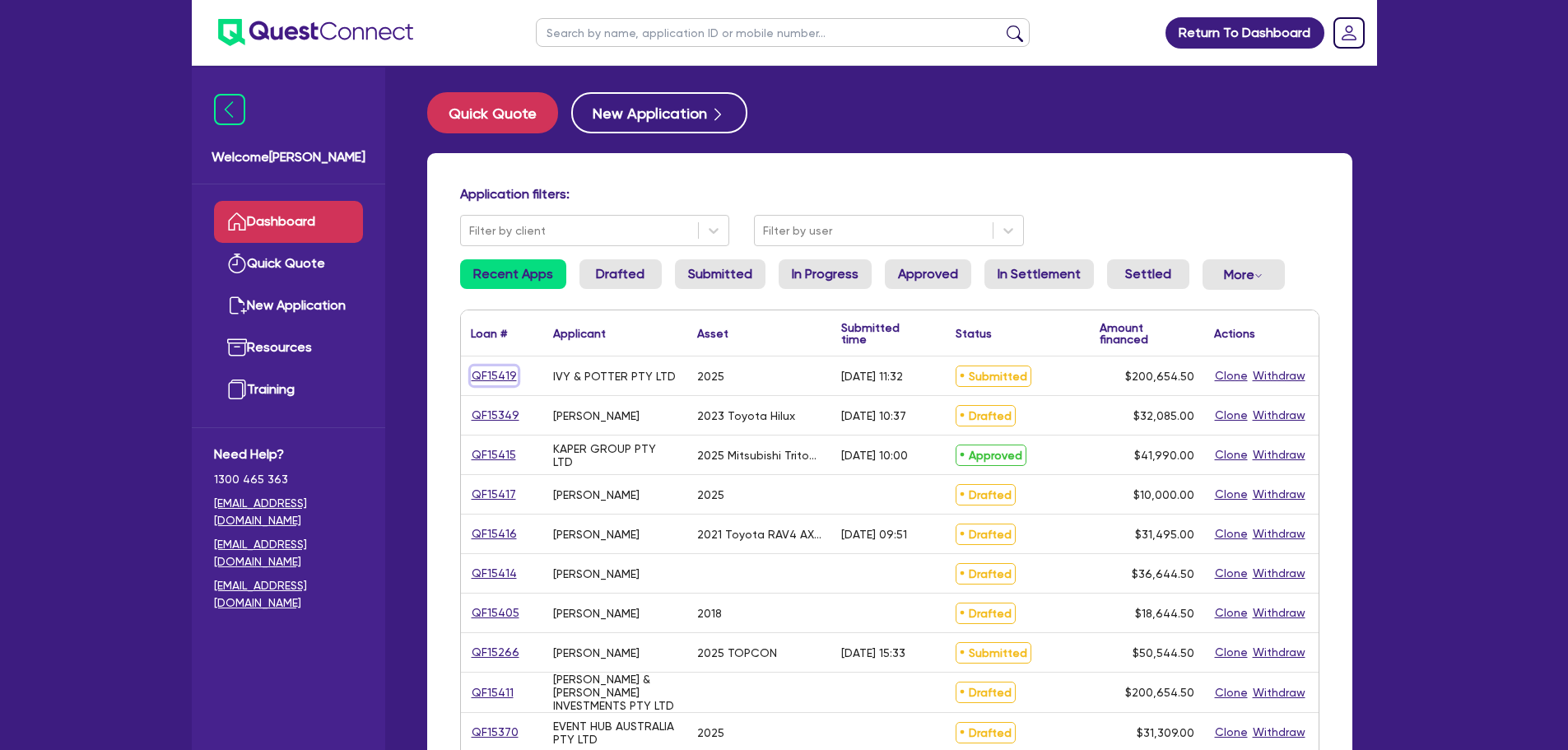
click at [504, 375] on link "QF15419" at bounding box center [495, 375] width 47 height 19
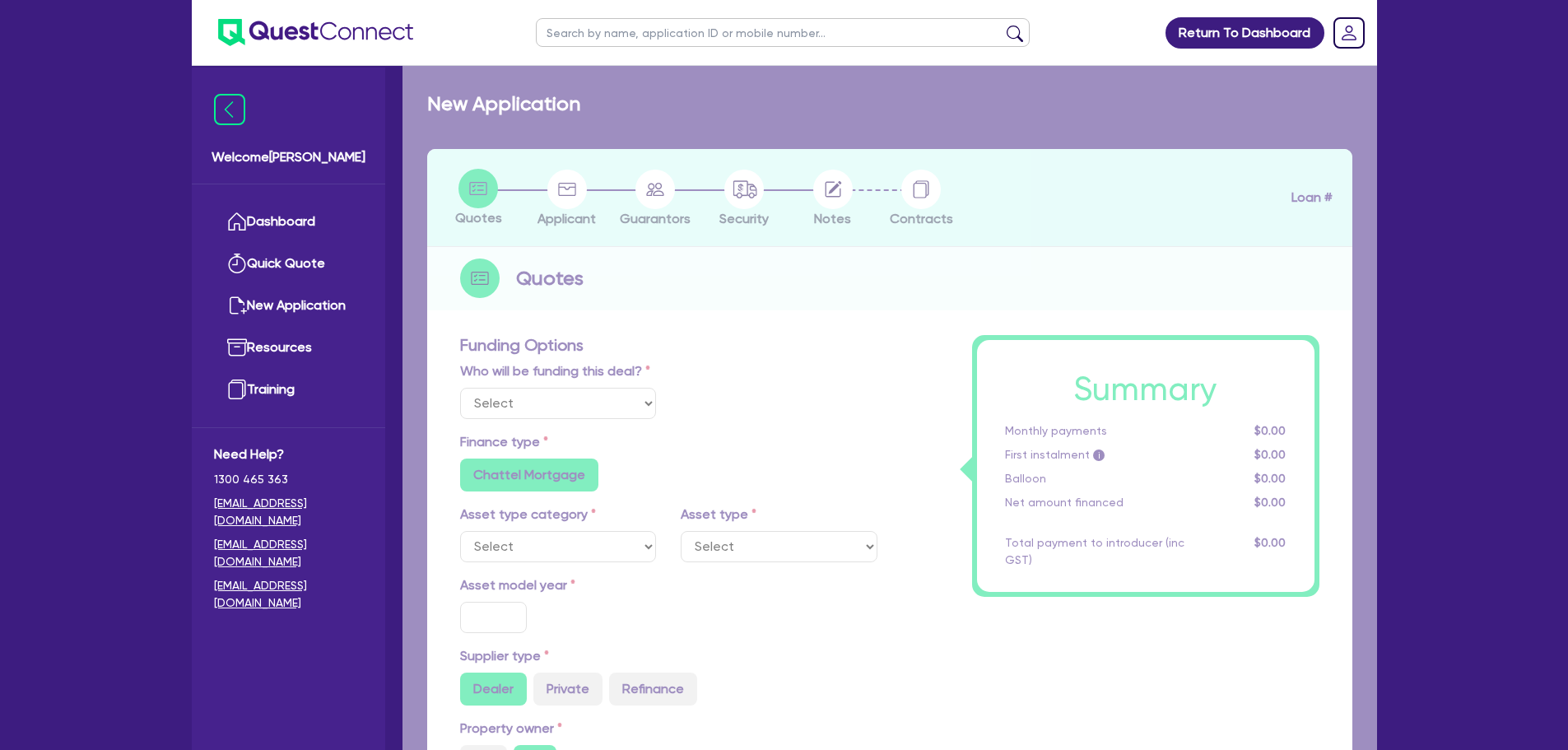
select select "Other"
select select "CARS_AND_LIGHT_TRUCKS"
type input "2025"
type input "200,000"
type input "10"
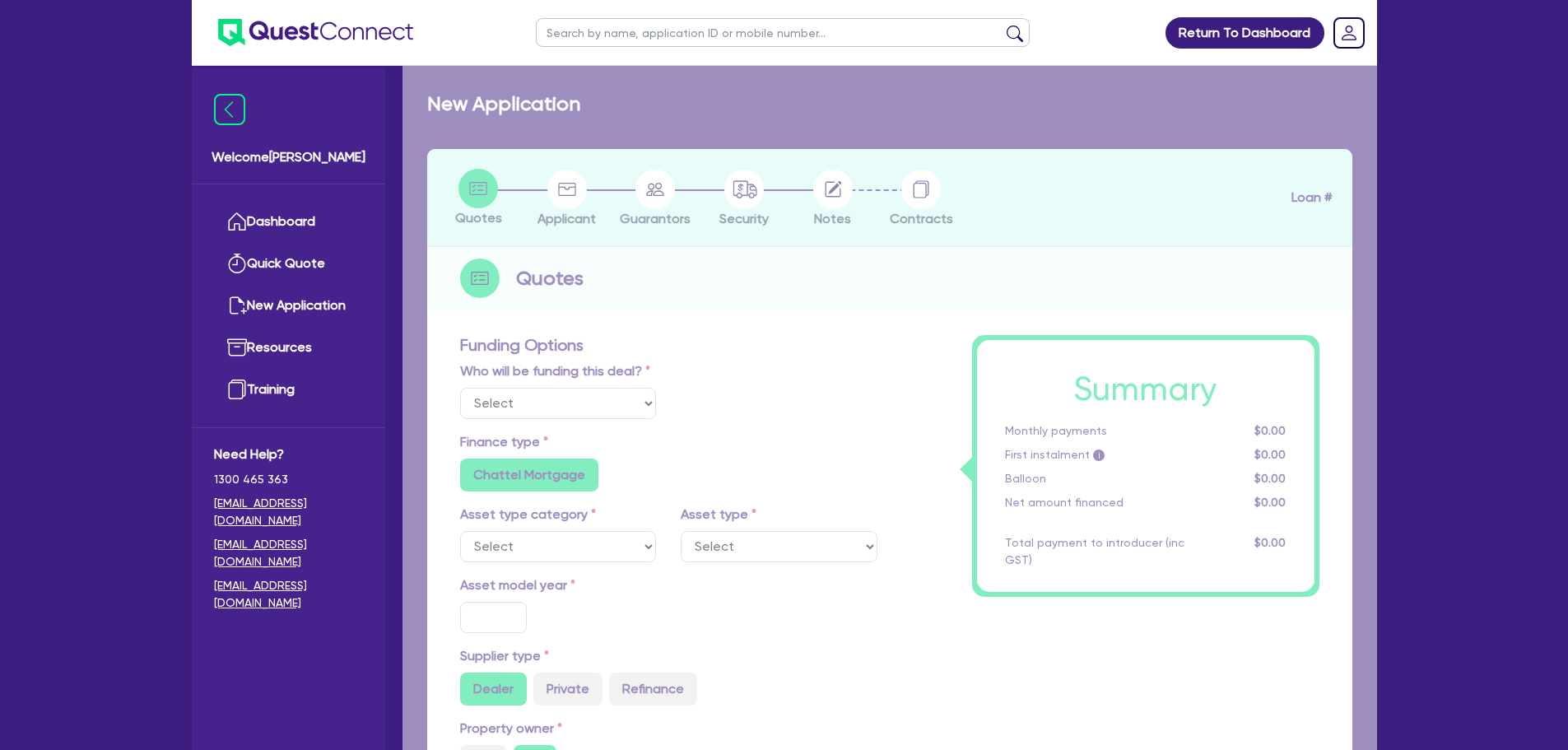
radio input "true"
radio input "false"
select select "PASSENGER_VEHICLES"
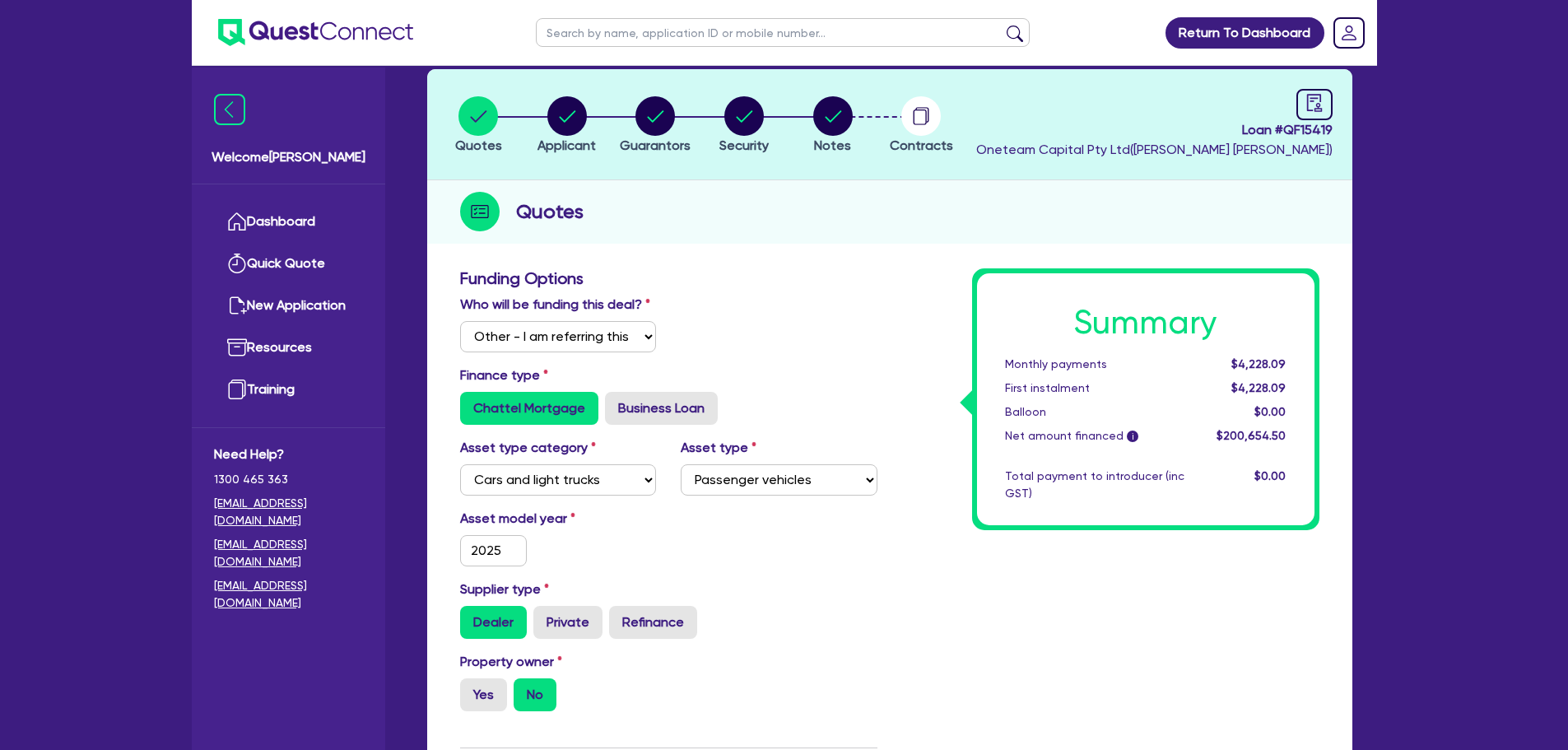
scroll to position [83, 0]
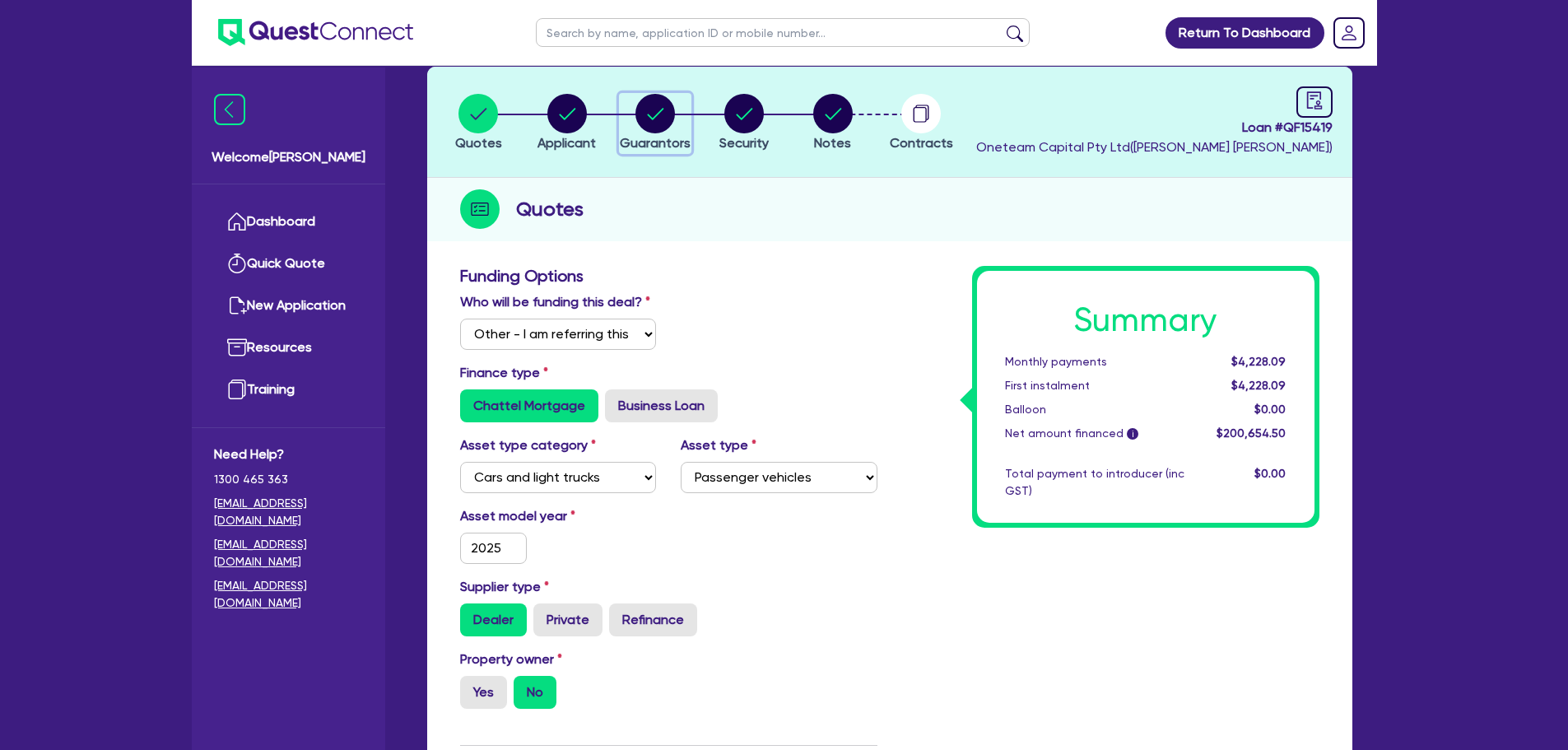
click at [648, 125] on circle "button" at bounding box center [656, 113] width 40 height 40
select select "MR"
select select "SINGLE"
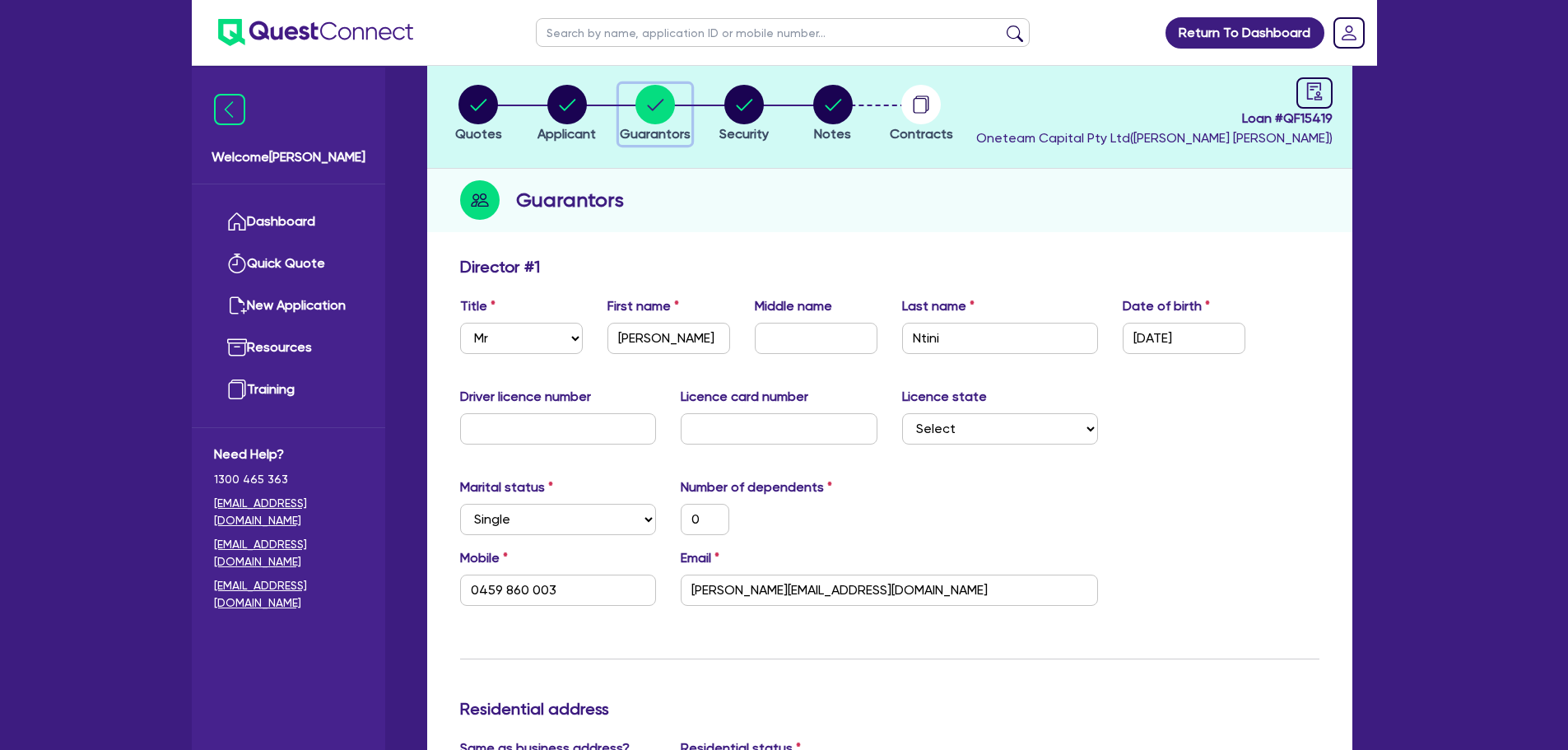
scroll to position [83, 0]
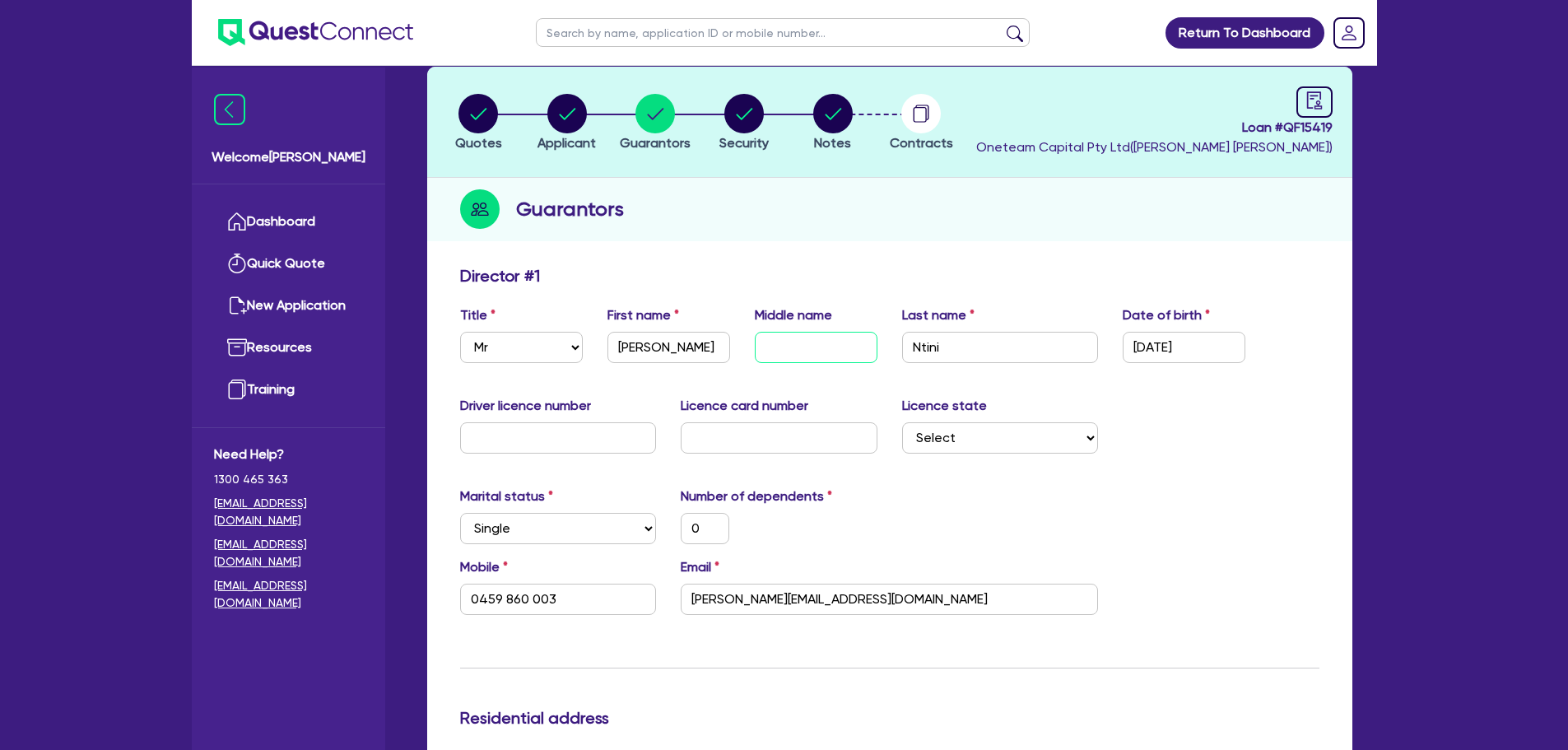
click at [792, 355] on input "text" at bounding box center [815, 347] width 123 height 31
click at [999, 352] on input "Ntini" at bounding box center [1001, 347] width 197 height 31
click at [1219, 343] on input "01/01/2000" at bounding box center [1184, 347] width 123 height 31
click at [1061, 359] on input "Ntini" at bounding box center [1001, 347] width 197 height 31
click at [1225, 348] on input "01/01/2000" at bounding box center [1184, 347] width 123 height 31
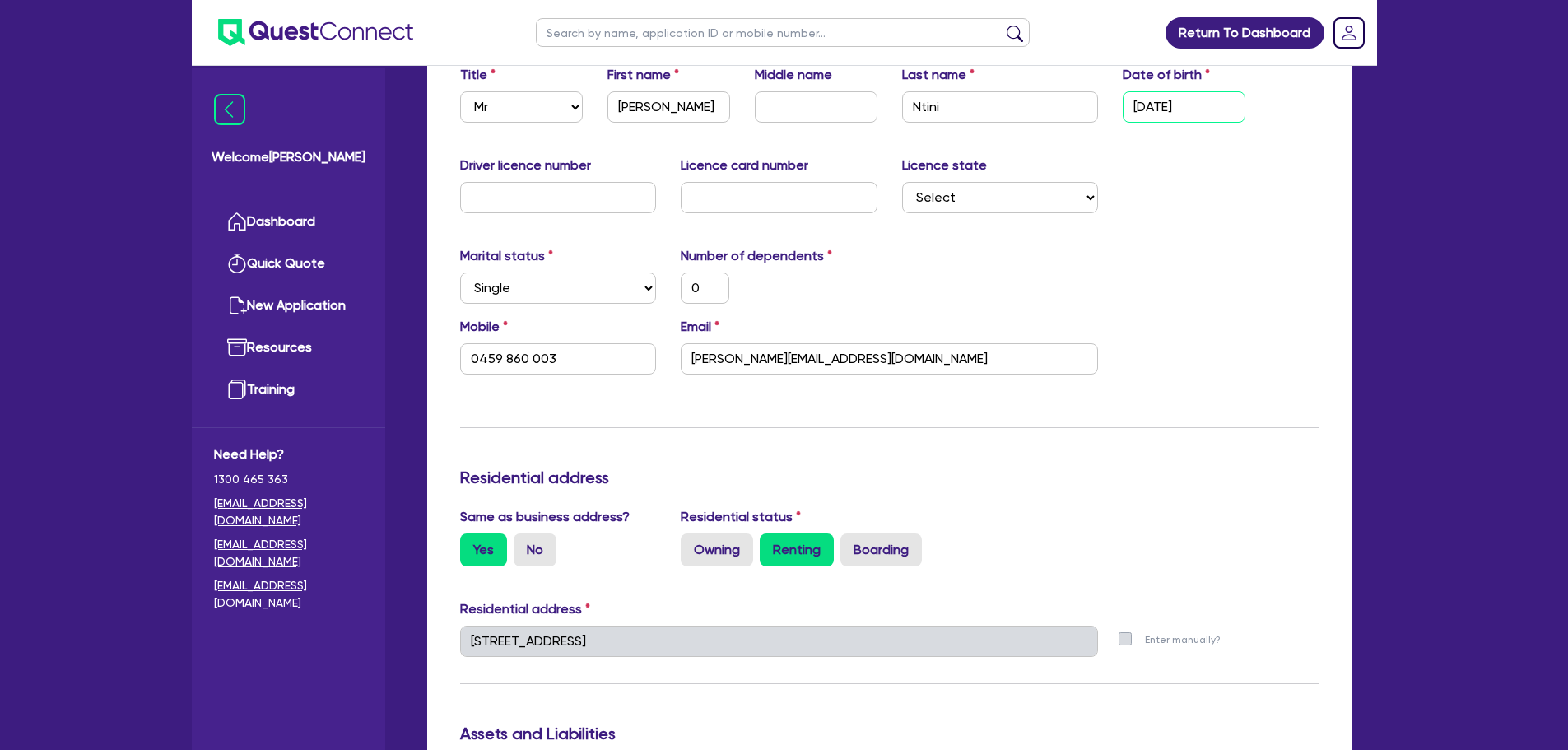
scroll to position [330, 0]
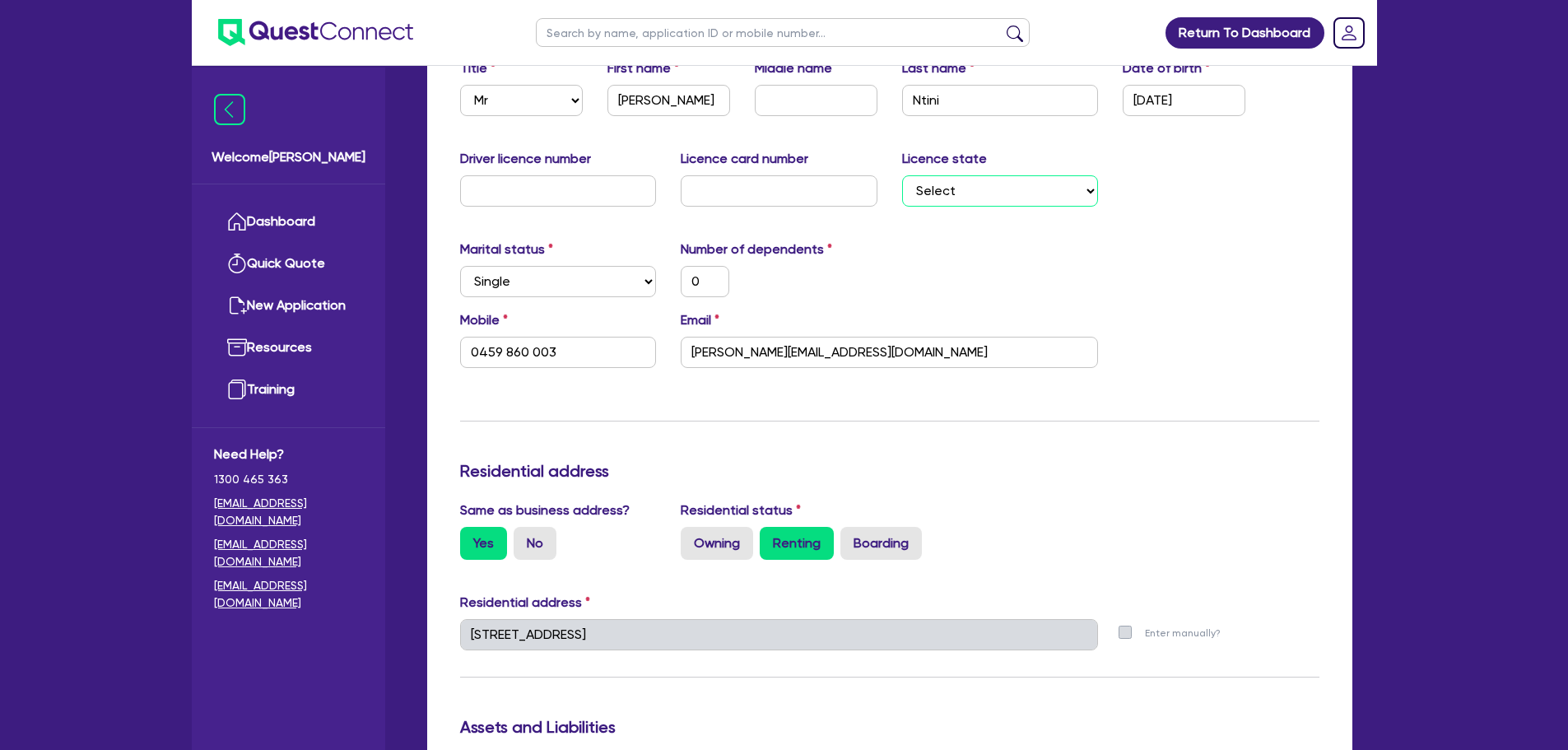
drag, startPoint x: 989, startPoint y: 195, endPoint x: 987, endPoint y: 204, distance: 9.2
click at [989, 194] on select "Select NSW VIC QLD TAS ACT SA NT WA" at bounding box center [1001, 191] width 197 height 31
select select "WA"
click at [902, 175] on select "Select NSW VIC QLD TAS ACT SA NT WA" at bounding box center [1001, 191] width 197 height 31
type input "0"
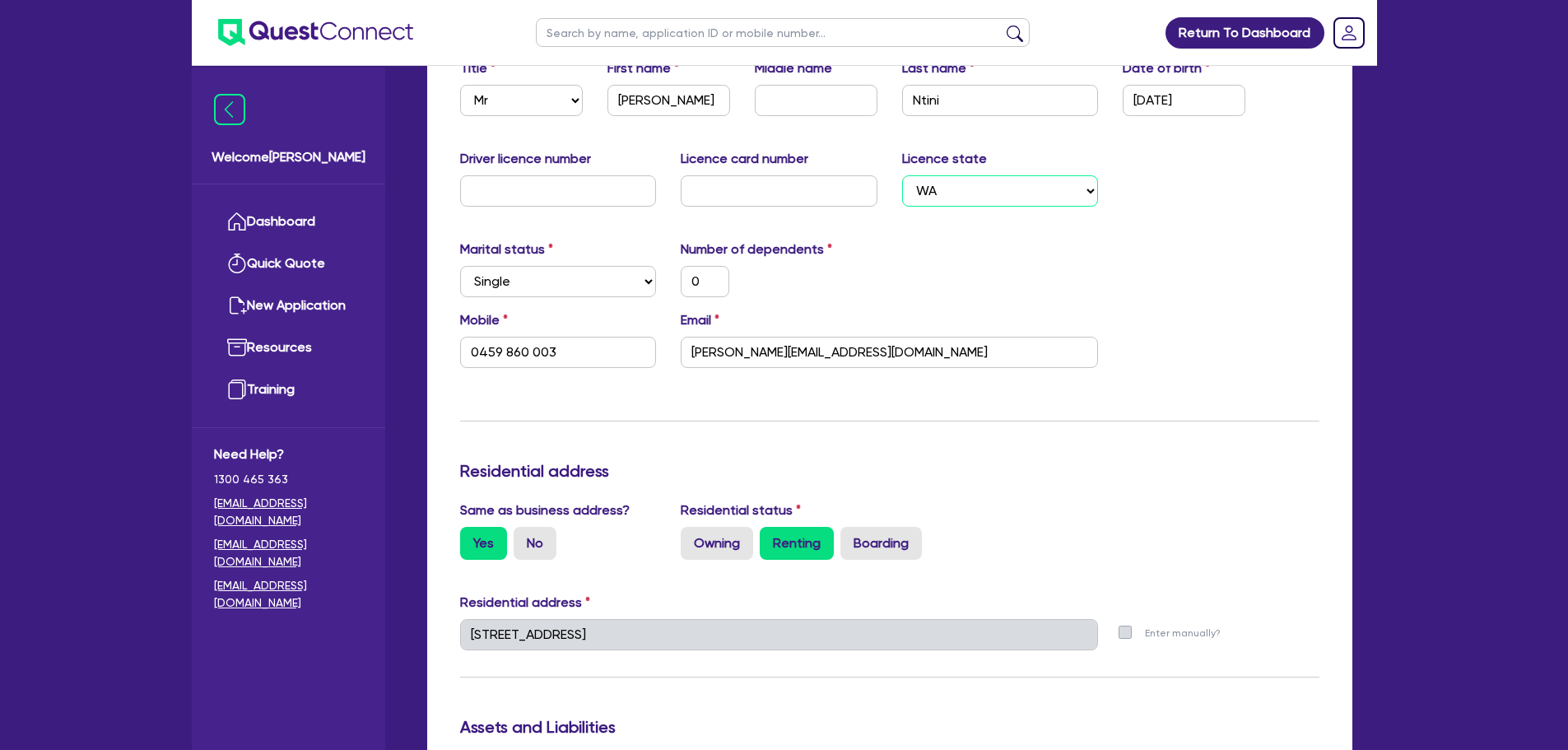
type input "0459 860 003"
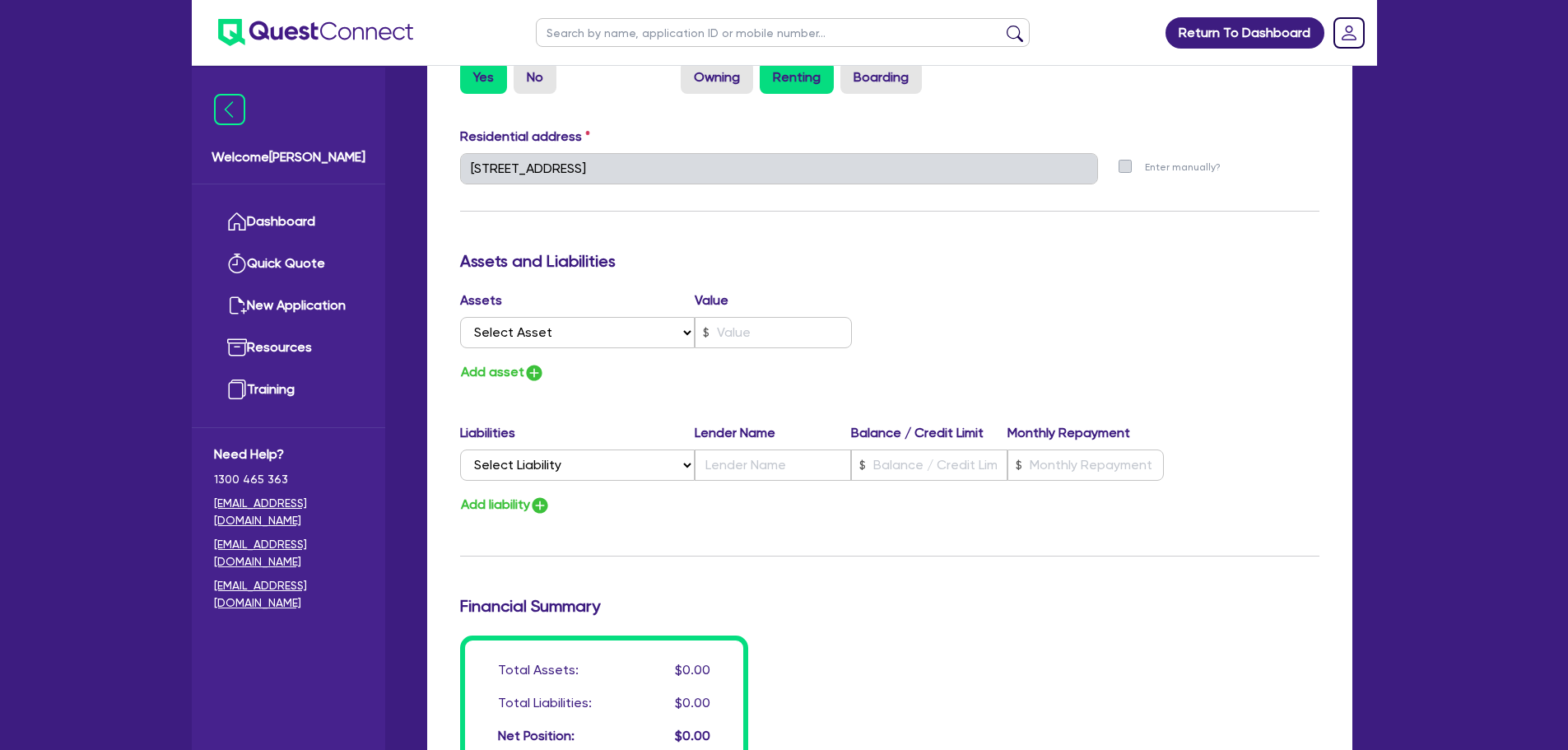
scroll to position [741, 0]
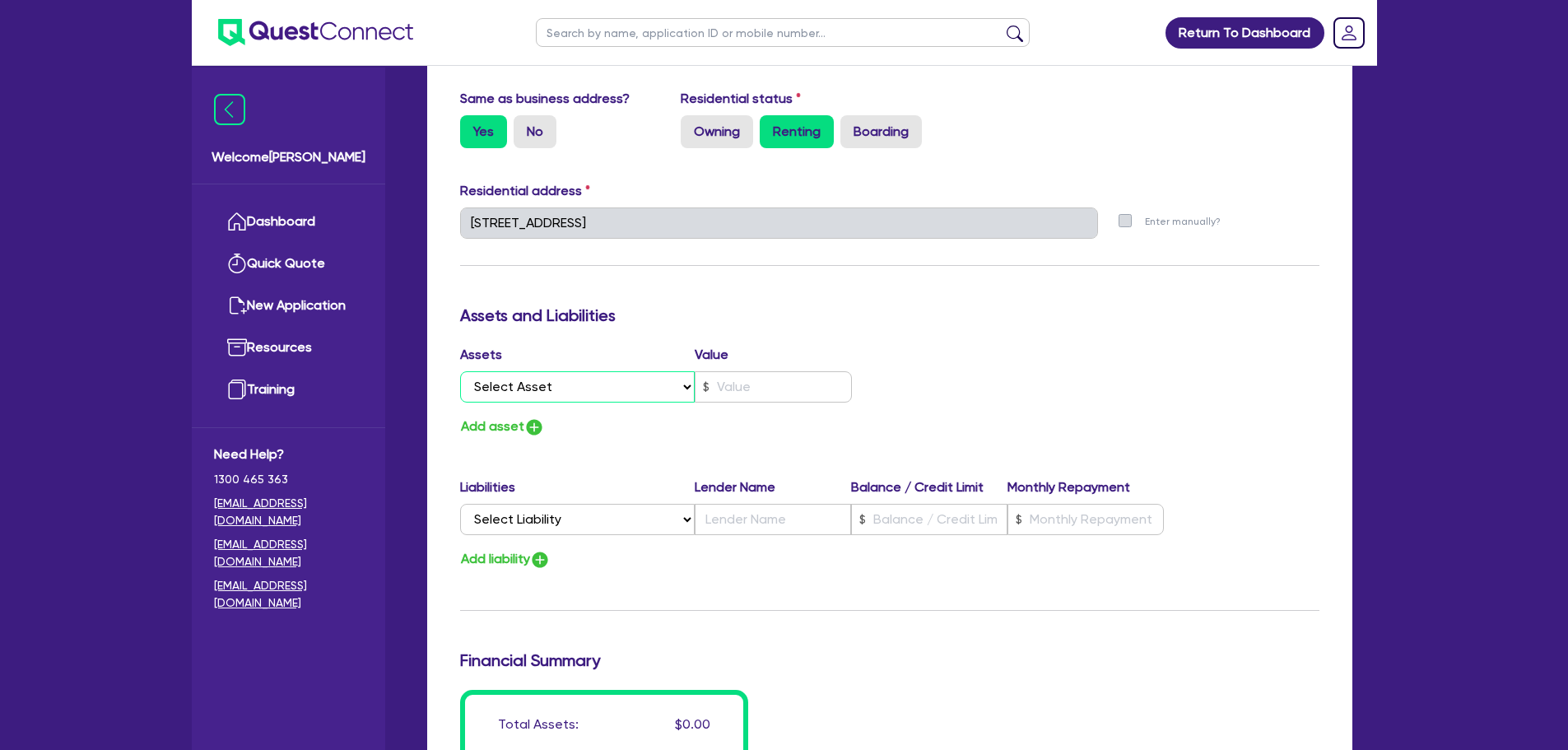
click at [577, 392] on select "Select Asset Cash Property Investment property Vehicle Truck Trailer Equipment …" at bounding box center [577, 387] width 235 height 31
select select "VEHICLE"
click at [460, 371] on select "Select Asset Cash Property Investment property Vehicle Truck Trailer Equipment …" at bounding box center [577, 387] width 235 height 31
type input "0"
type input "0459 860 003"
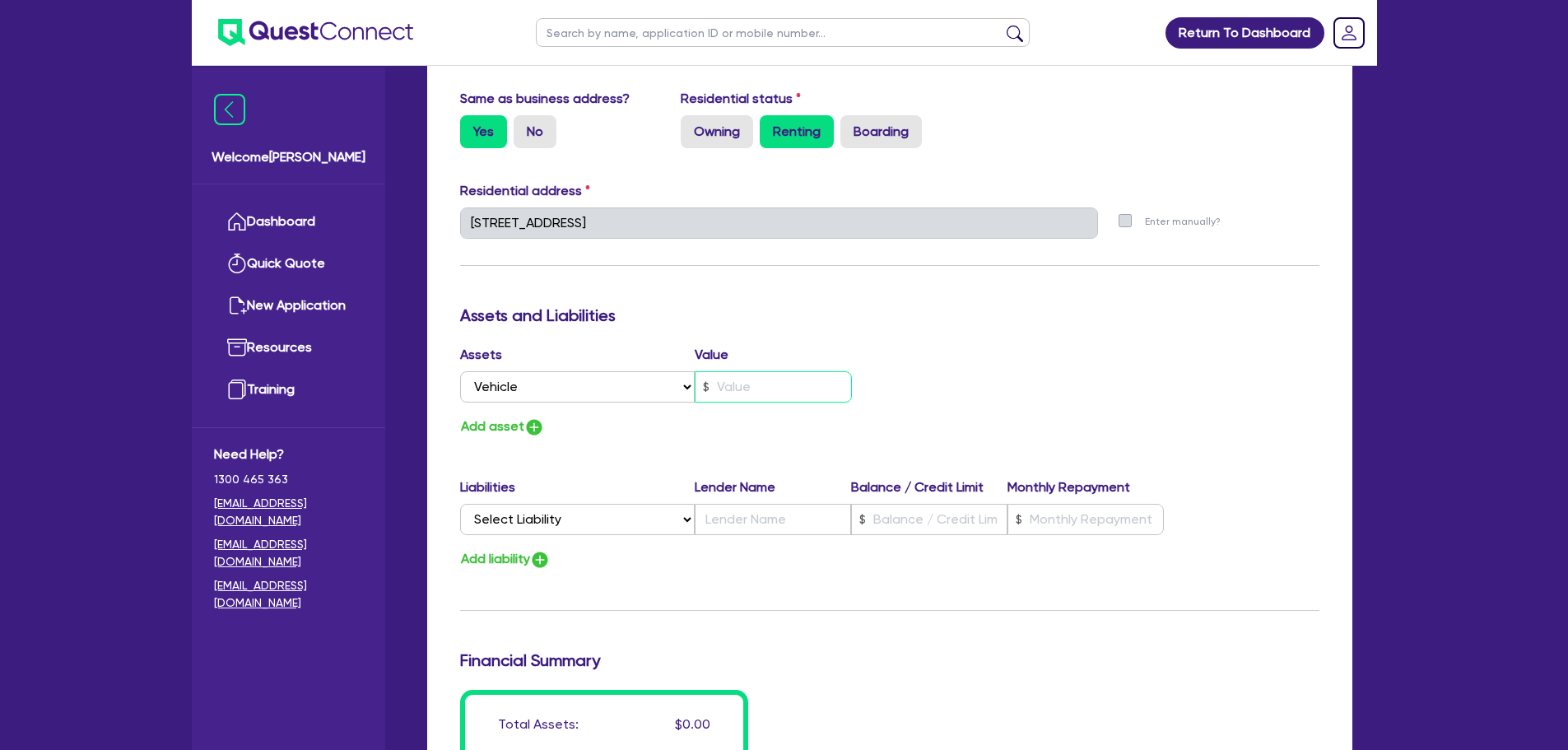
click at [758, 387] on input "text" at bounding box center [773, 387] width 157 height 31
type input "0"
type input "0459 860 003"
type input "3"
type input "0"
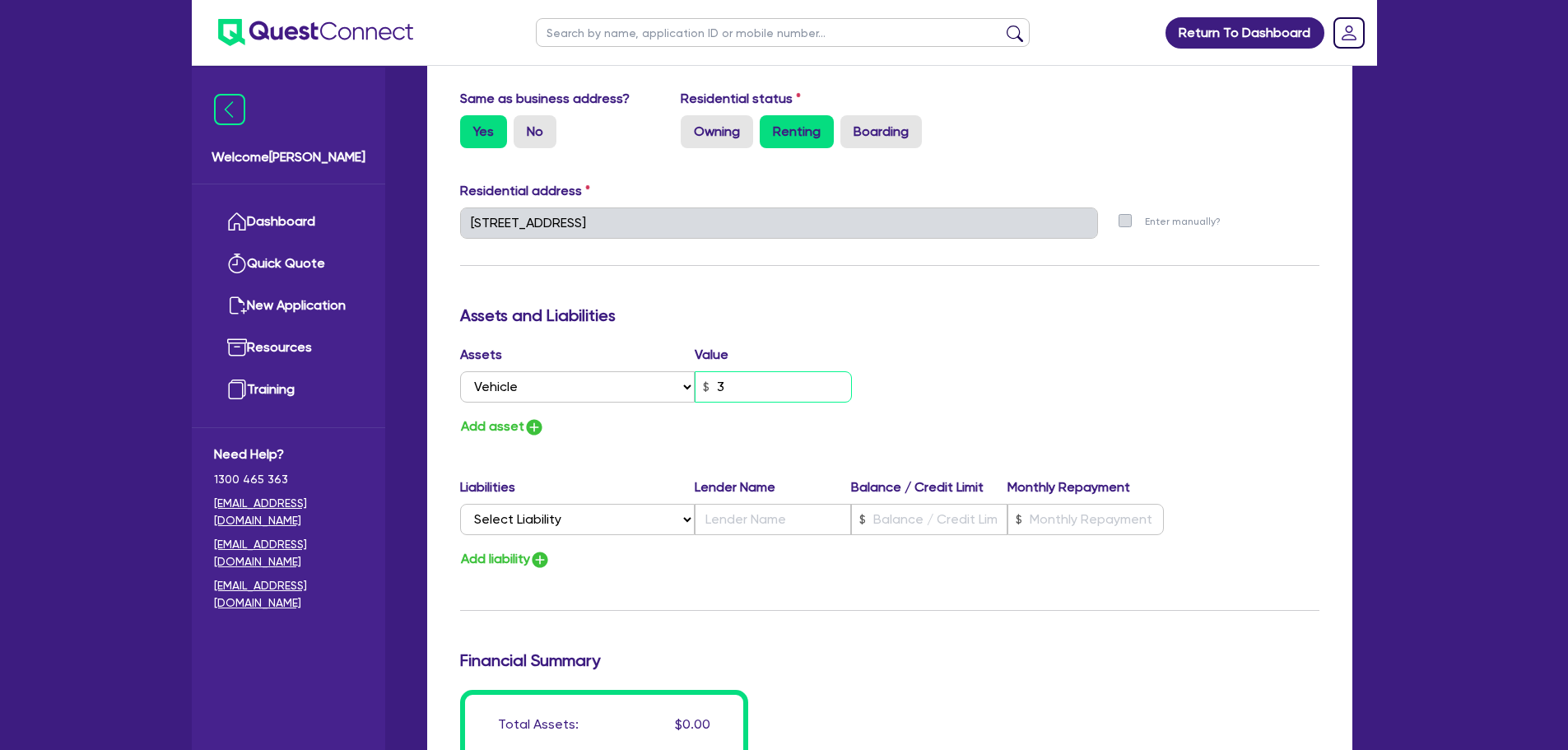
type input "0459 860 003"
type input "30"
type input "0"
type input "0459 860 003"
type input "300"
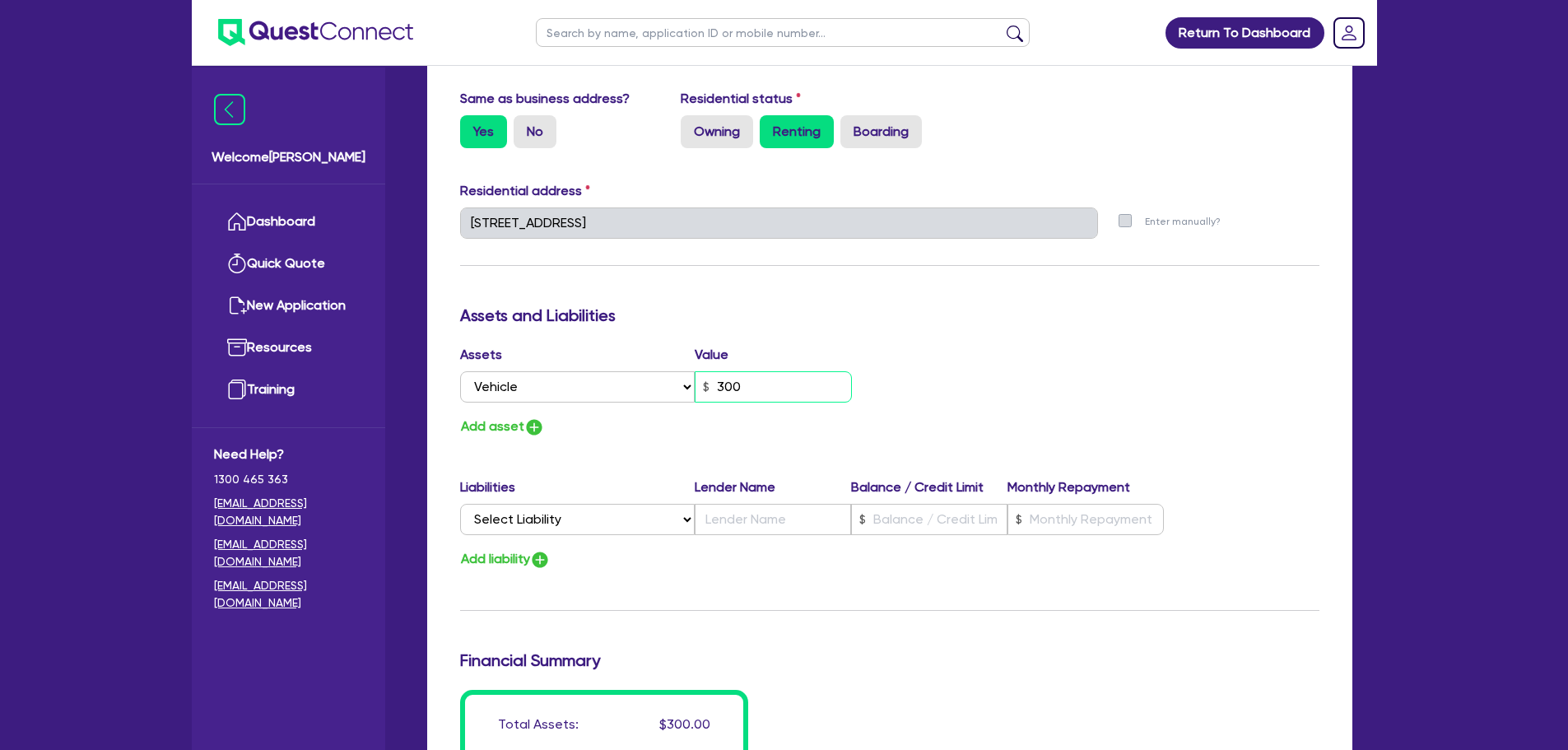
type input "0"
type input "0459 860 003"
type input "3,000"
type input "0"
type input "0459 860 003"
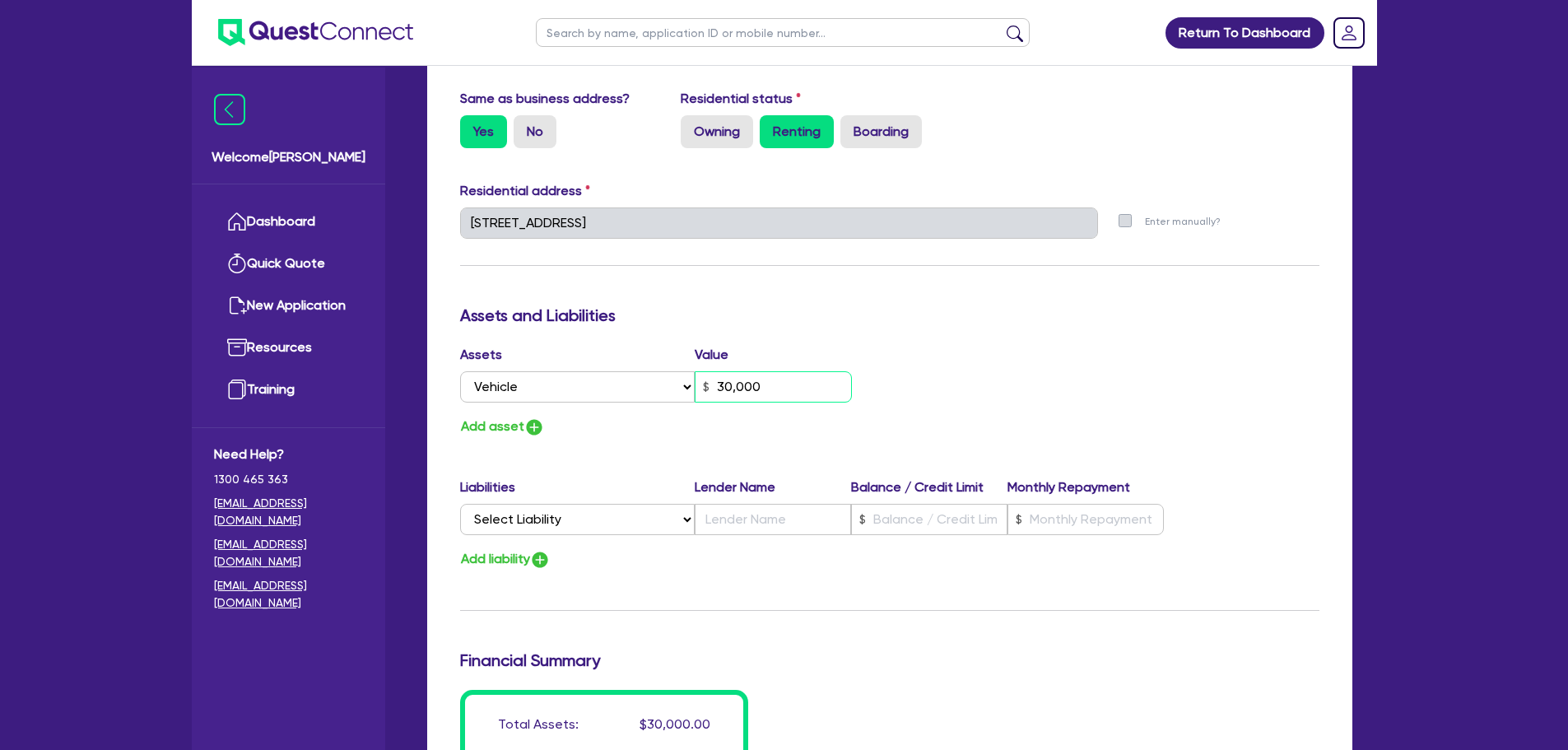
type input "30,000"
click at [824, 340] on div "Update residential status for Director #1 Boarding is only acceptable when the …" at bounding box center [890, 216] width 859 height 1218
click at [534, 429] on img "button" at bounding box center [534, 428] width 20 height 20
type input "0"
type input "0459 860 003"
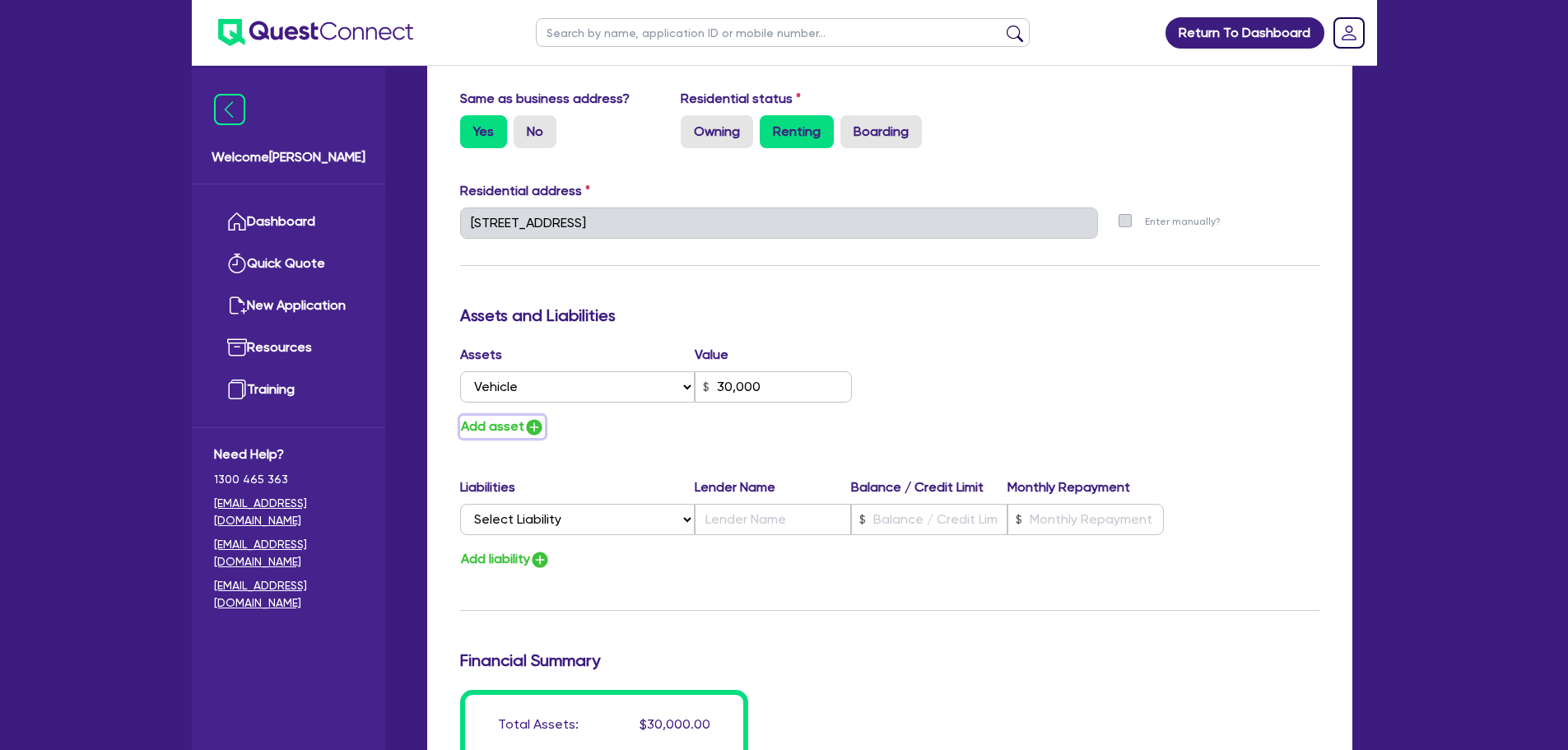
type input "30,000"
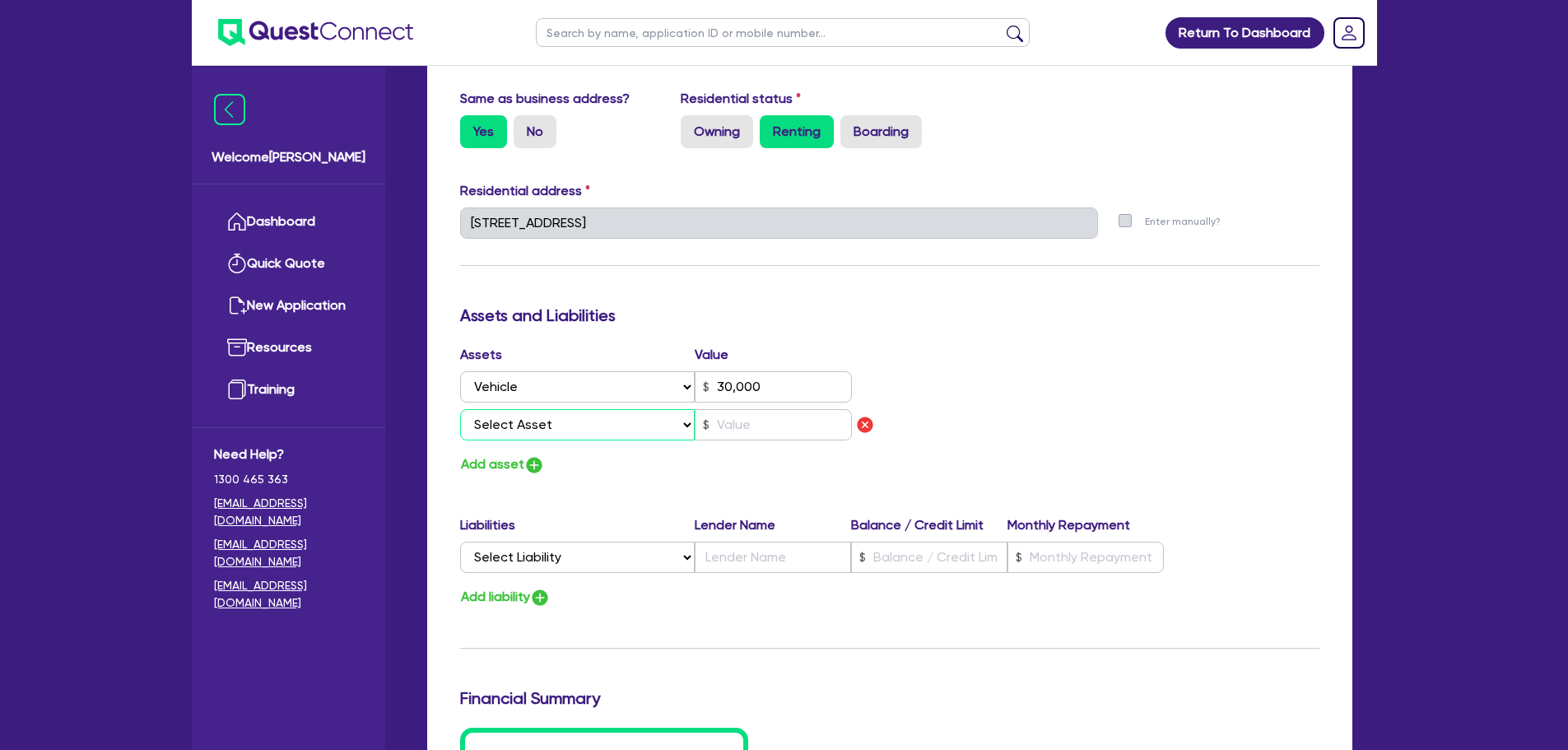
drag, startPoint x: 543, startPoint y: 428, endPoint x: 556, endPoint y: 438, distance: 16.4
click at [543, 428] on select "Select Asset Cash Property Investment property Vehicle Truck Trailer Equipment …" at bounding box center [577, 425] width 235 height 31
select select "CASH"
click at [460, 410] on select "Select Asset Cash Property Investment property Vehicle Truck Trailer Equipment …" at bounding box center [577, 425] width 235 height 31
type input "0"
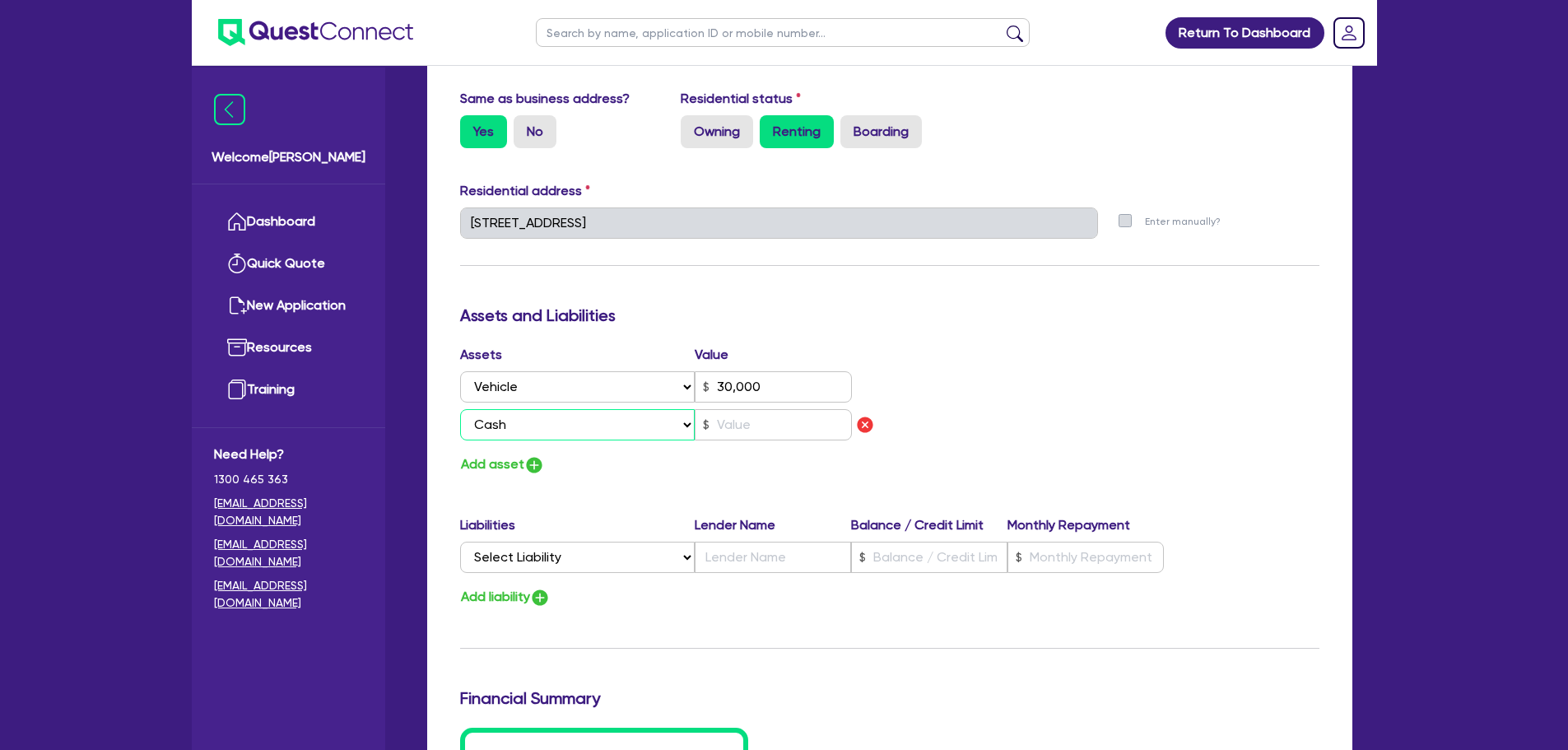
type input "0459 860 003"
type input "30,000"
click at [727, 410] on input "text" at bounding box center [773, 425] width 157 height 31
type input "0"
type input "0459 860 003"
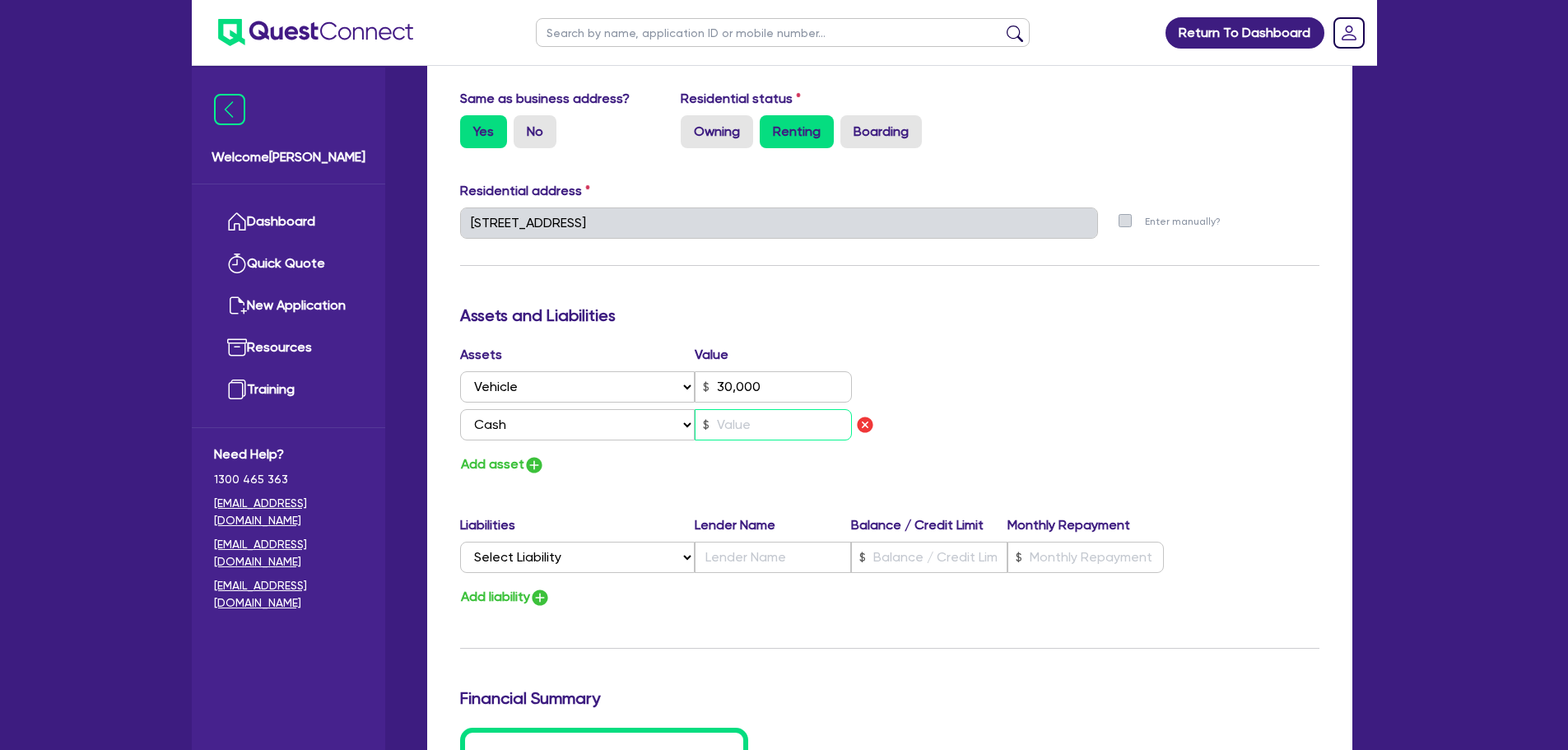
type input "30,000"
type input "2"
type input "0"
type input "0459 860 003"
type input "30,000"
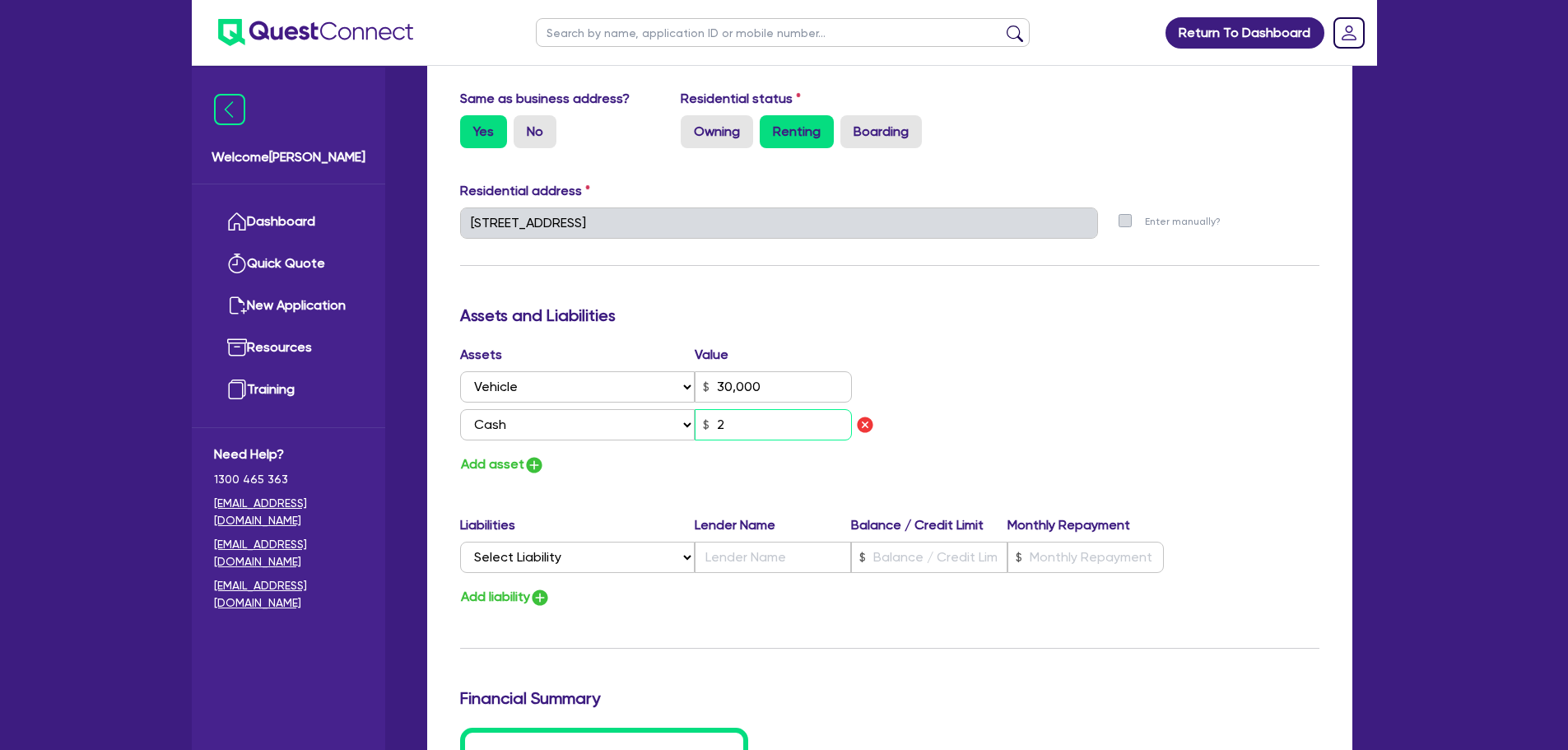
type input "25"
type input "0"
type input "0459 860 003"
type input "30,000"
type input "250"
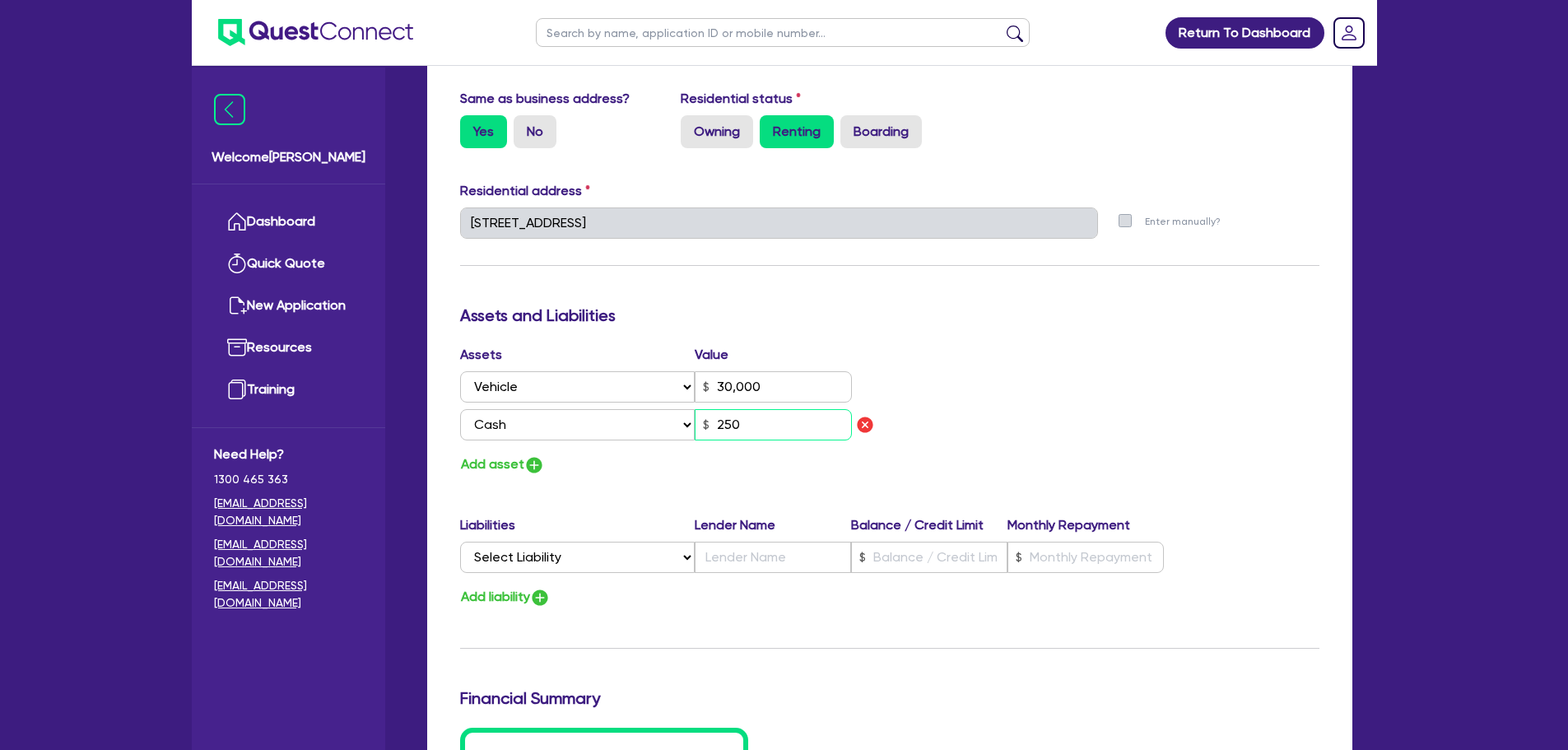
type input "0"
type input "0459 860 003"
type input "30,000"
type input "2,500"
type input "0"
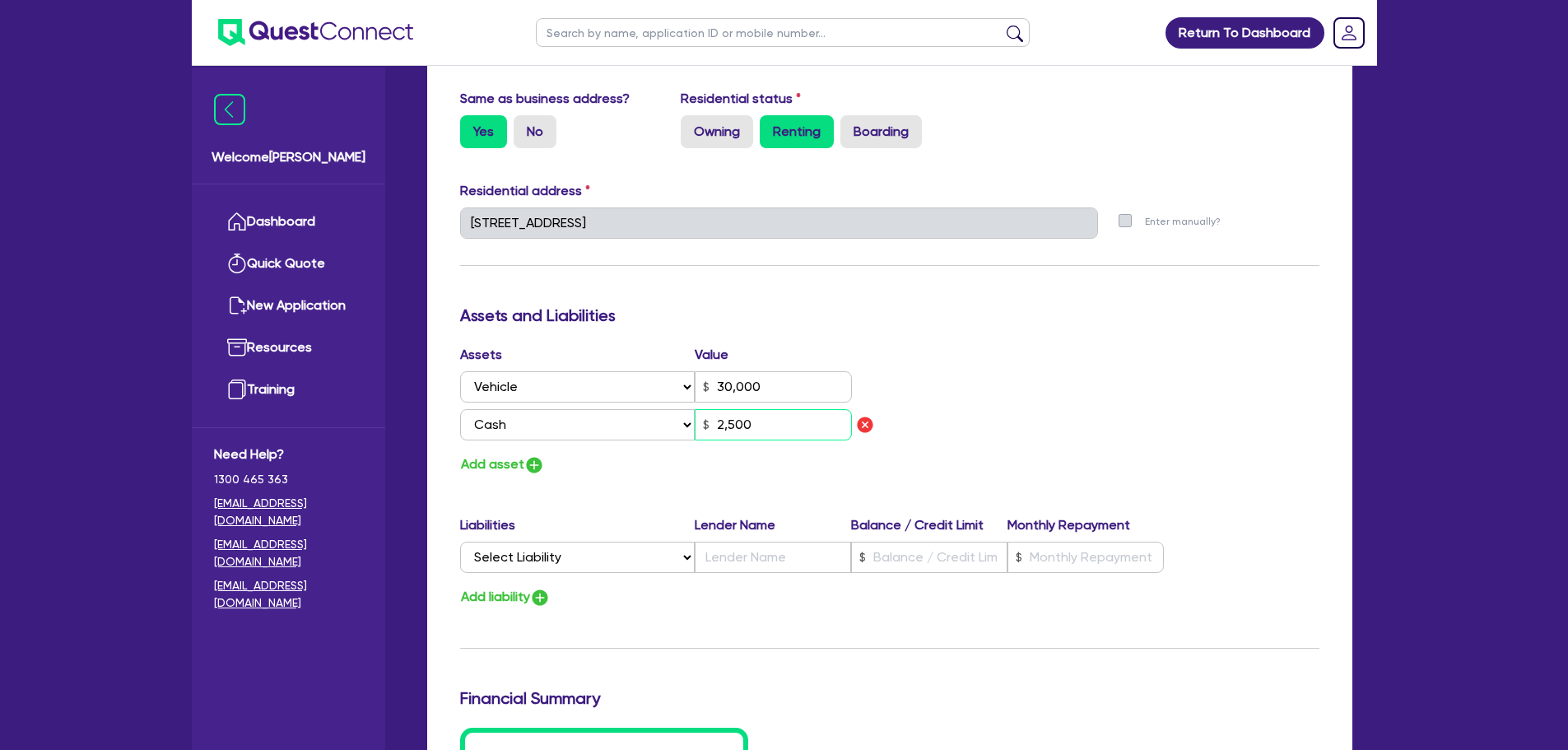
type input "0459 860 003"
type input "30,000"
type input "25,000"
drag, startPoint x: 990, startPoint y: 373, endPoint x: 888, endPoint y: 415, distance: 110.3
click at [991, 373] on div "Assets Value Select Asset Cash Property Investment property Vehicle Truck Trail…" at bounding box center [890, 410] width 884 height 131
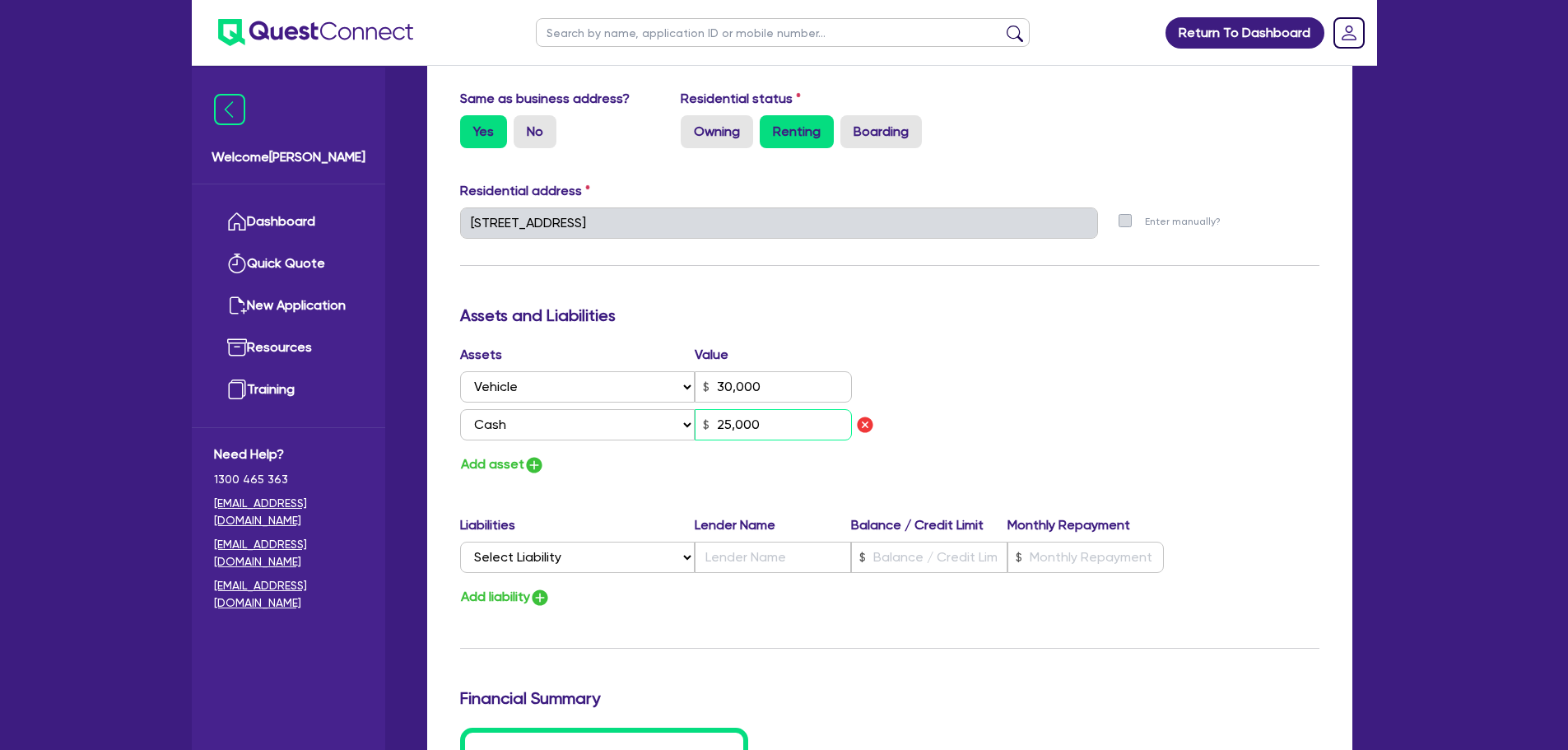
click at [792, 429] on input "25,000" at bounding box center [773, 425] width 157 height 31
drag, startPoint x: 779, startPoint y: 380, endPoint x: 676, endPoint y: 394, distance: 103.9
click at [676, 394] on div "Select Asset Cash Property Investment property Vehicle Truck Trailer Equipment …" at bounding box center [656, 387] width 392 height 31
type input "0"
type input "0459 860 003"
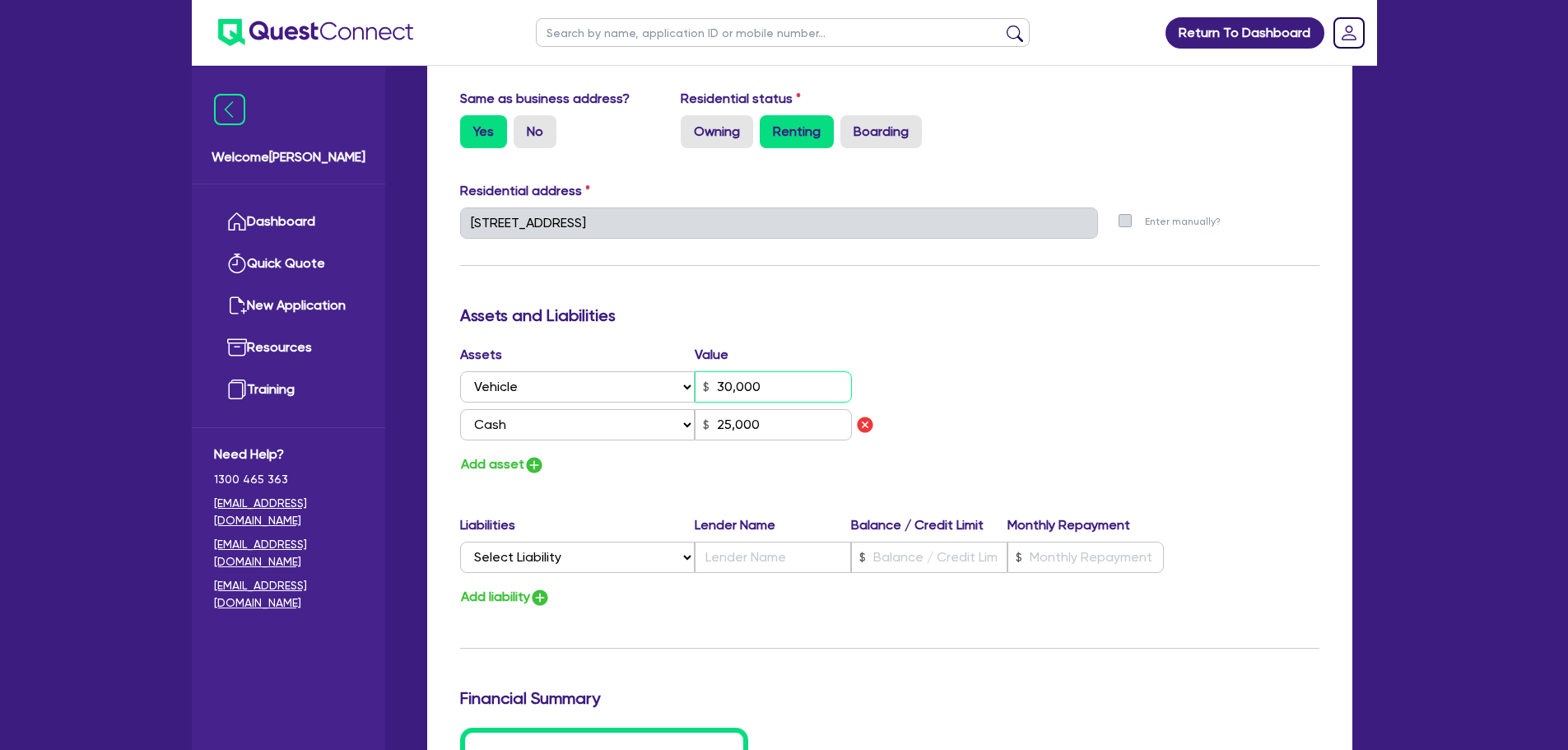
type input "2"
type input "25,000"
type input "0"
type input "0459 860 003"
type input "20"
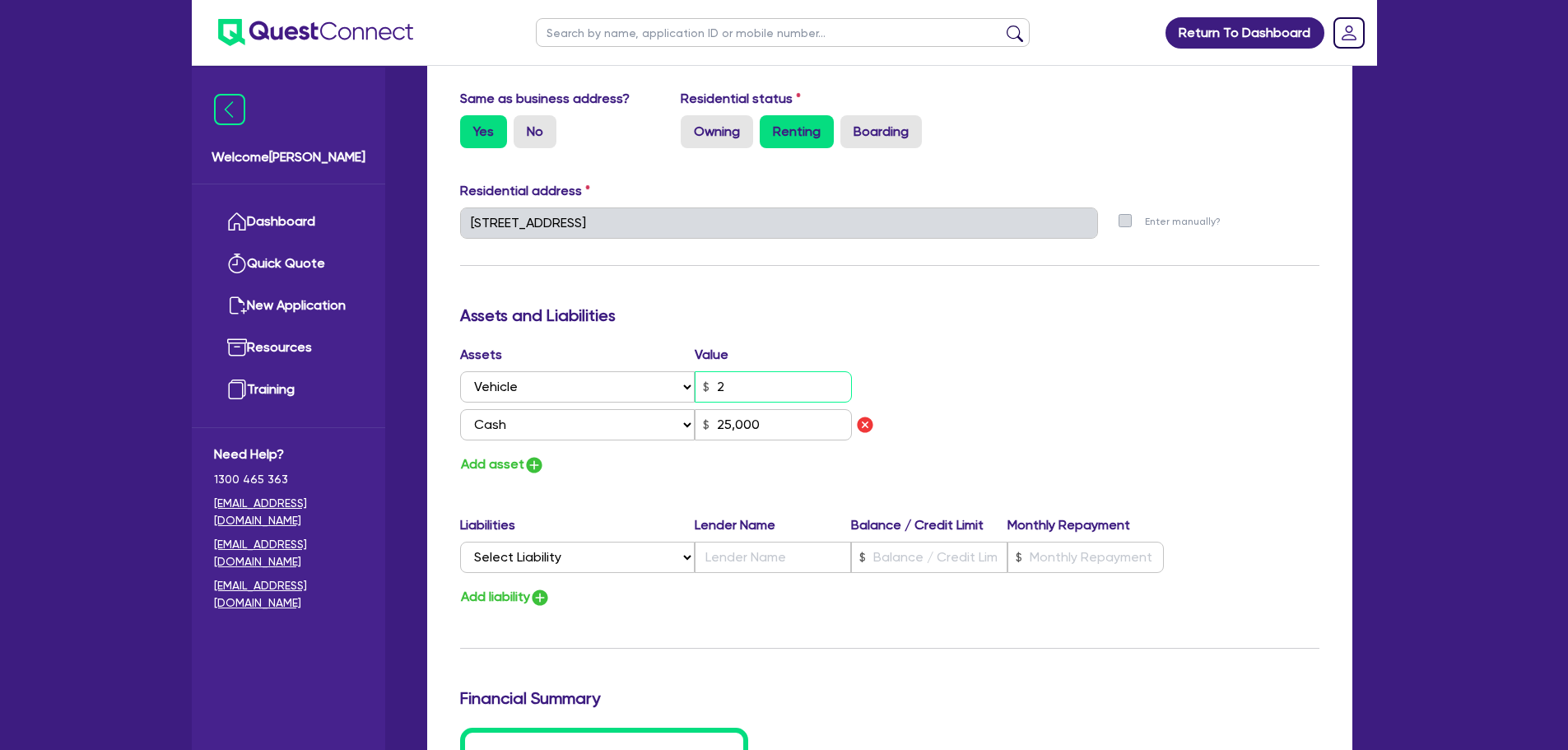
type input "25,000"
type input "0"
type input "0459 860 003"
type input "200"
type input "25,000"
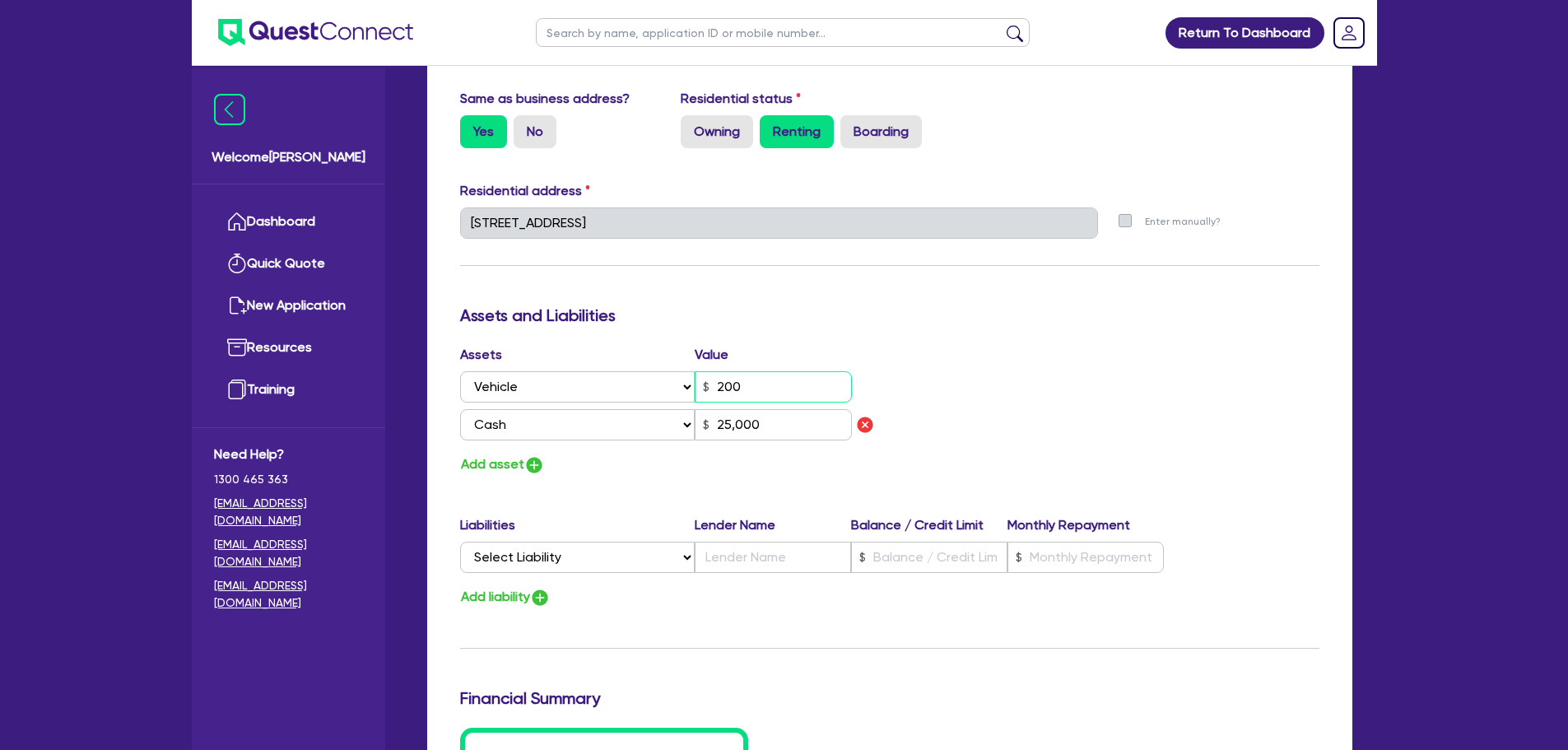
type input "0"
type input "0459 860 003"
type input "2,000"
type input "25,000"
type input "0"
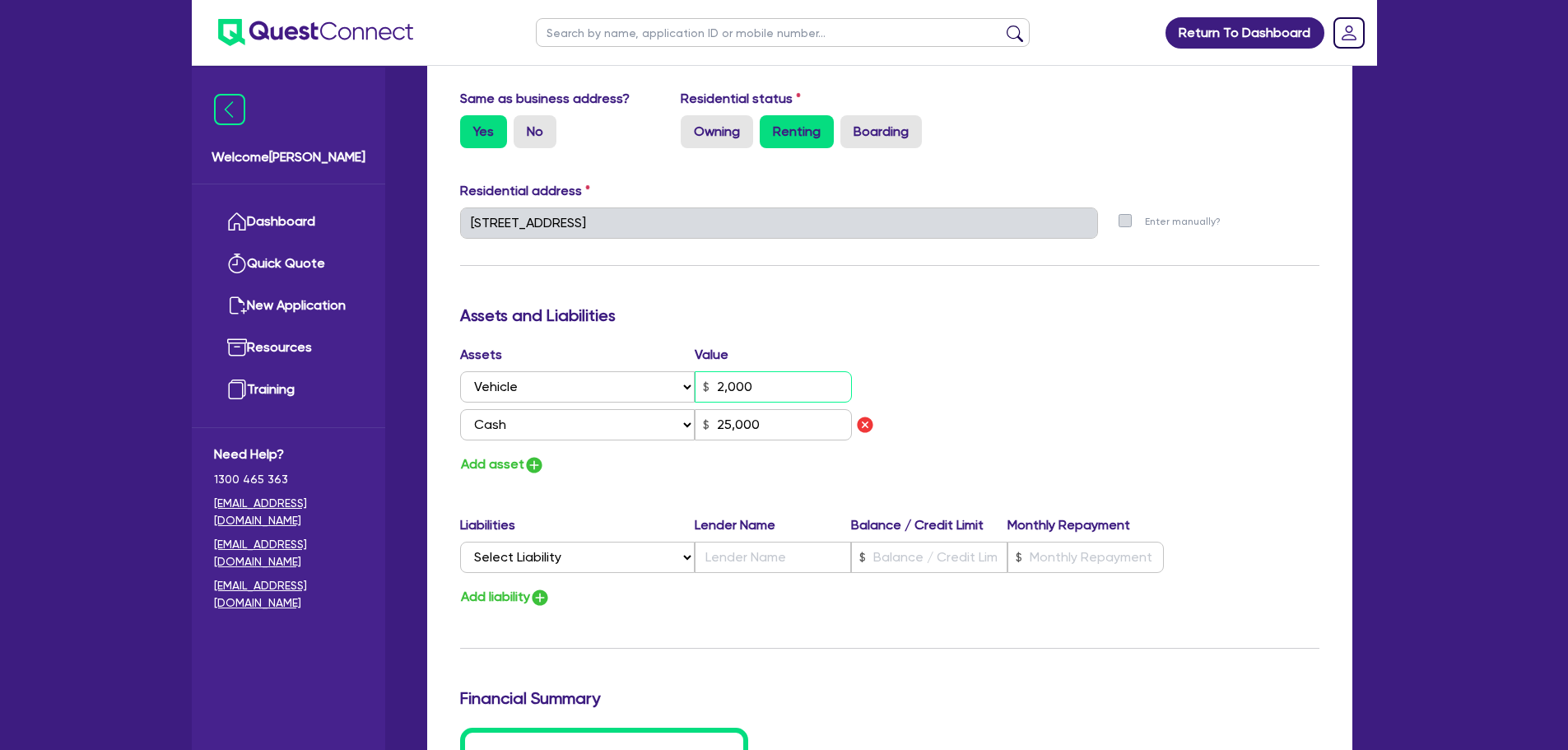
type input "0459 860 003"
type input "20,000"
type input "25,000"
type input "20,000"
click at [779, 430] on input "25,000" at bounding box center [773, 425] width 157 height 31
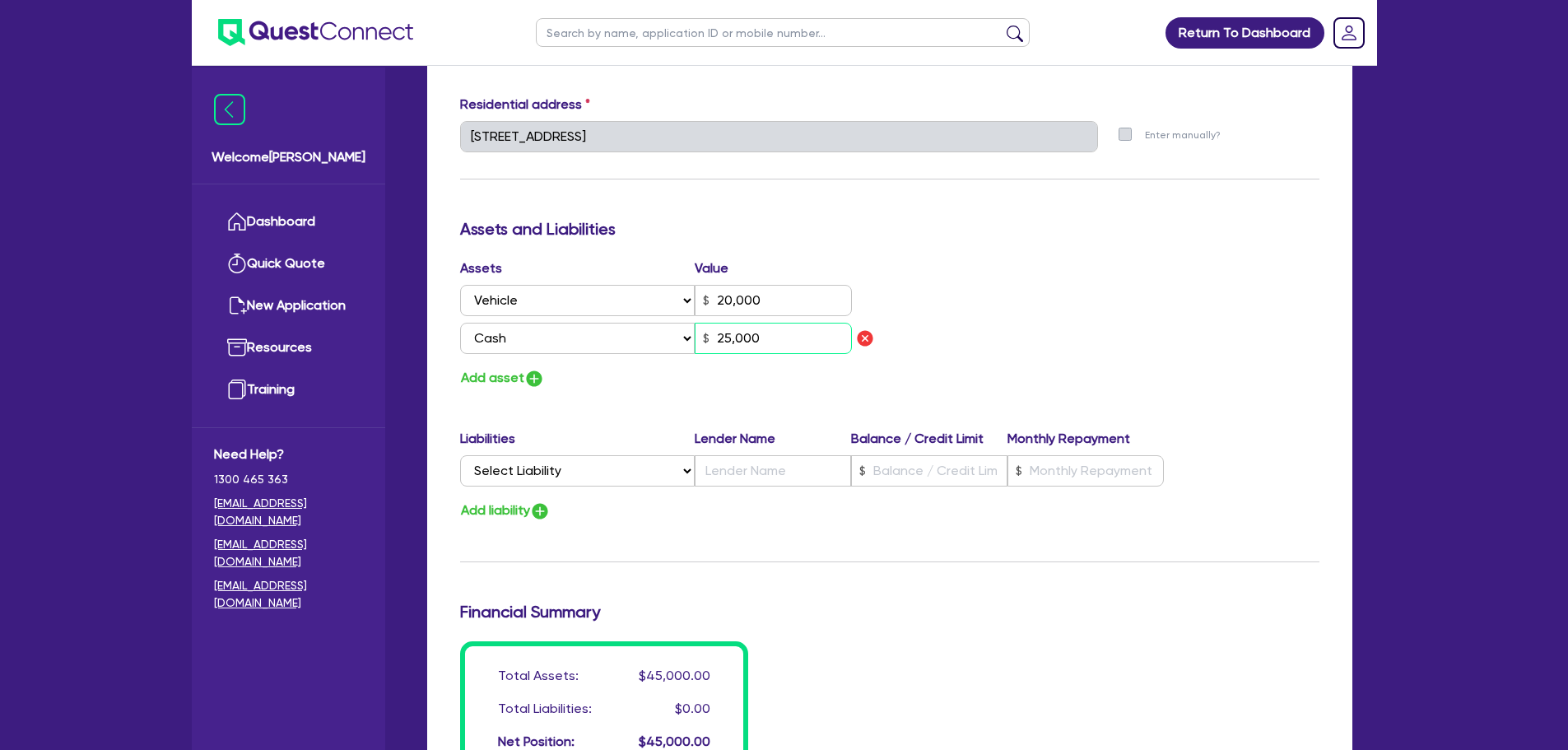
scroll to position [988, 0]
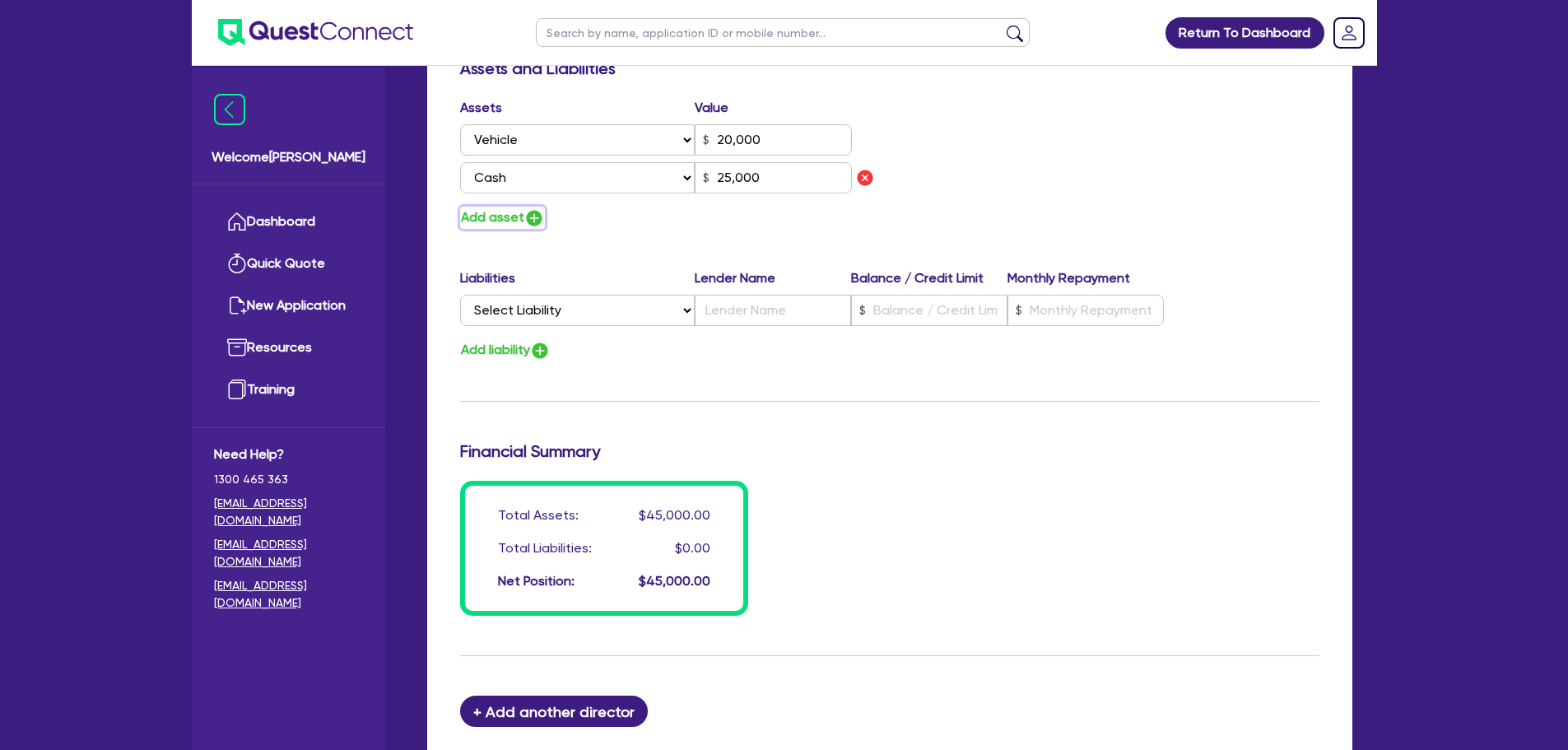
click at [537, 210] on img "button" at bounding box center [534, 218] width 20 height 20
type input "0"
type input "0459 860 003"
type input "20,000"
type input "25,000"
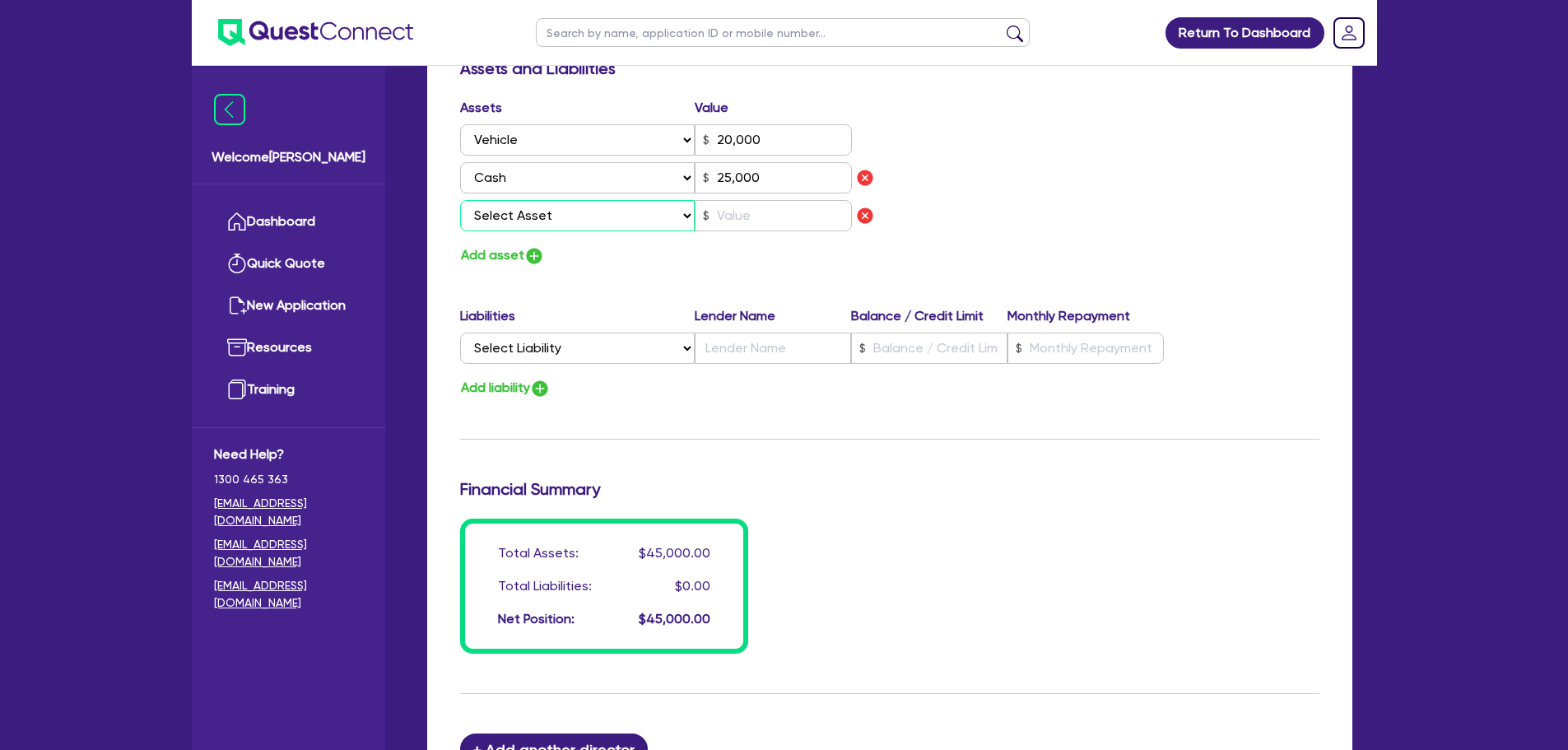
drag, startPoint x: 555, startPoint y: 221, endPoint x: 557, endPoint y: 231, distance: 10.2
click at [555, 220] on select "Select Asset Cash Property Investment property Vehicle Truck Trailer Equipment …" at bounding box center [577, 215] width 235 height 31
select select "HOUSEHOLD_PERSONAL"
click at [460, 200] on select "Select Asset Cash Property Investment property Vehicle Truck Trailer Equipment …" at bounding box center [577, 215] width 235 height 31
type input "0"
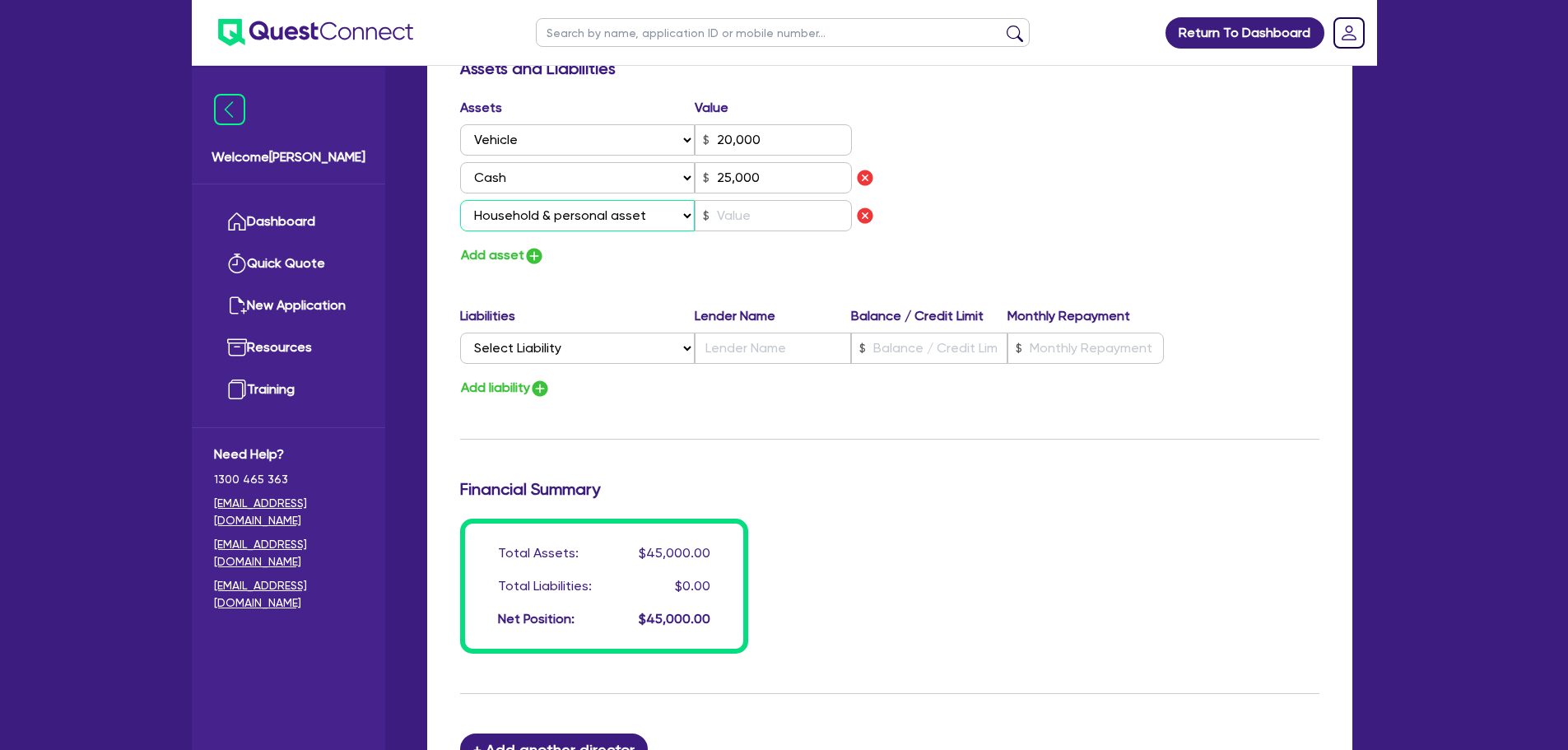
type input "0459 860 003"
type input "20,000"
type input "25,000"
click at [745, 216] on input "text" at bounding box center [773, 215] width 157 height 31
type input "0"
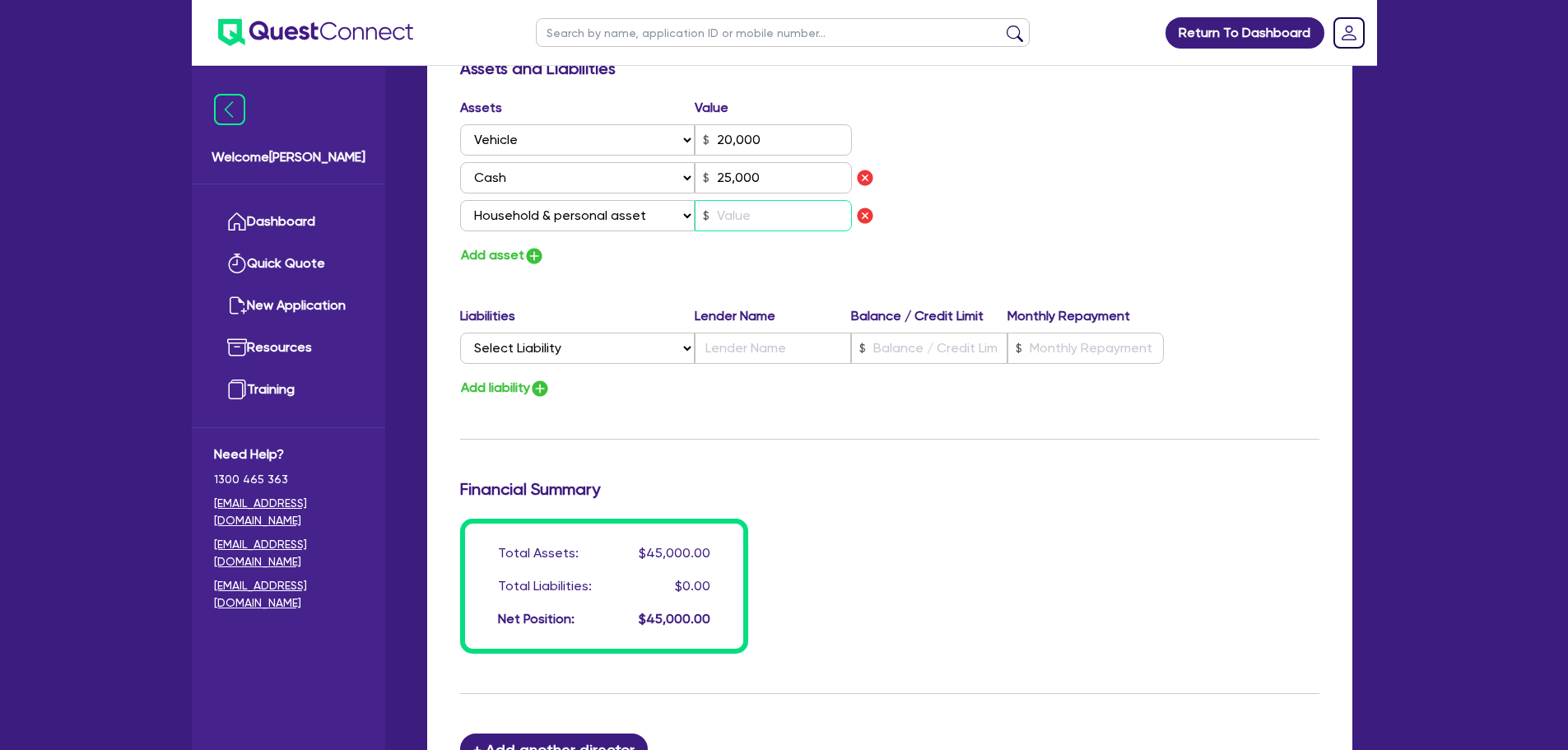
type input "0459 860 003"
type input "20,000"
type input "25,000"
type input "2"
type input "0"
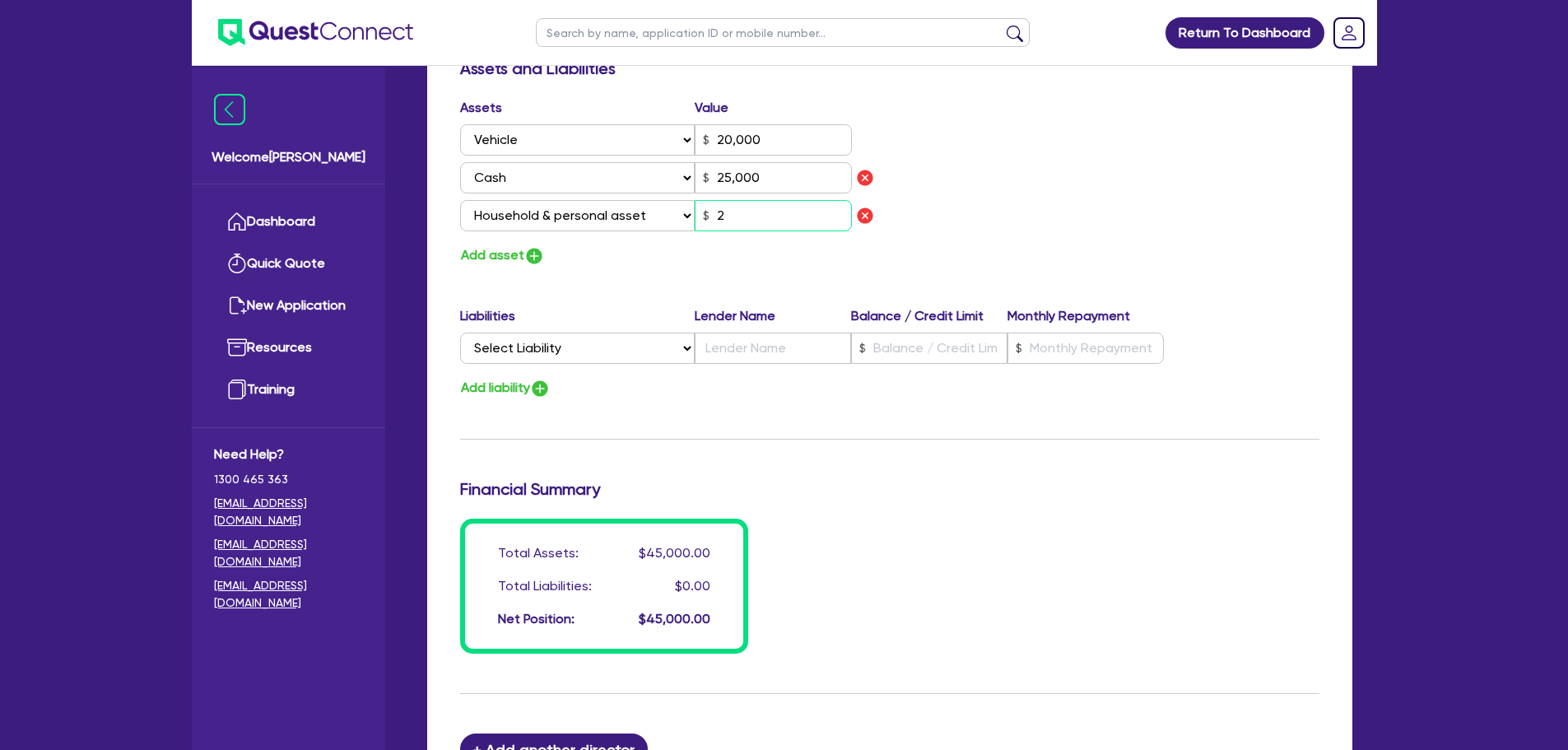
type input "0459 860 003"
type input "20,000"
type input "25,000"
type input "25"
type input "0"
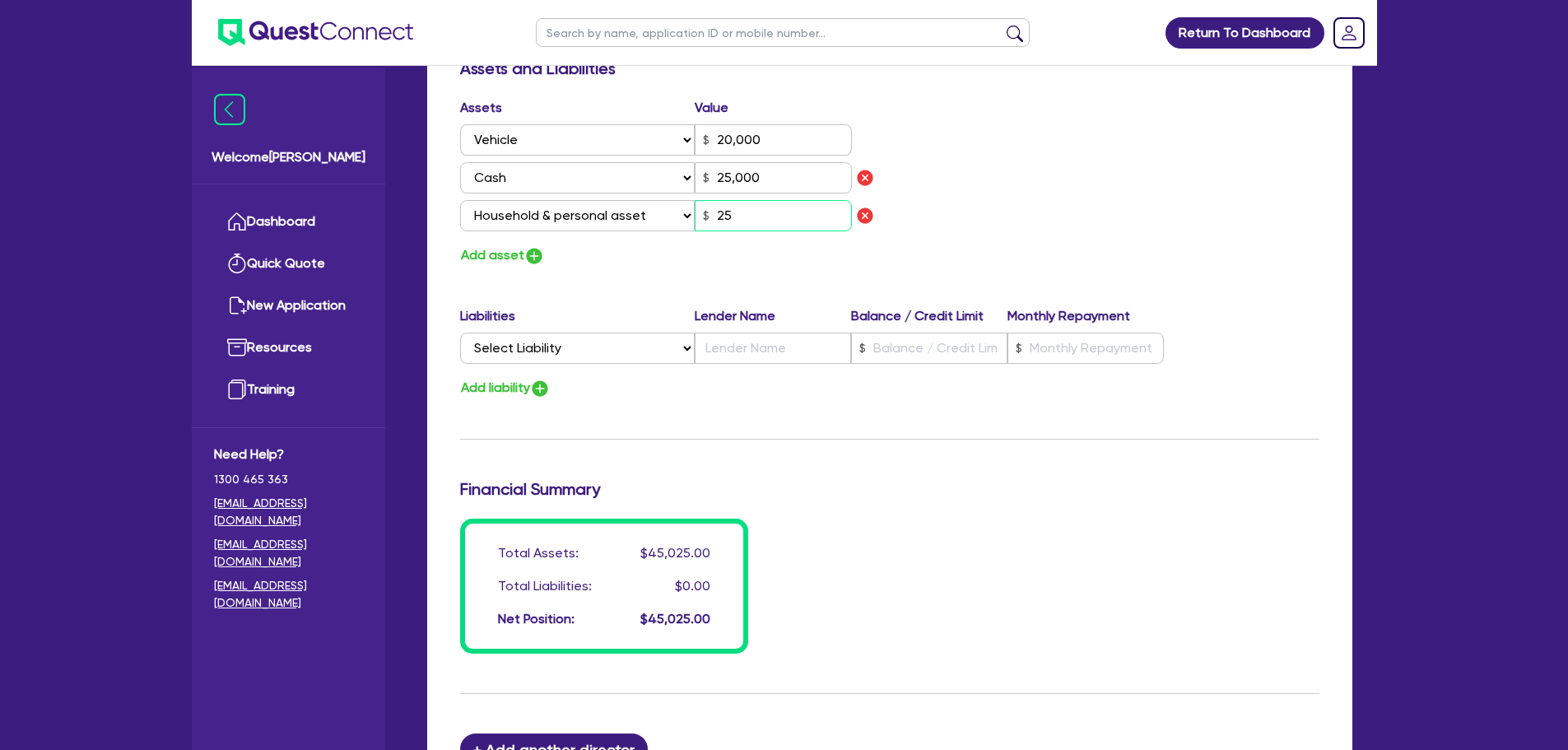
type input "0459 860 003"
type input "20,000"
type input "25,000"
type input "250"
type input "0"
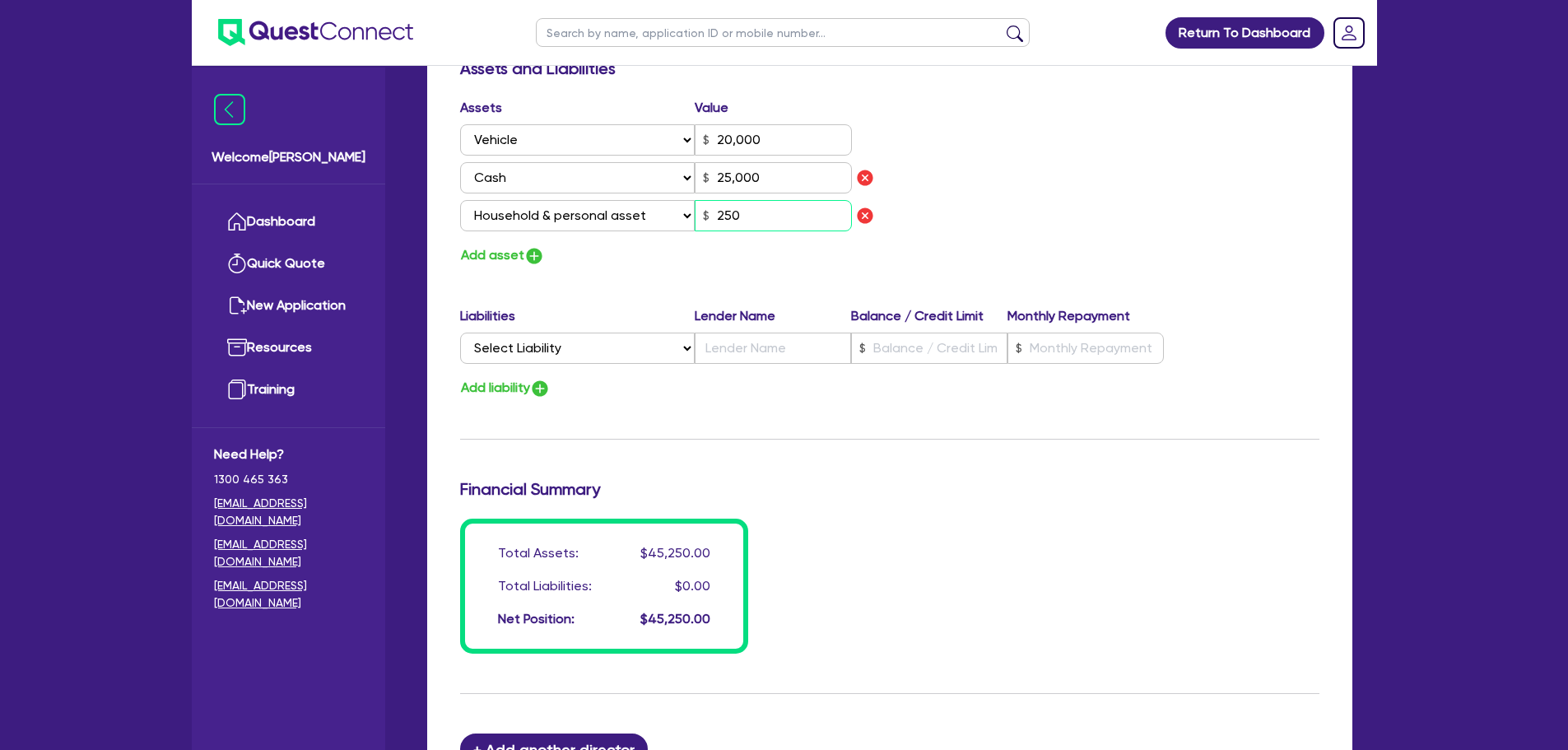
type input "0459 860 003"
type input "20,000"
type input "25,000"
type input "2,500"
type input "0"
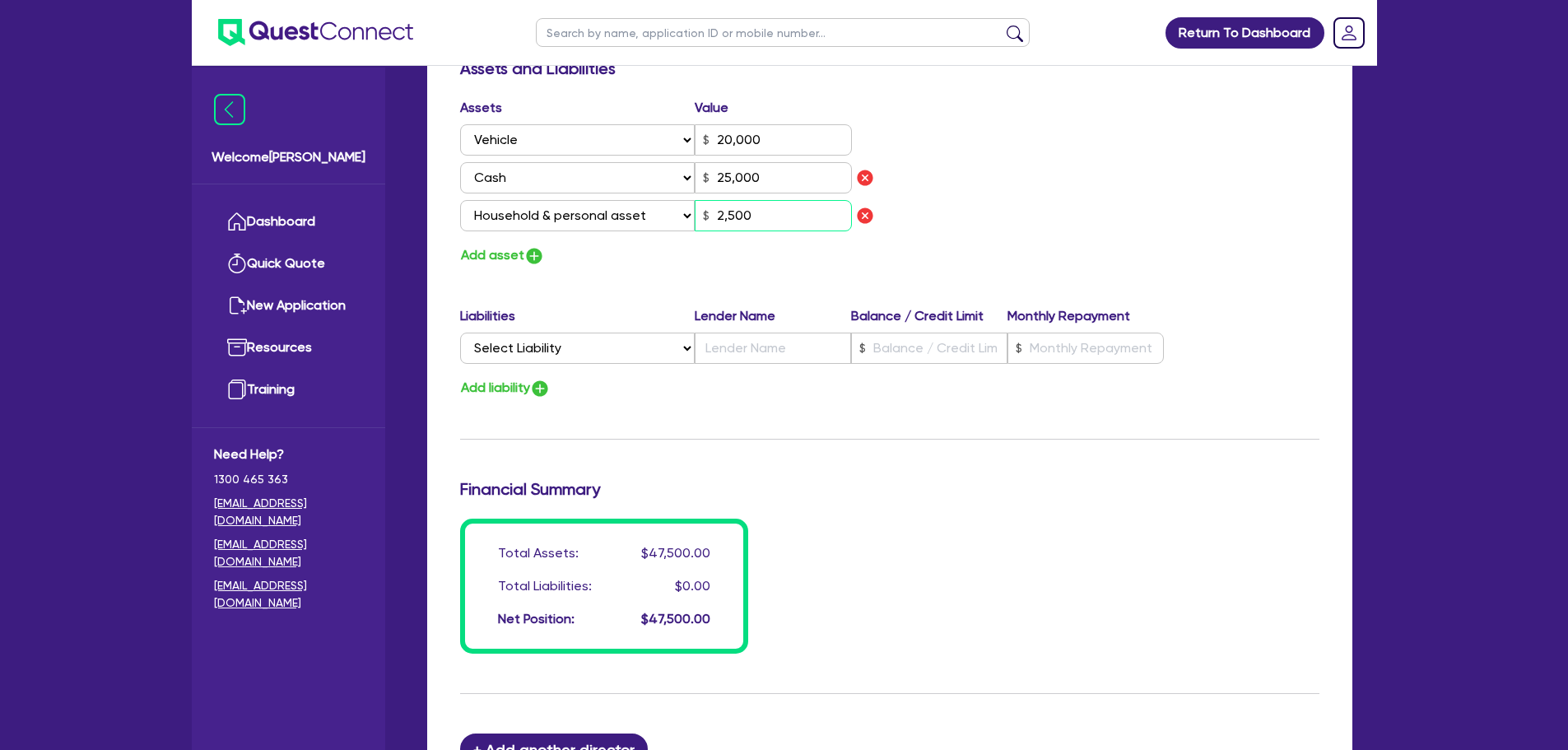
type input "0459 860 003"
type input "20,000"
type input "25,000"
type input "250"
type input "0"
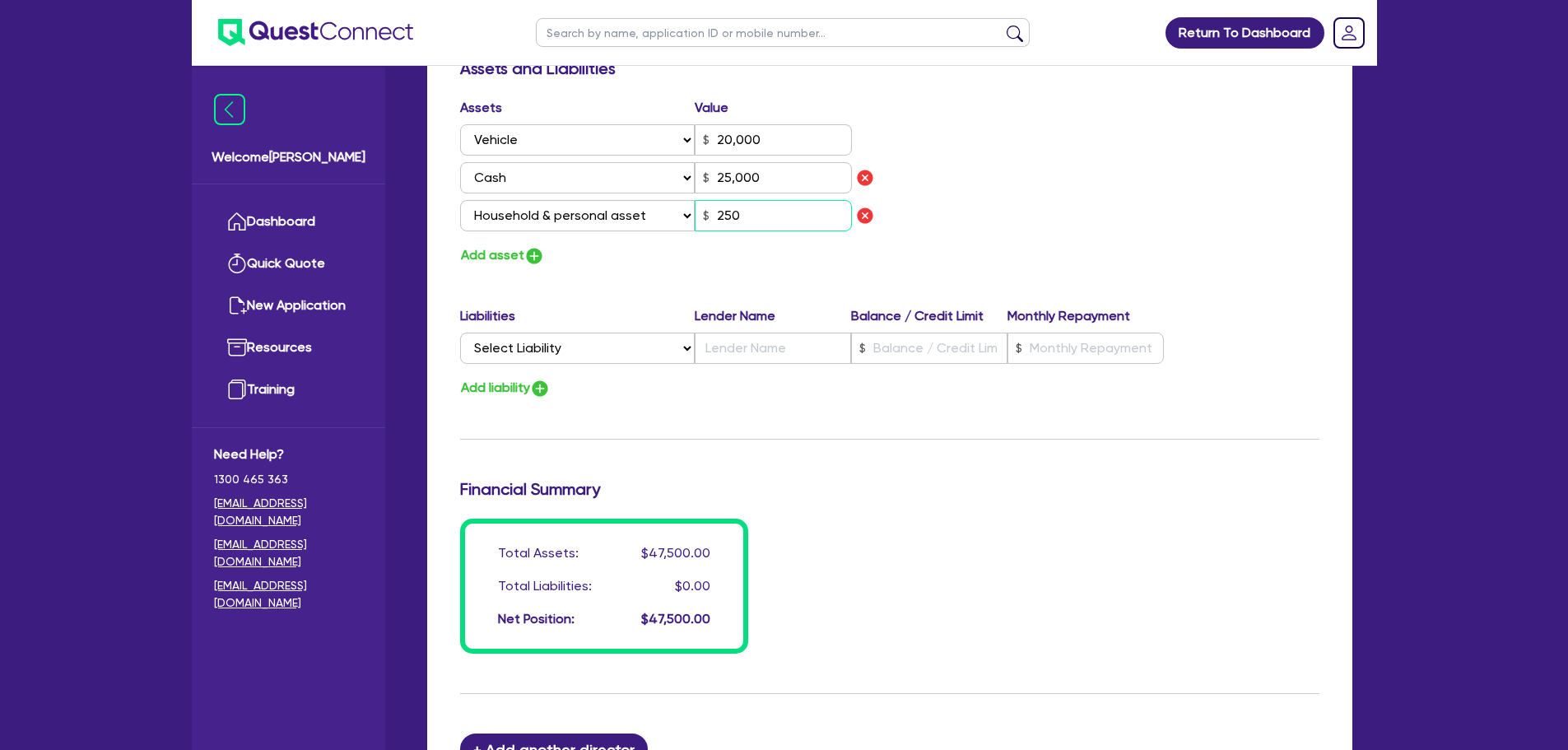
type input "0459 860 003"
type input "20,000"
type input "25,000"
type input "25"
type input "0"
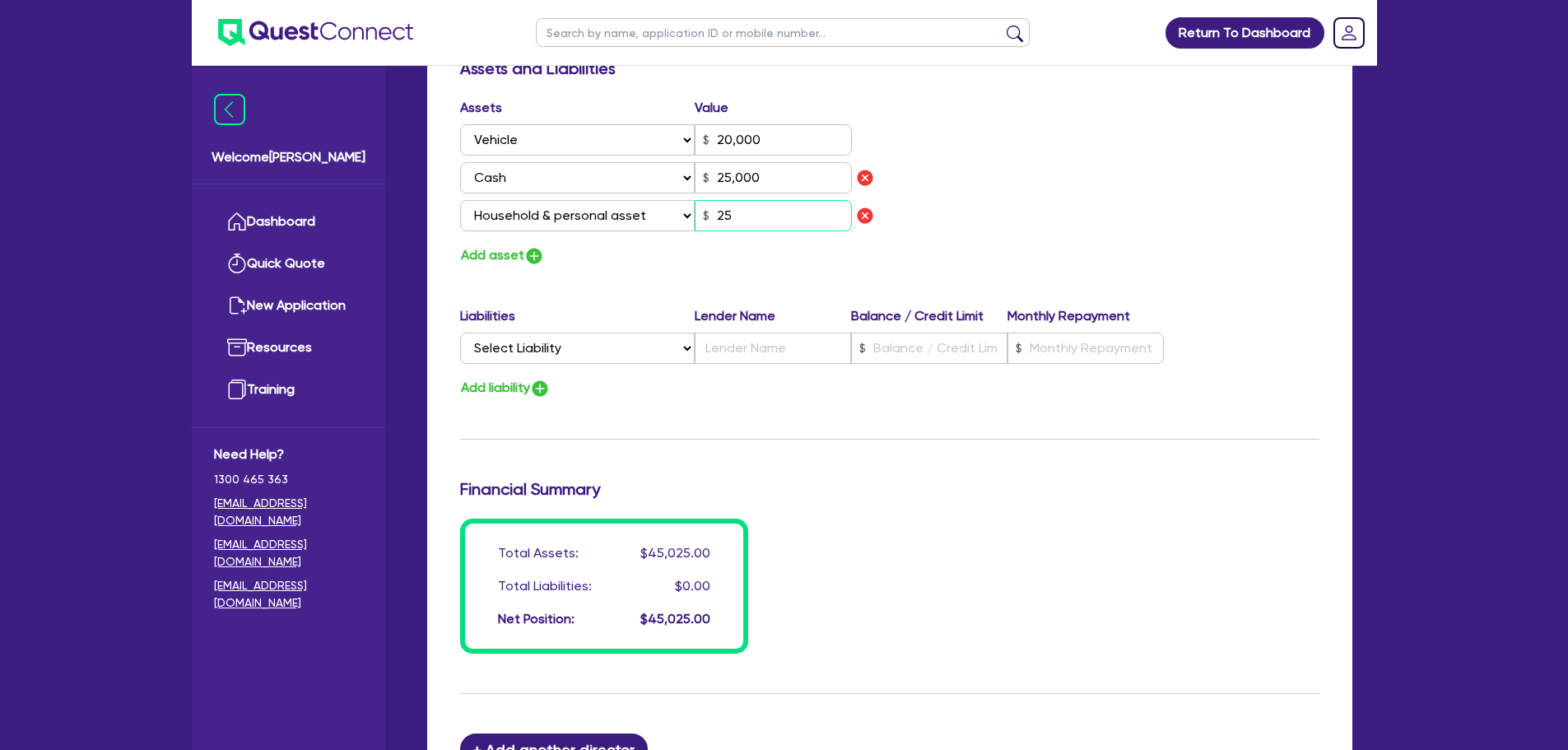
type input "0459 860 003"
type input "20,000"
type input "25,000"
type input "2"
type input "0"
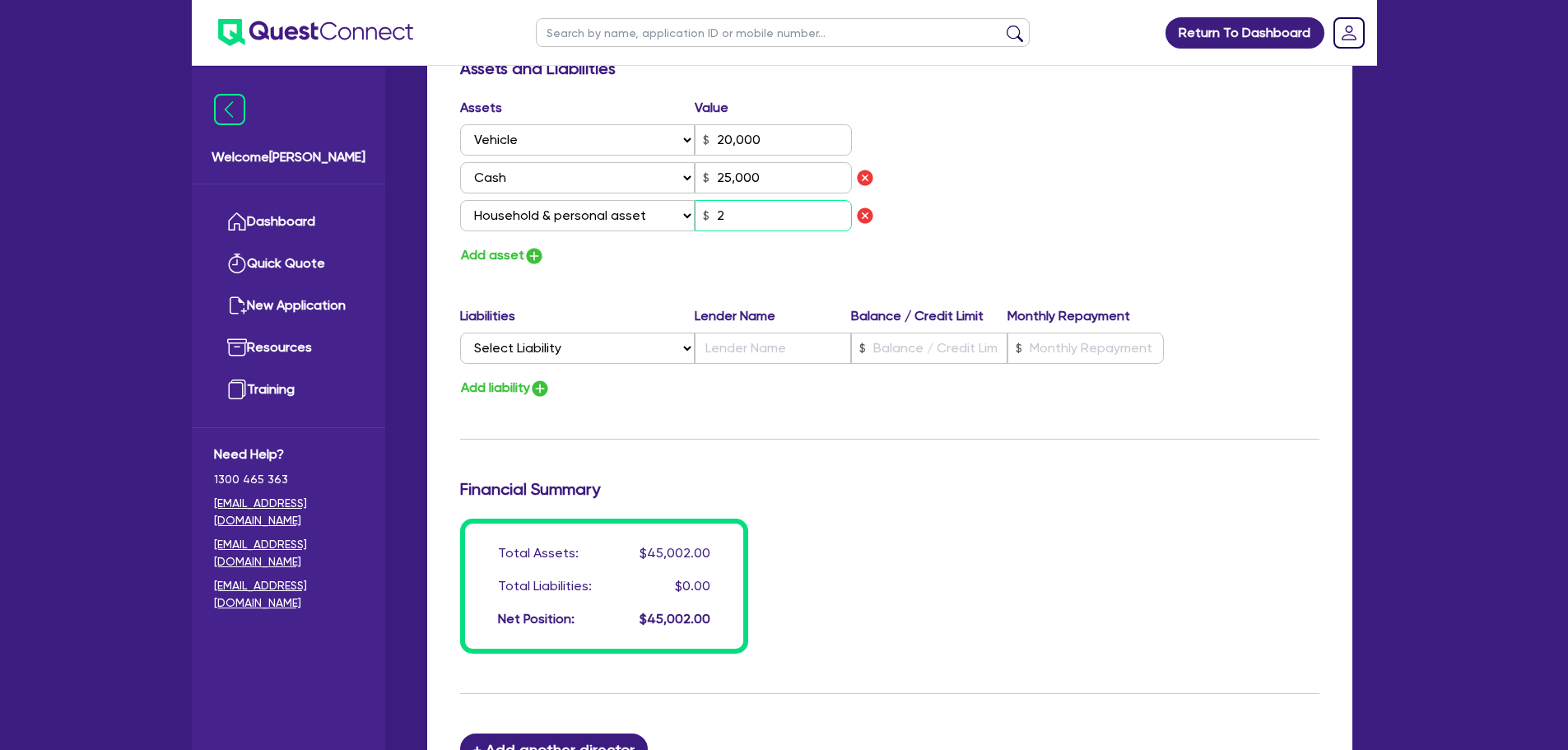
type input "0459 860 003"
type input "20,000"
type input "25,000"
type input "20"
type input "0"
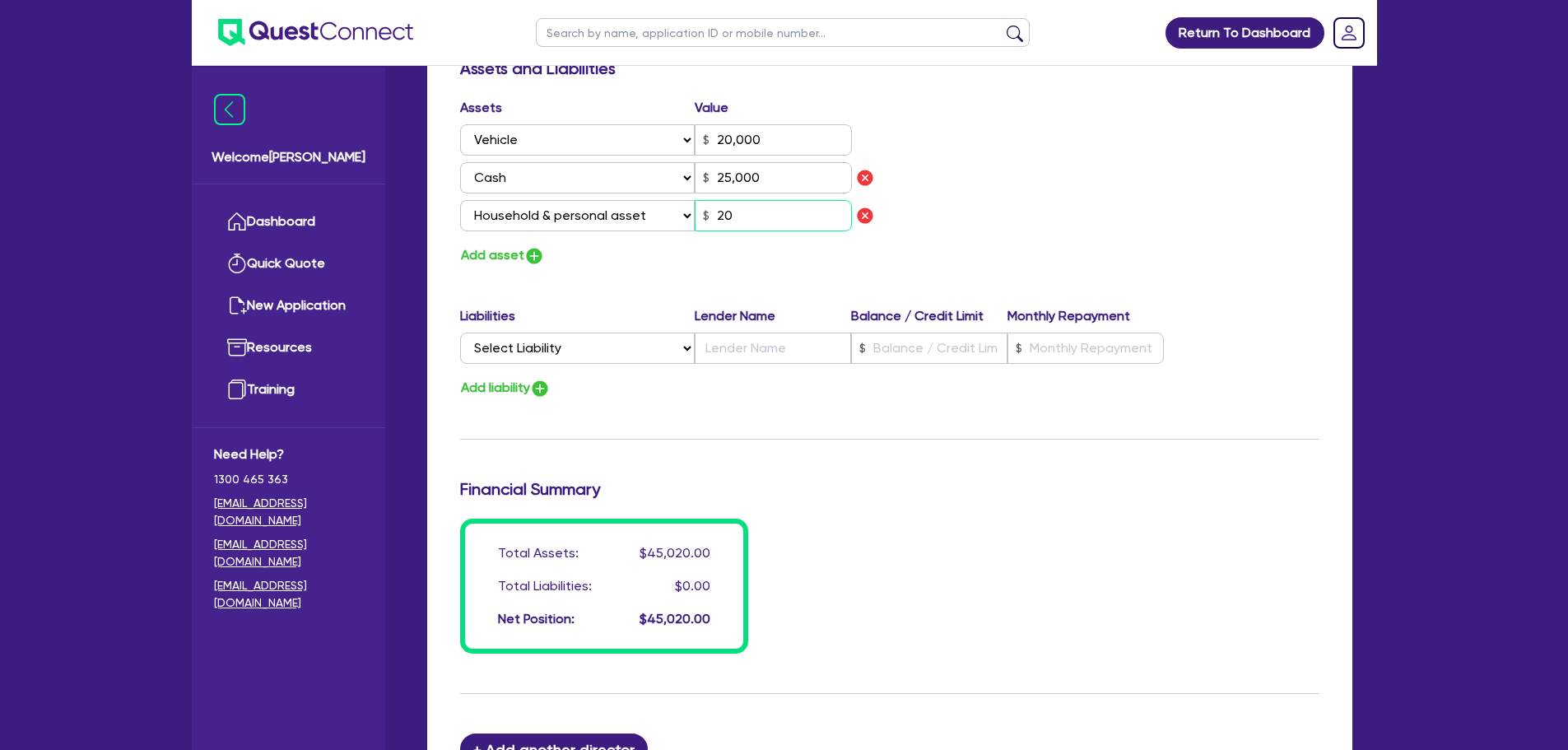
type input "0459 860 003"
type input "20,000"
type input "25,000"
type input "200"
type input "0"
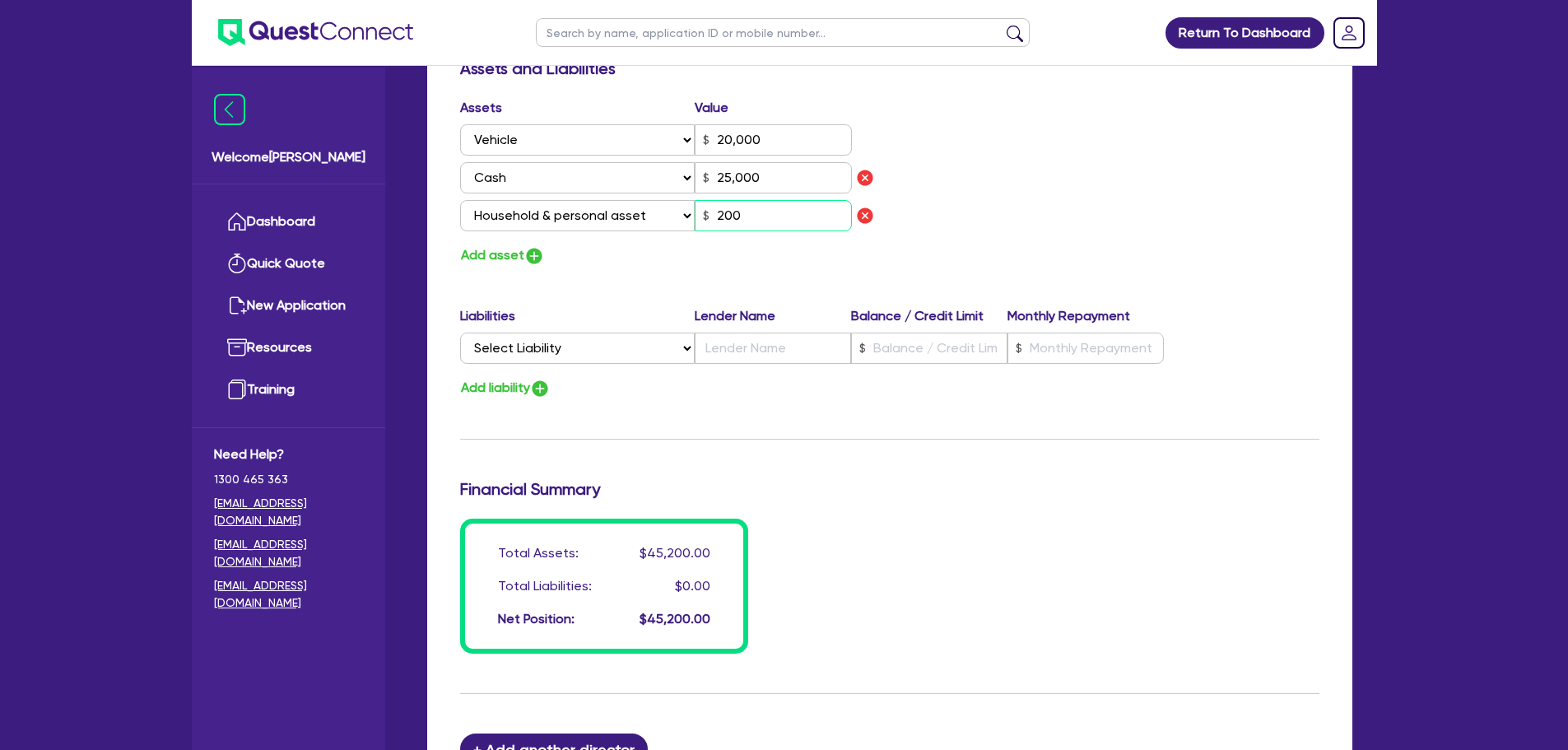
type input "0459 860 003"
type input "20,000"
type input "25,000"
type input "2,000"
type input "0"
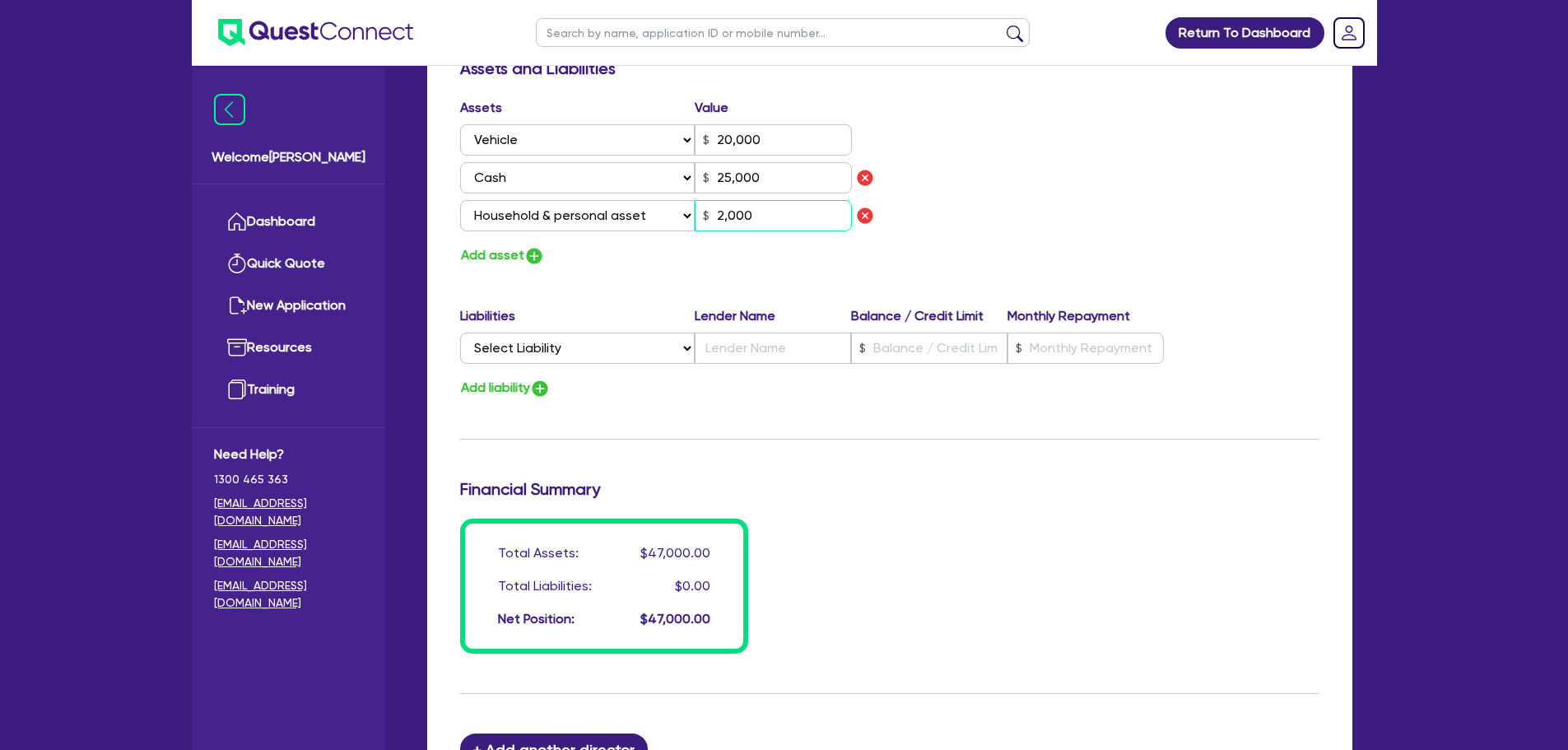
type input "0459 860 003"
type input "20,000"
type input "25,000"
type input "20,000"
click at [1123, 245] on div "Assets Value Select Asset Cash Property Investment property Vehicle Truck Trail…" at bounding box center [890, 183] width 884 height 169
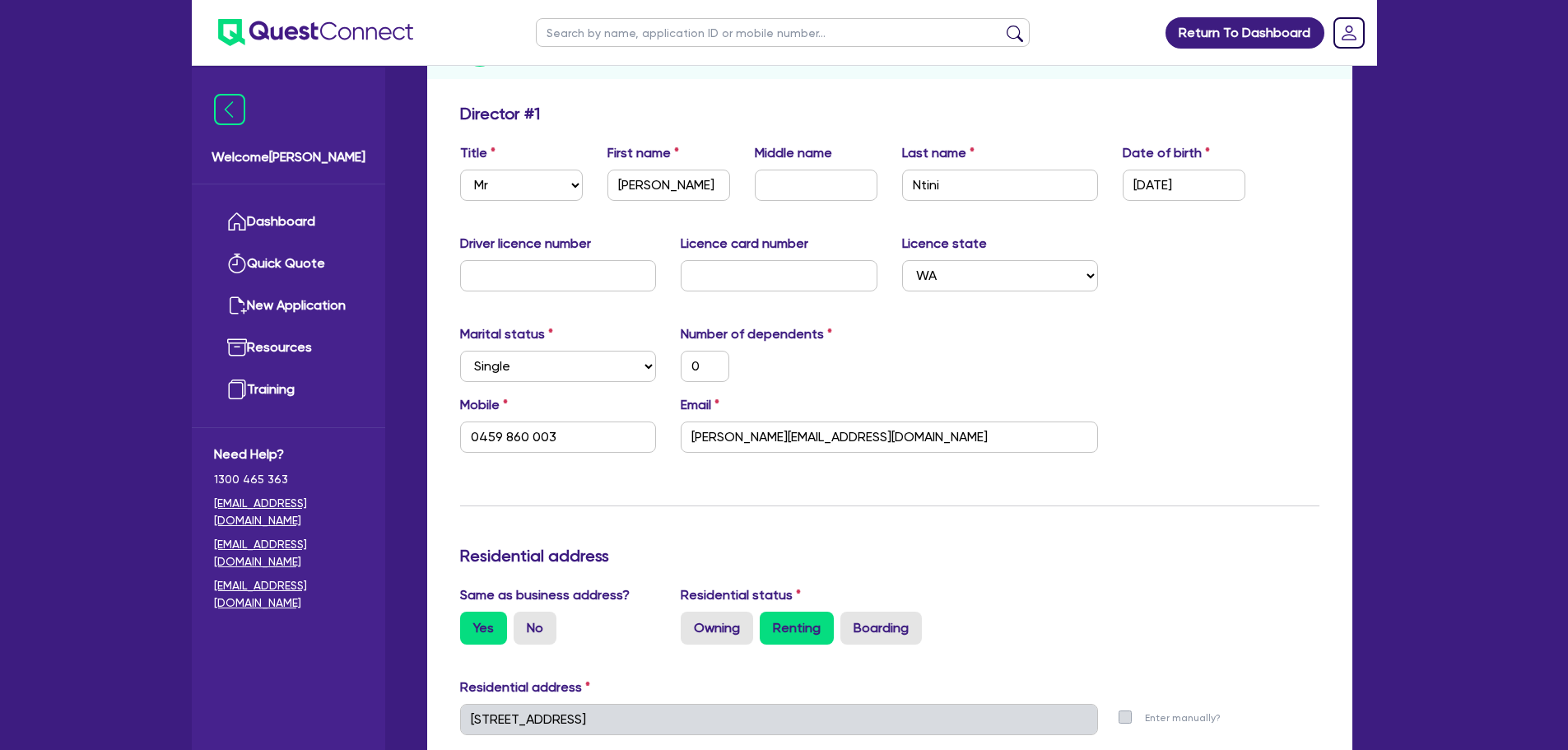
scroll to position [247, 0]
click at [994, 185] on input "Ntini" at bounding box center [1001, 183] width 197 height 31
click at [1215, 174] on input "01/01/2000" at bounding box center [1184, 183] width 123 height 31
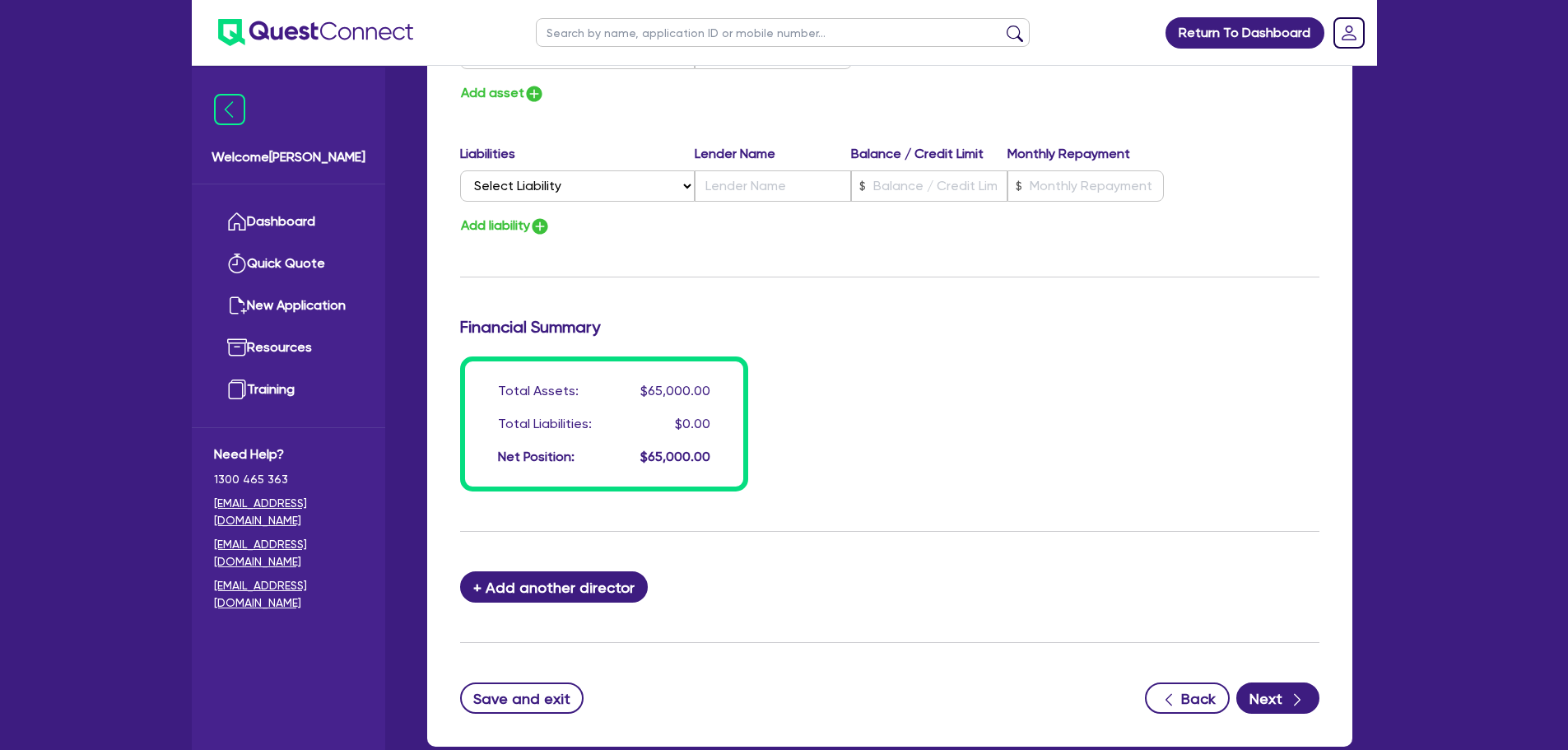
scroll to position [1247, 0]
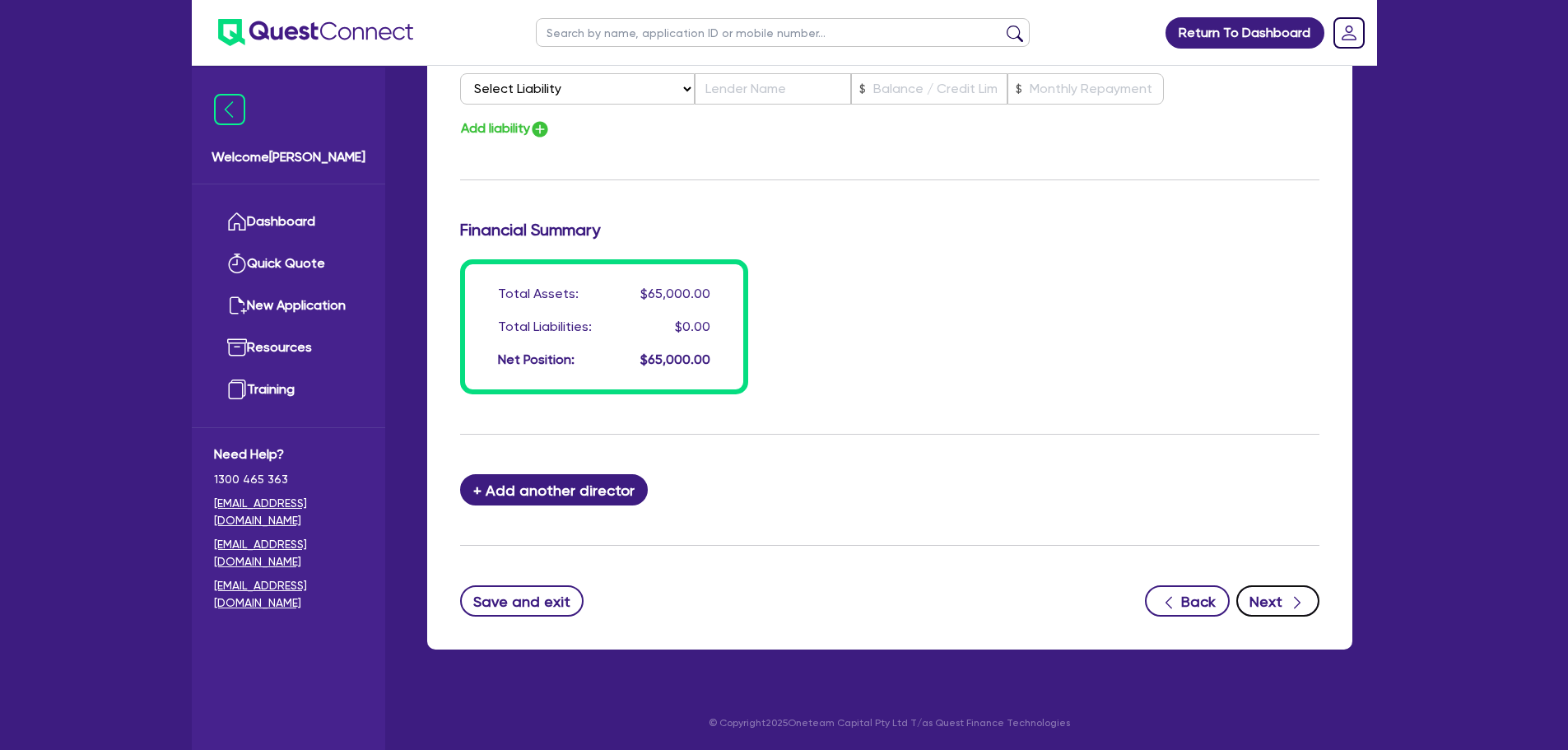
click at [1243, 597] on button "Next" at bounding box center [1278, 601] width 84 height 31
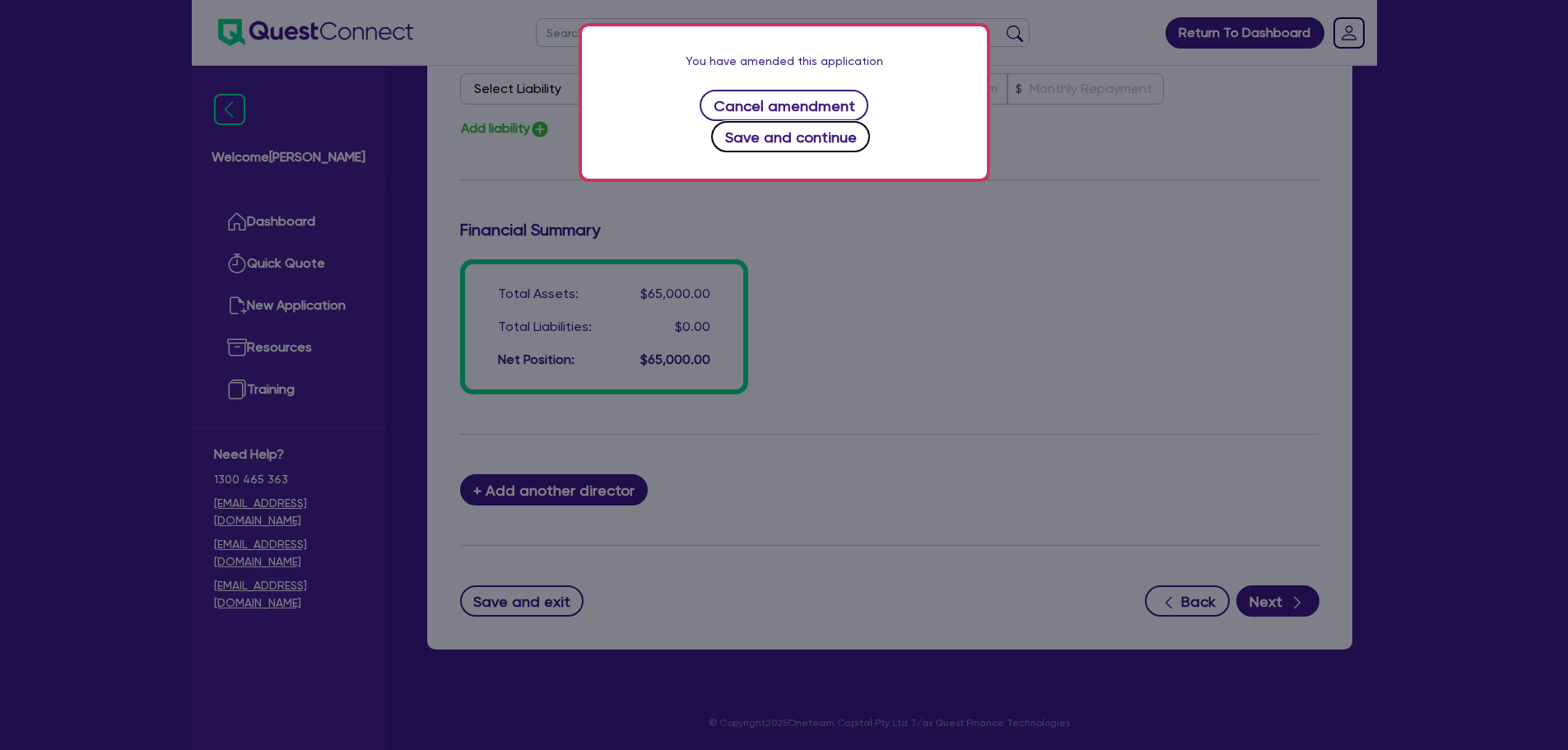
click at [870, 121] on button "Save and continue" at bounding box center [790, 136] width 159 height 31
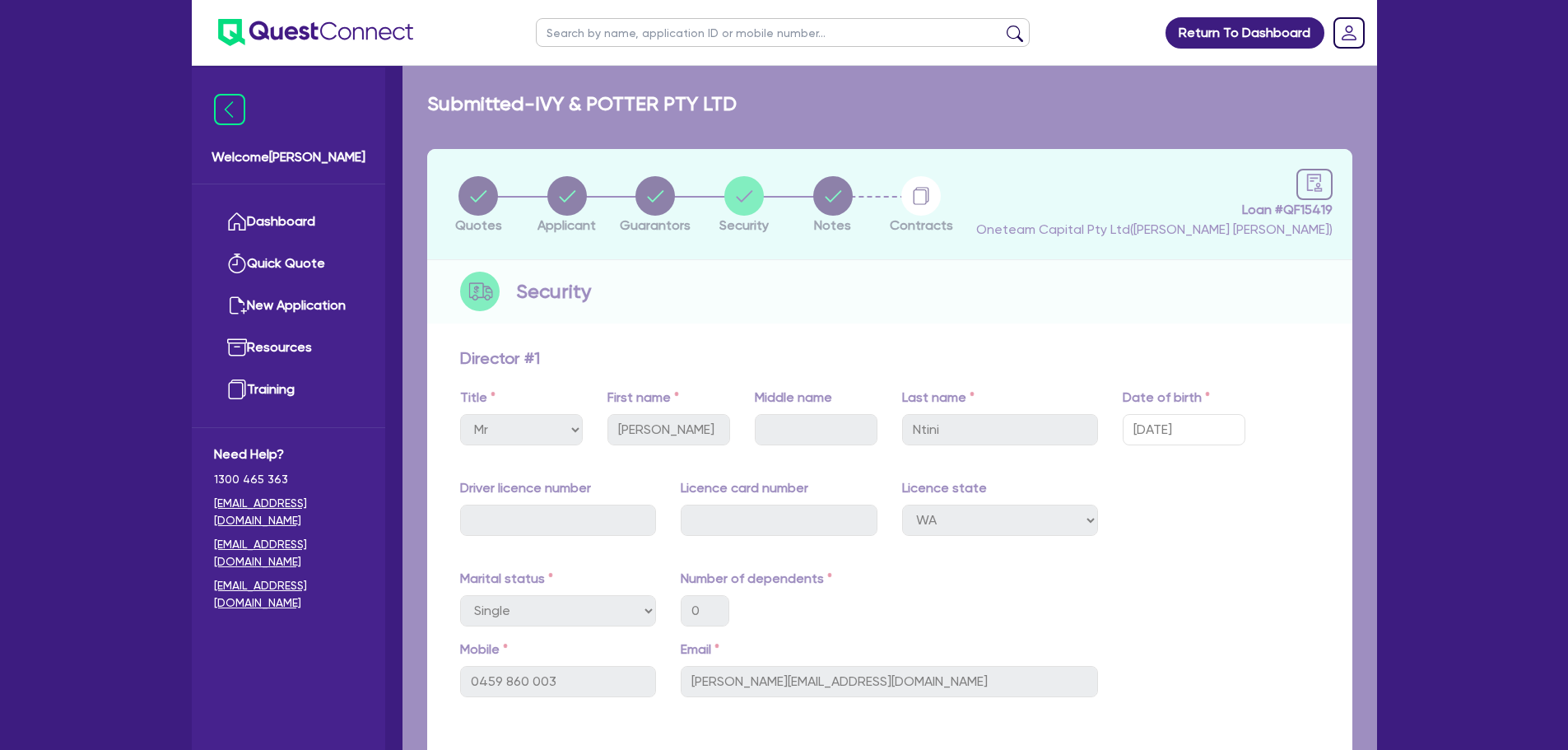
select select "CARS_AND_LIGHT_TRUCKS"
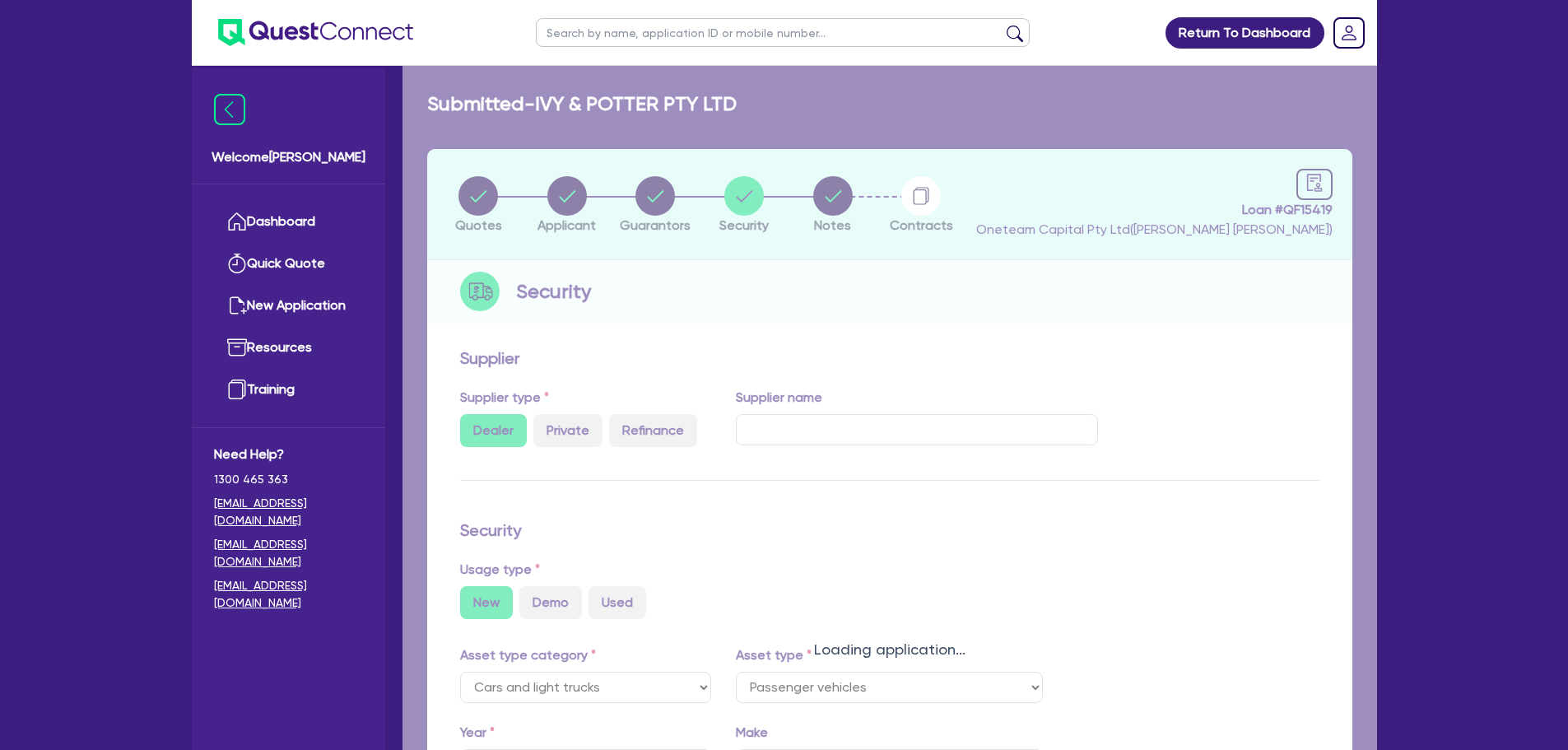
select select "PASSENGER_VEHICLES"
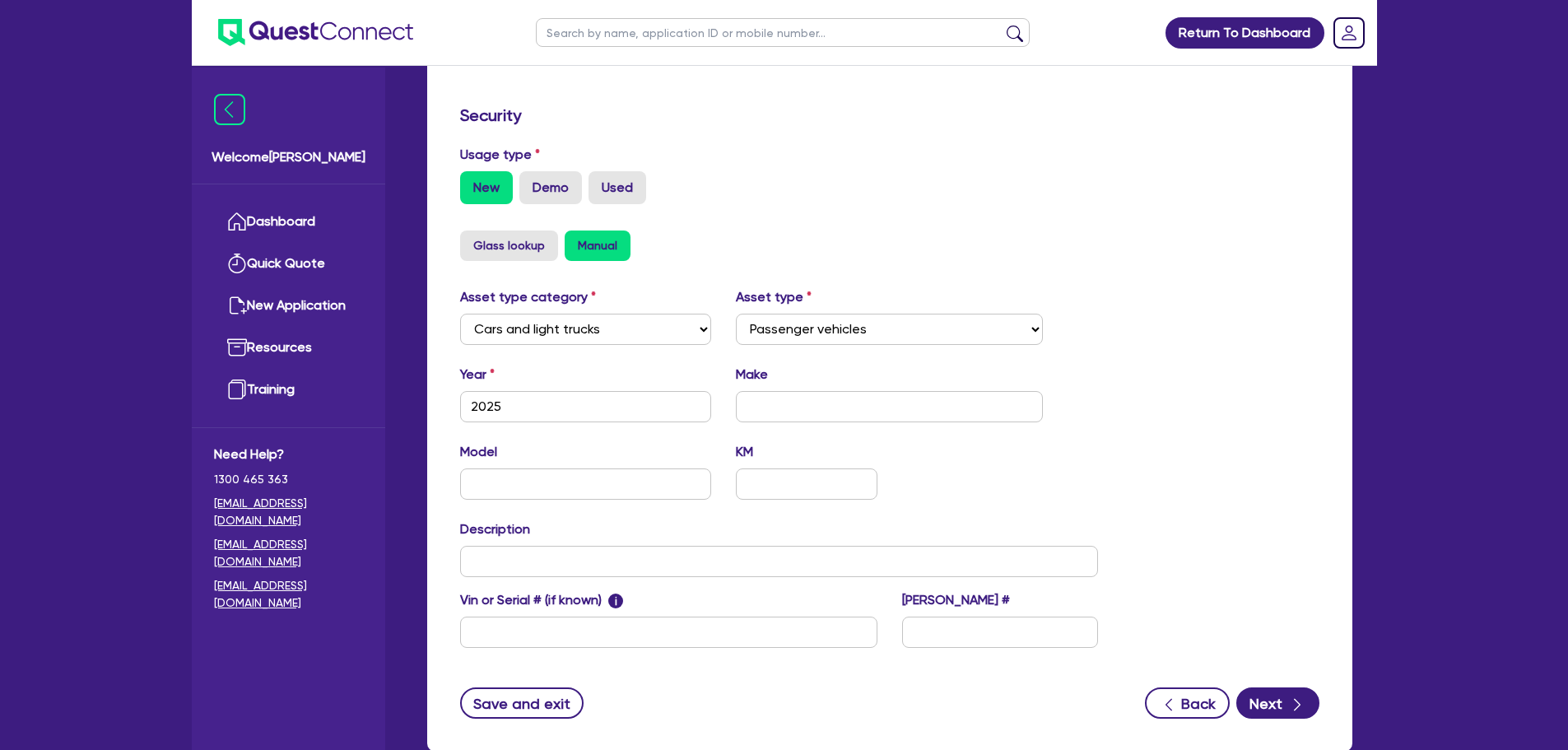
scroll to position [517, 0]
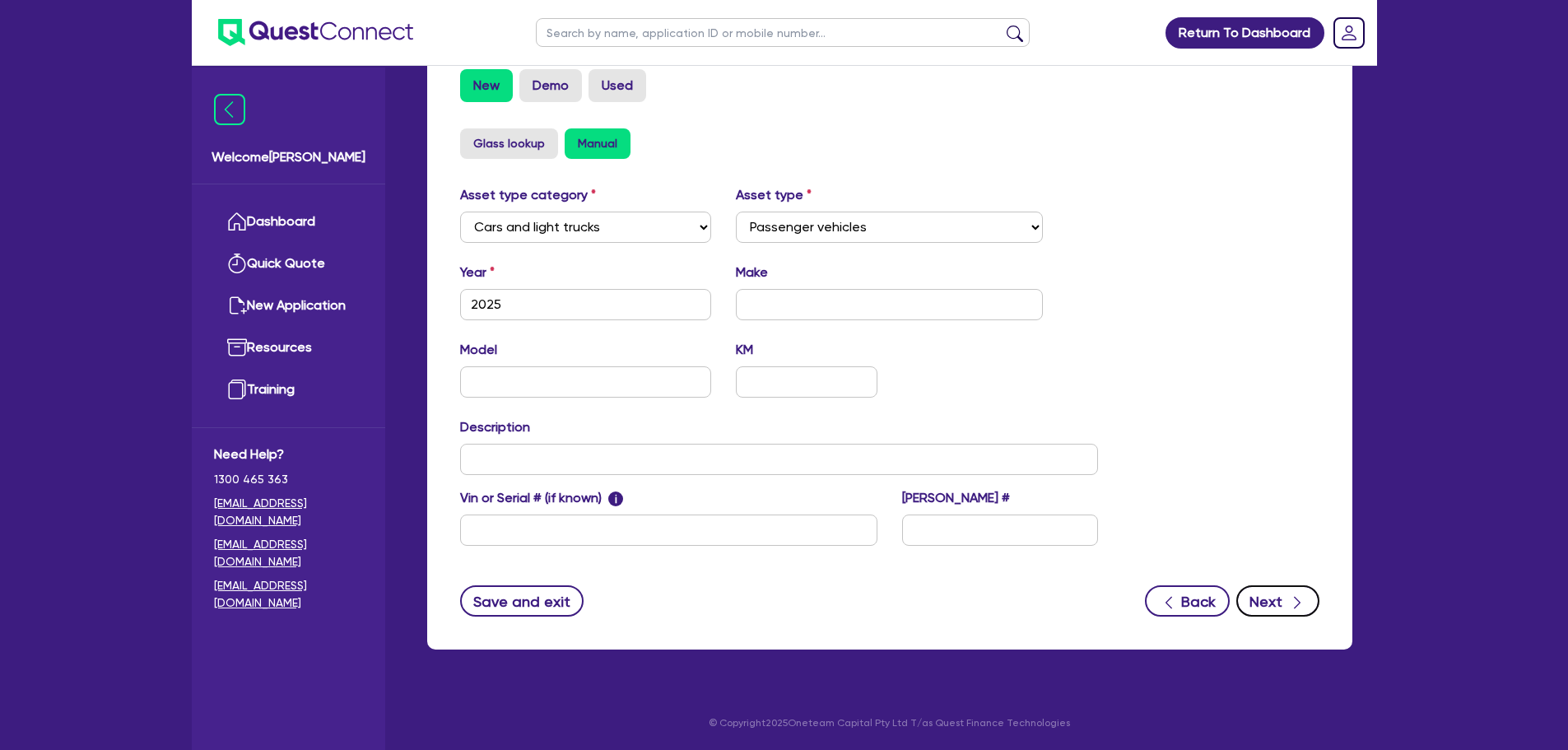
click at [1283, 606] on button "Next" at bounding box center [1278, 601] width 84 height 31
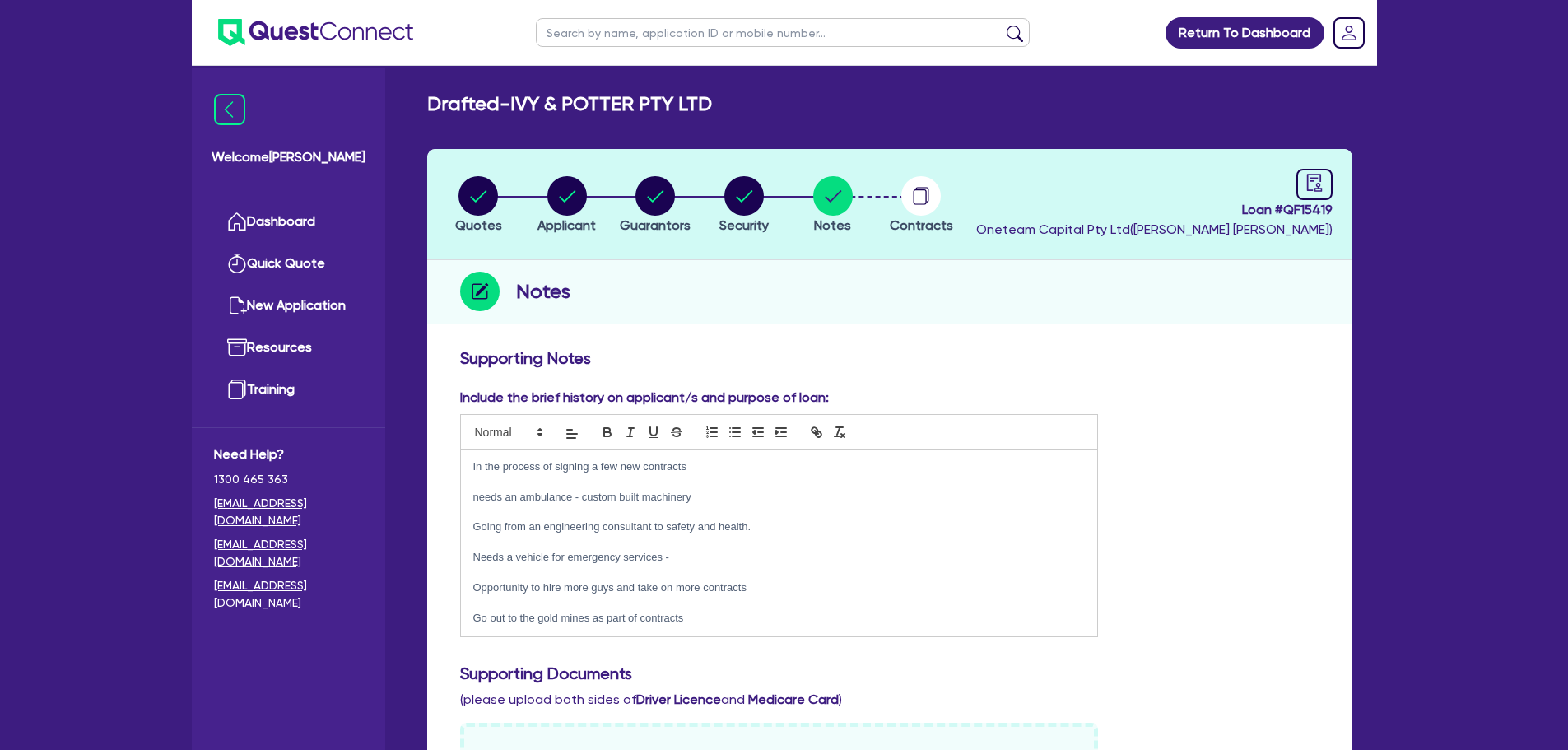
click at [695, 624] on p "Go out to the gold mines as part of contracts" at bounding box center [779, 618] width 612 height 15
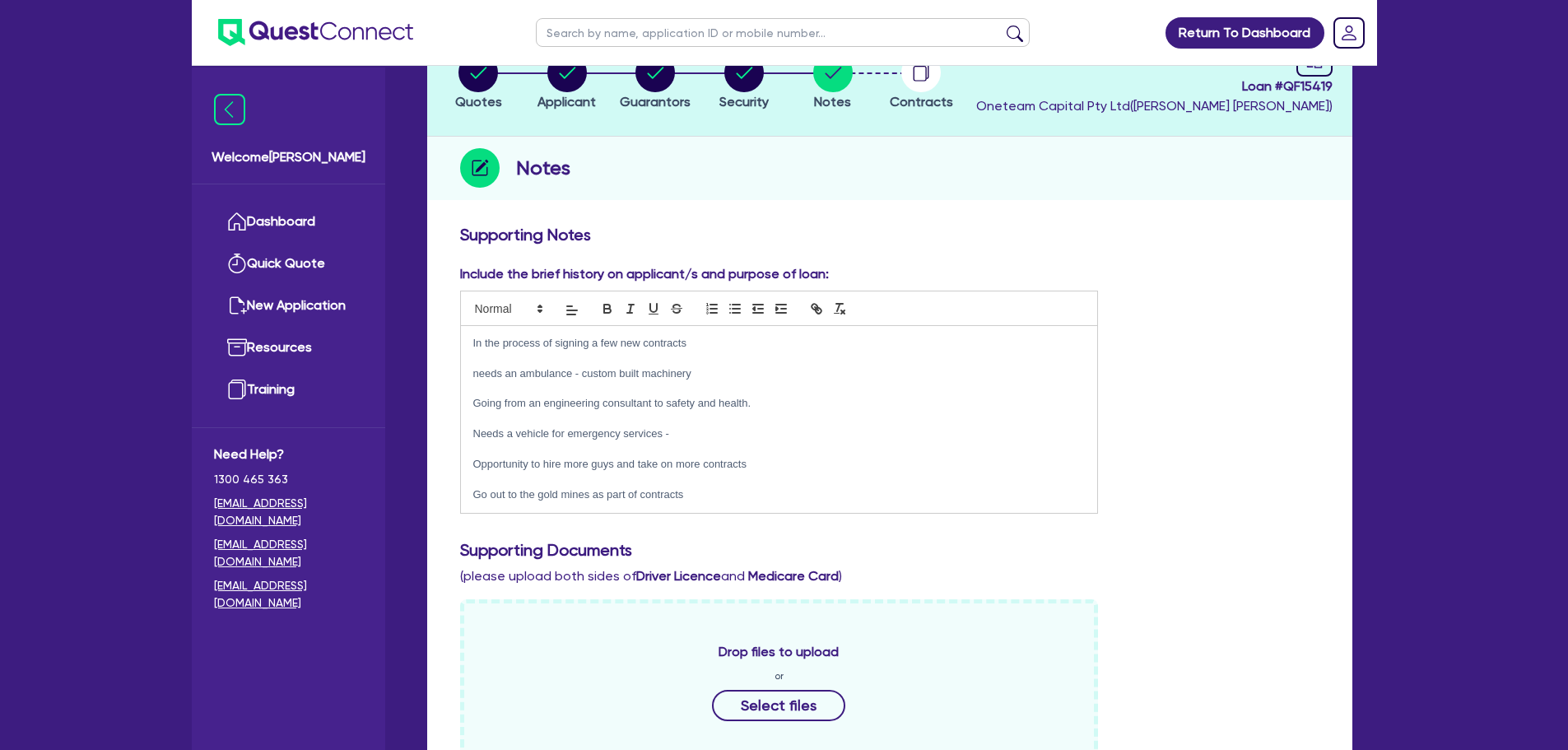
scroll to position [577, 0]
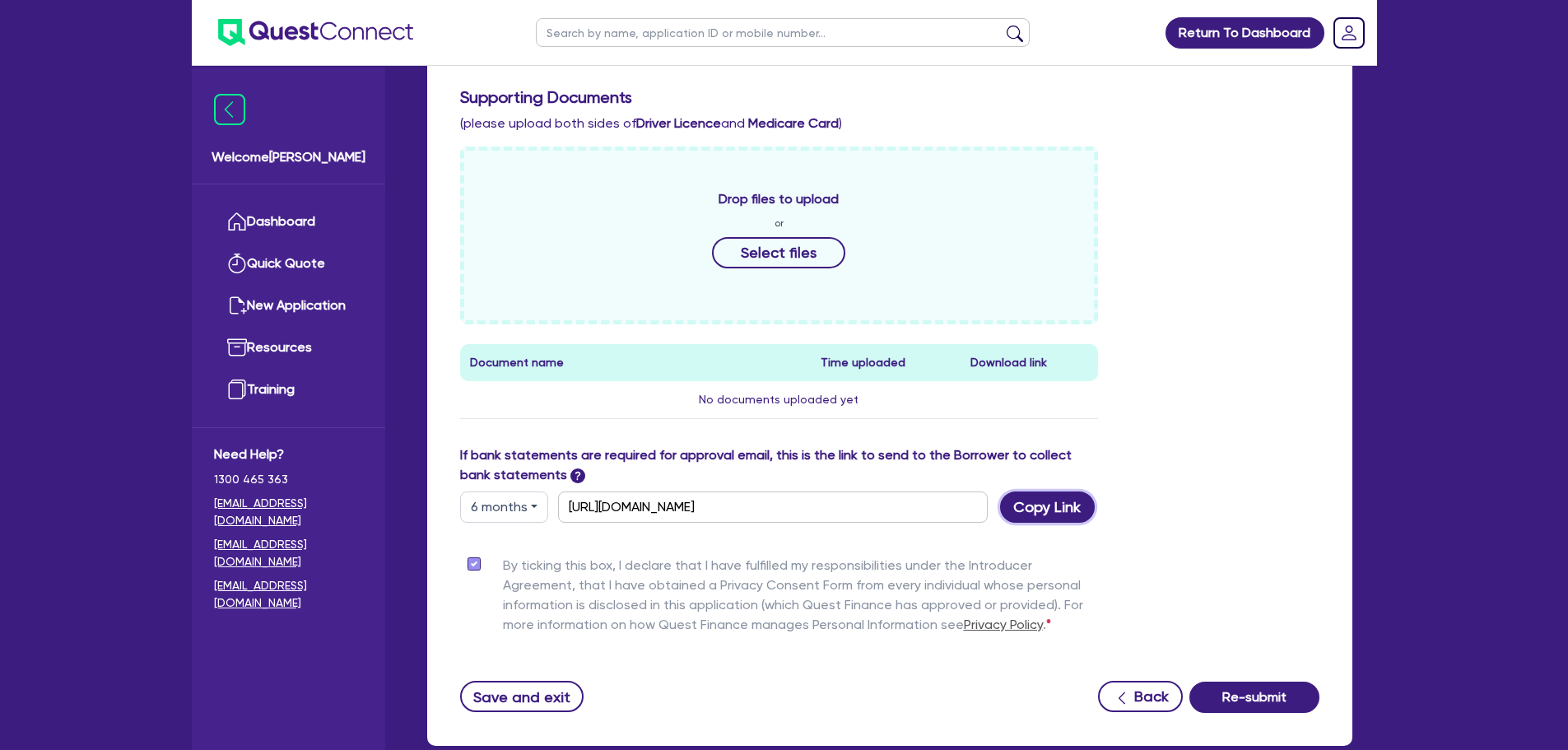
drag, startPoint x: 1047, startPoint y: 511, endPoint x: 947, endPoint y: 523, distance: 100.7
click at [1046, 511] on button "Copy Link" at bounding box center [1047, 507] width 94 height 31
click at [1213, 227] on div "Drop files to upload or Select files Document name Time uploaded Download link …" at bounding box center [890, 295] width 884 height 299
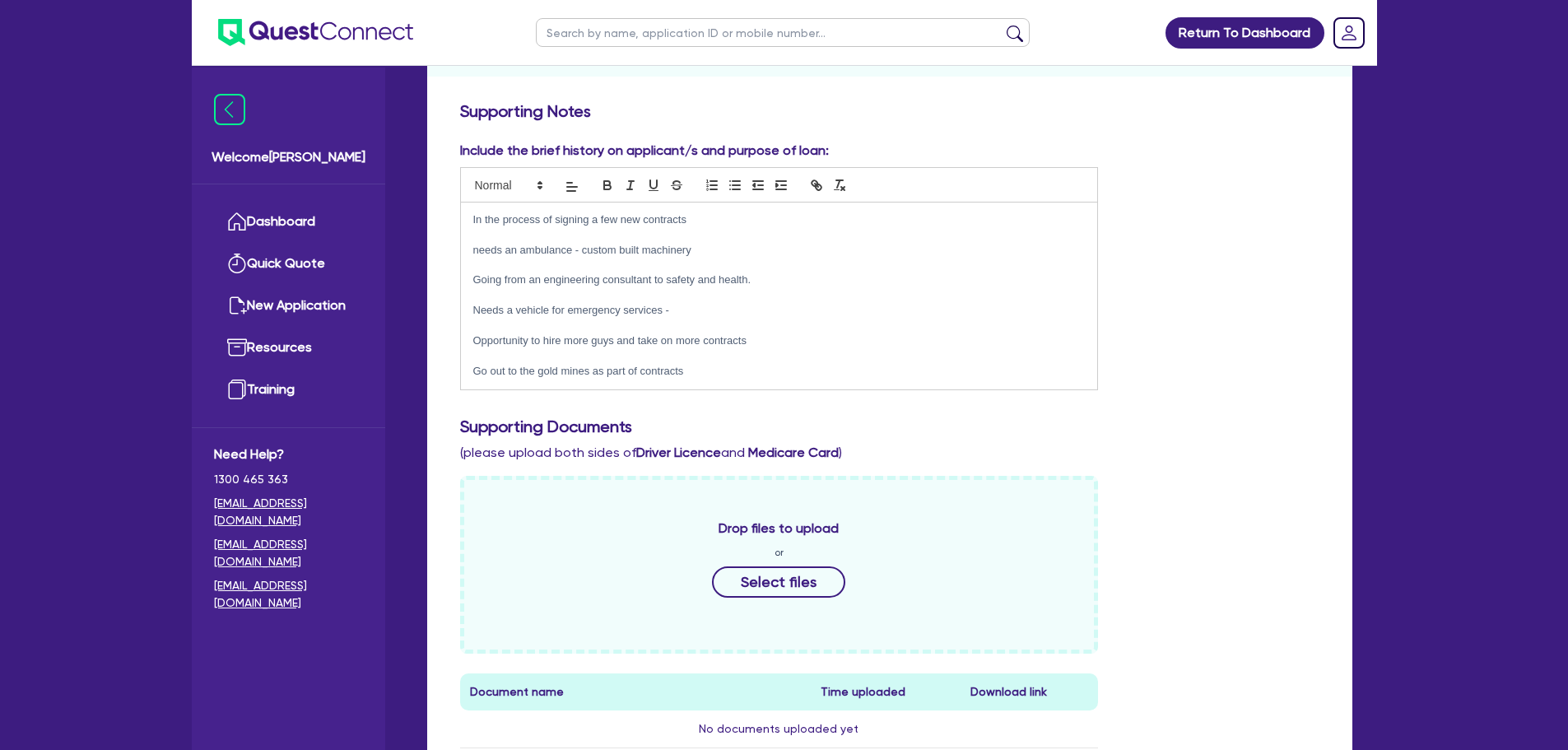
scroll to position [0, 0]
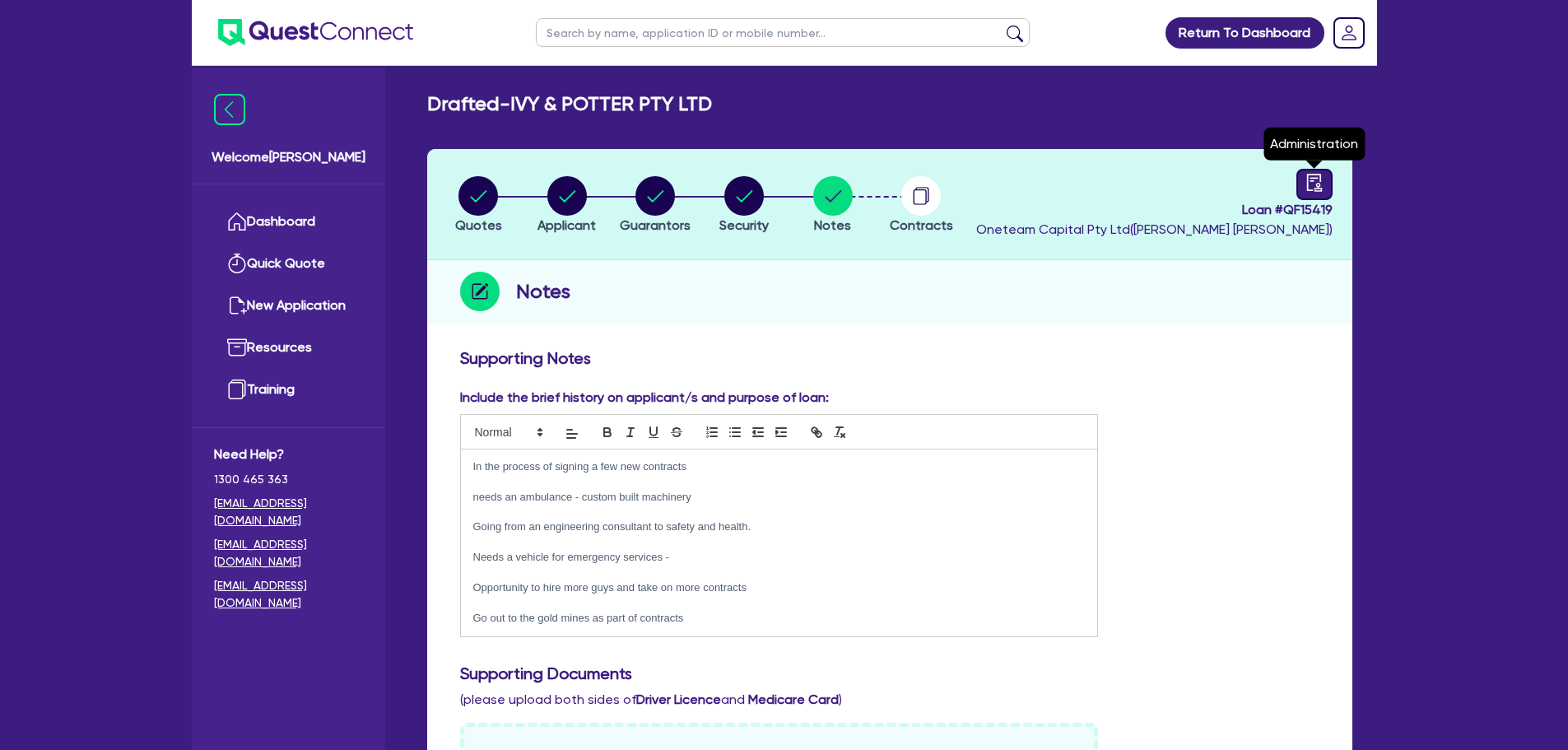
click at [1326, 183] on div at bounding box center [1315, 184] width 36 height 31
select select "DRAFTED_AMENDED"
select select "Other"
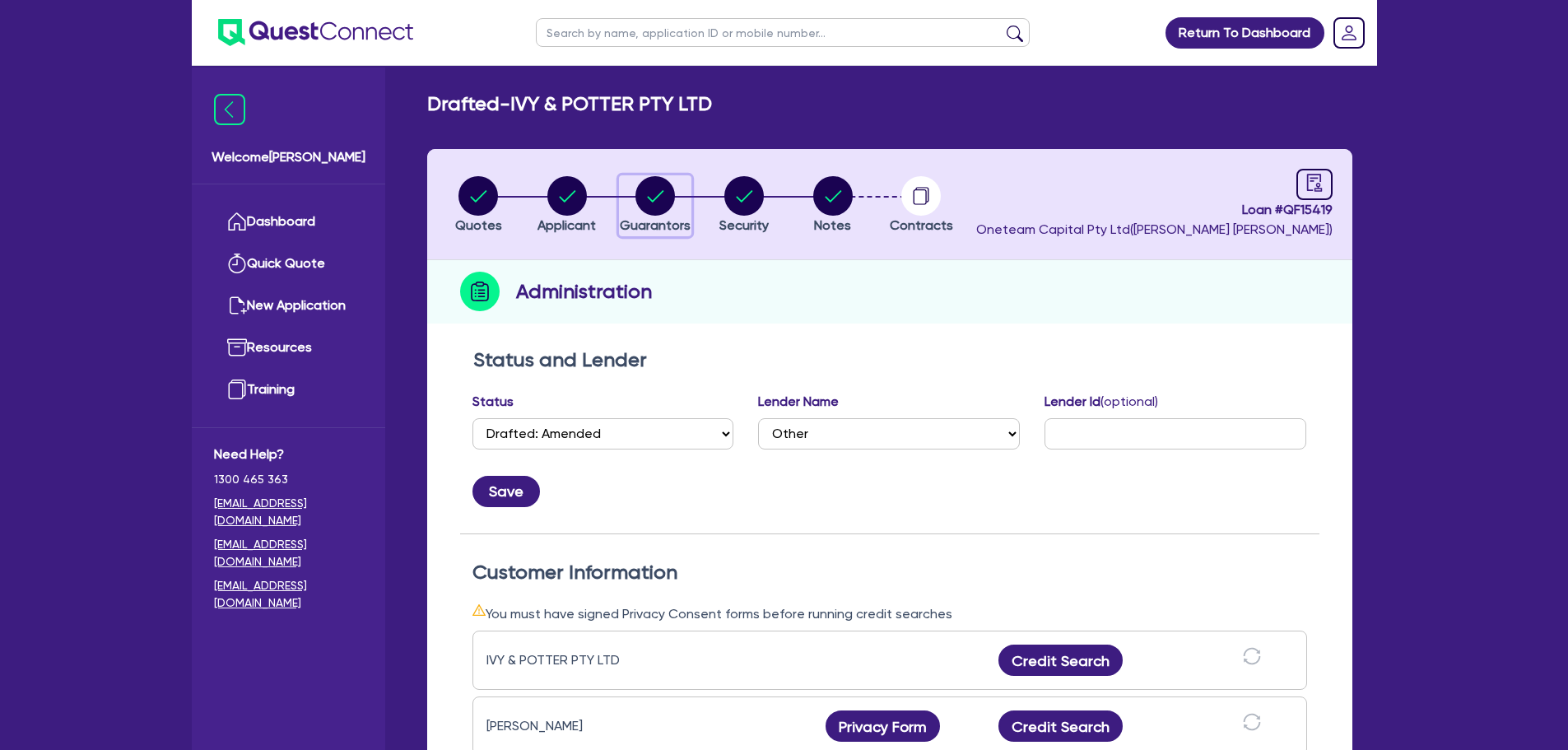
click at [656, 198] on icon "button" at bounding box center [656, 195] width 16 height 12
select select "MR"
select select "WA"
select select "SINGLE"
select select "VEHICLE"
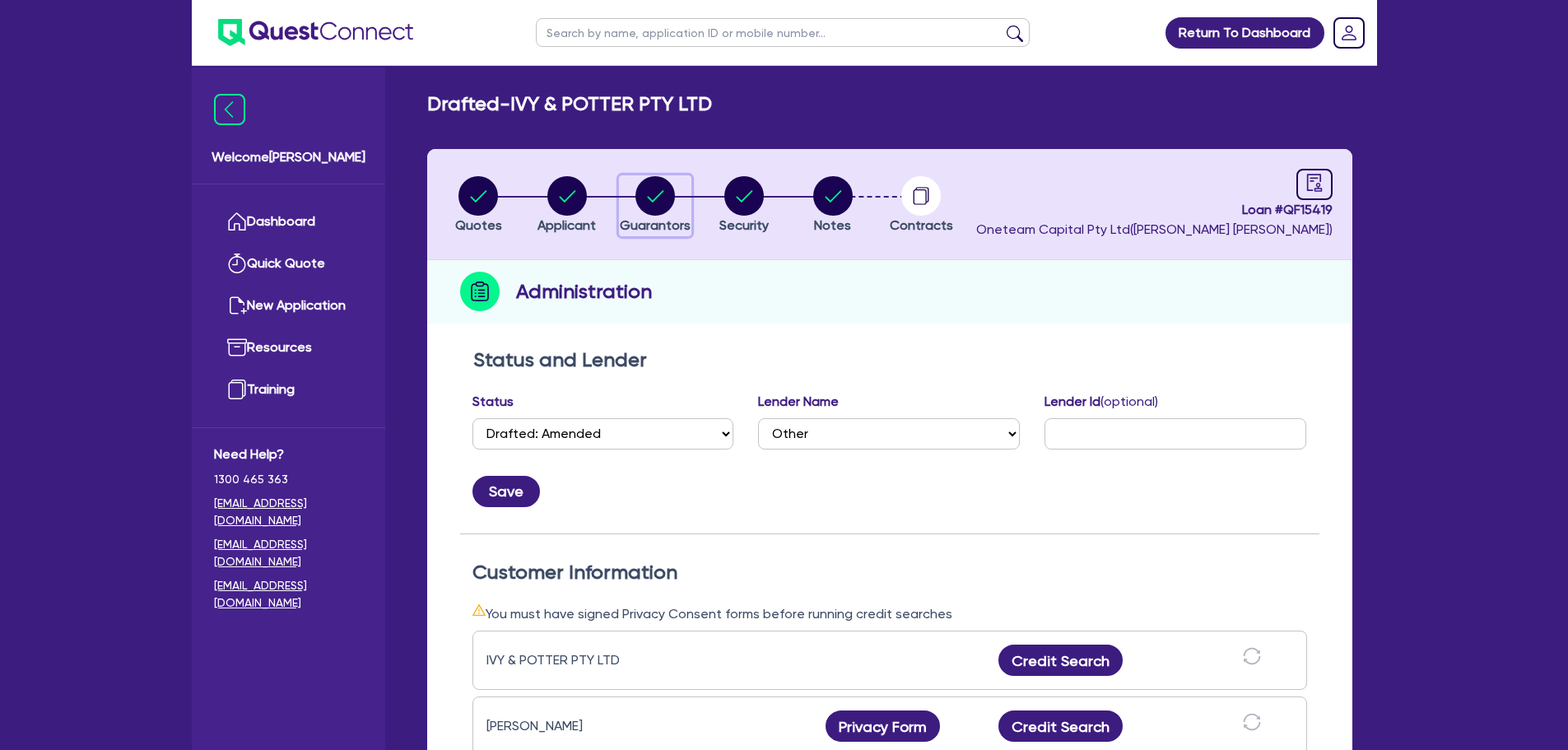
select select "CASH"
select select "HOUSEHOLD_PERSONAL"
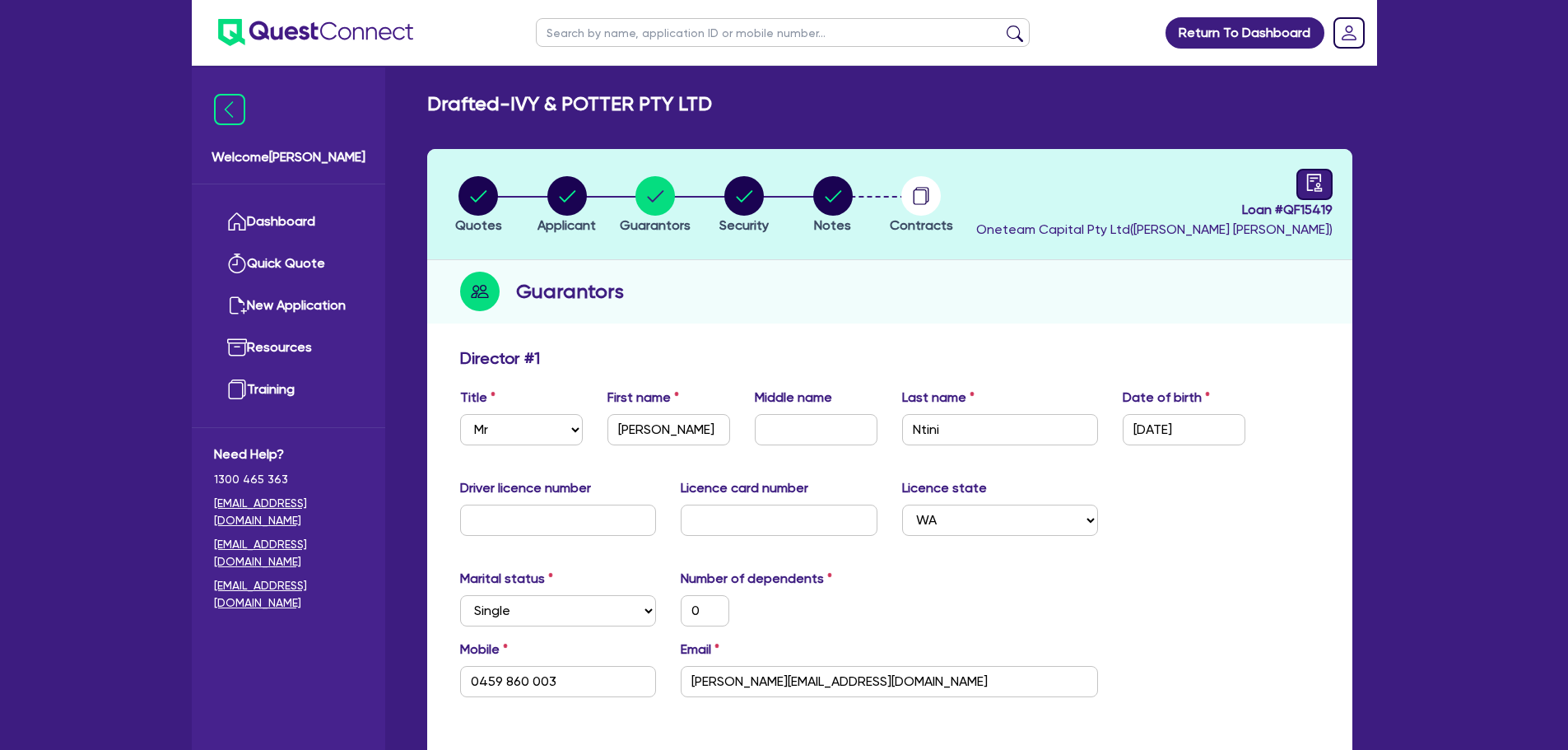
click at [1323, 171] on div at bounding box center [1315, 184] width 36 height 31
select select "DRAFTED_AMENDED"
select select "Other"
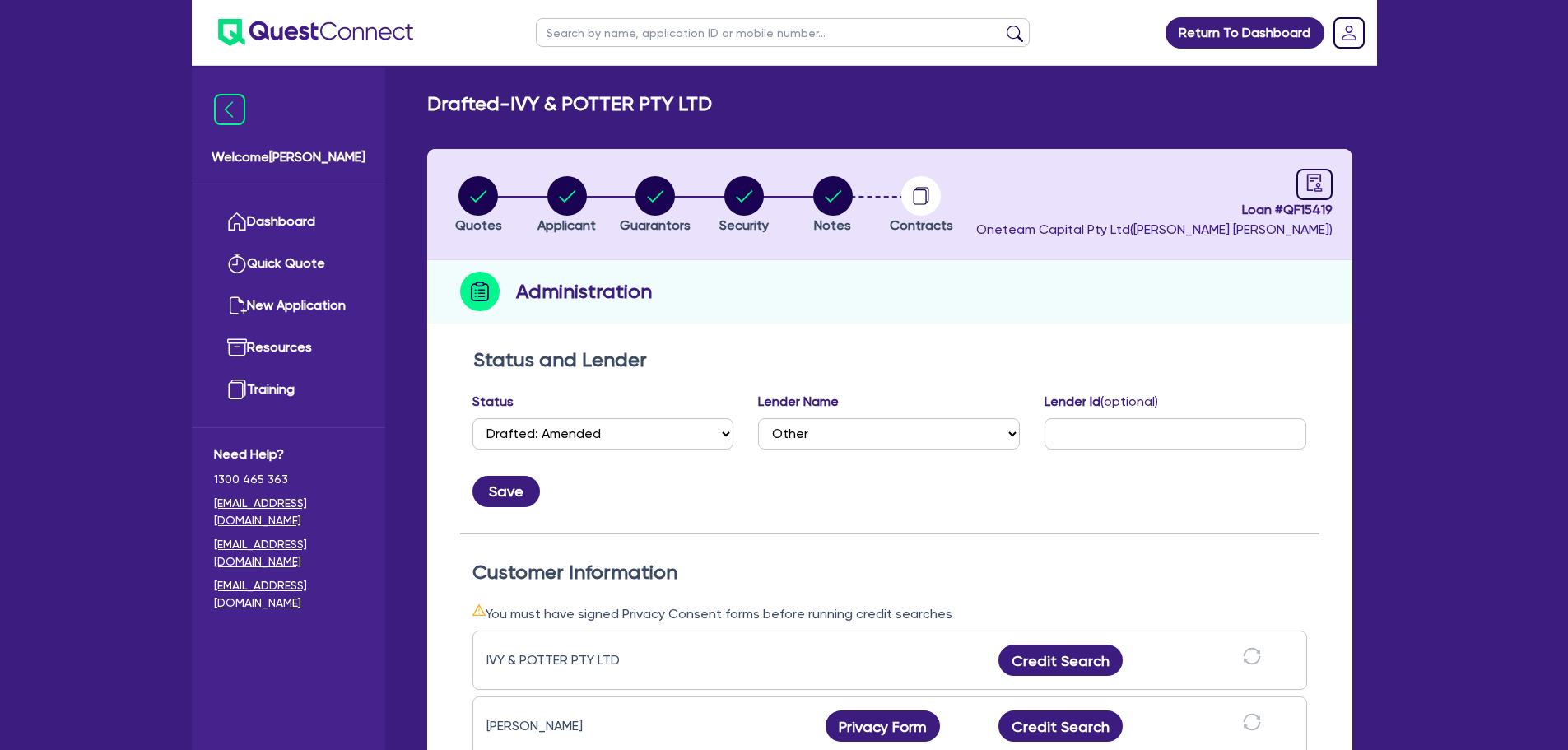
scroll to position [247, 0]
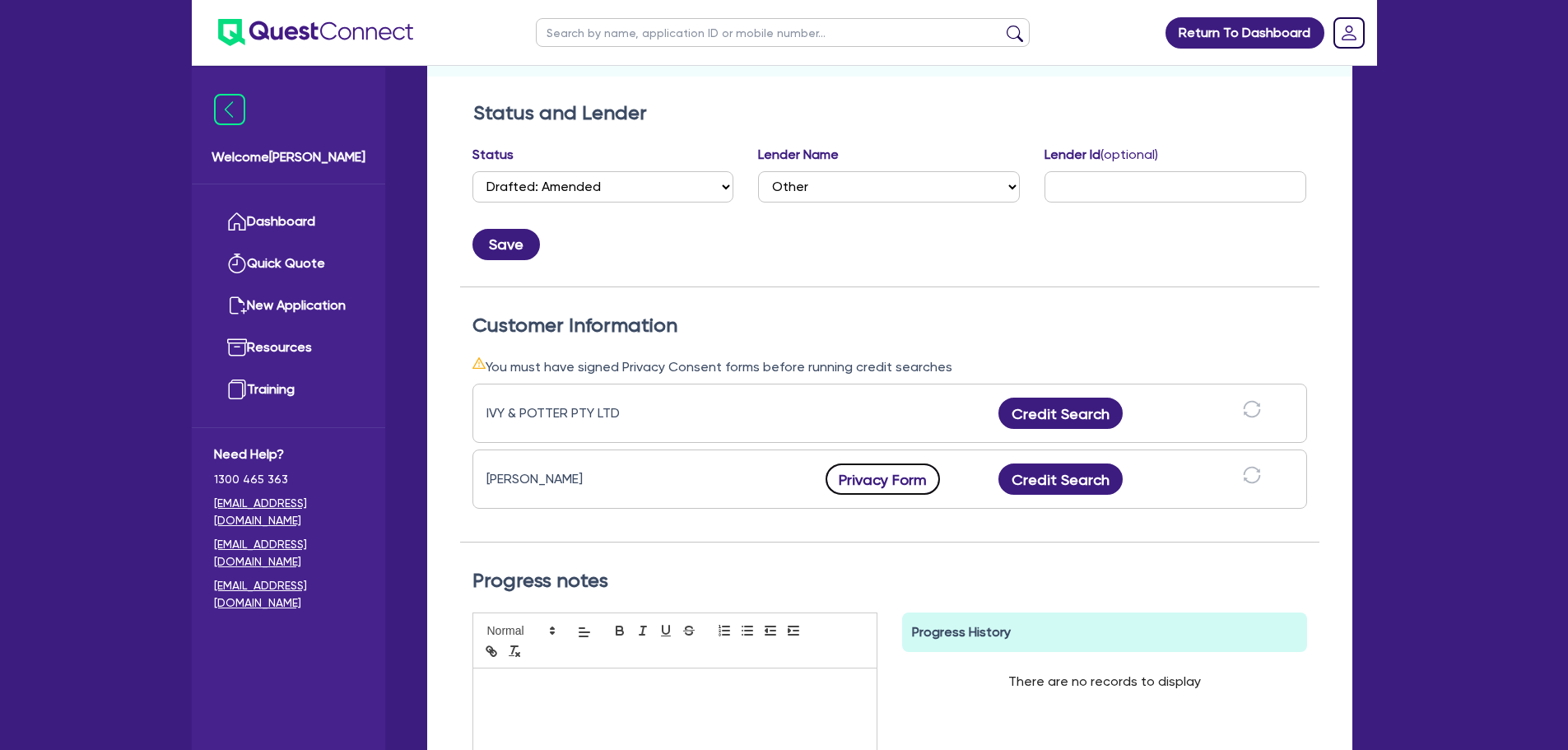
click at [928, 475] on button "Privacy Form" at bounding box center [883, 479] width 115 height 31
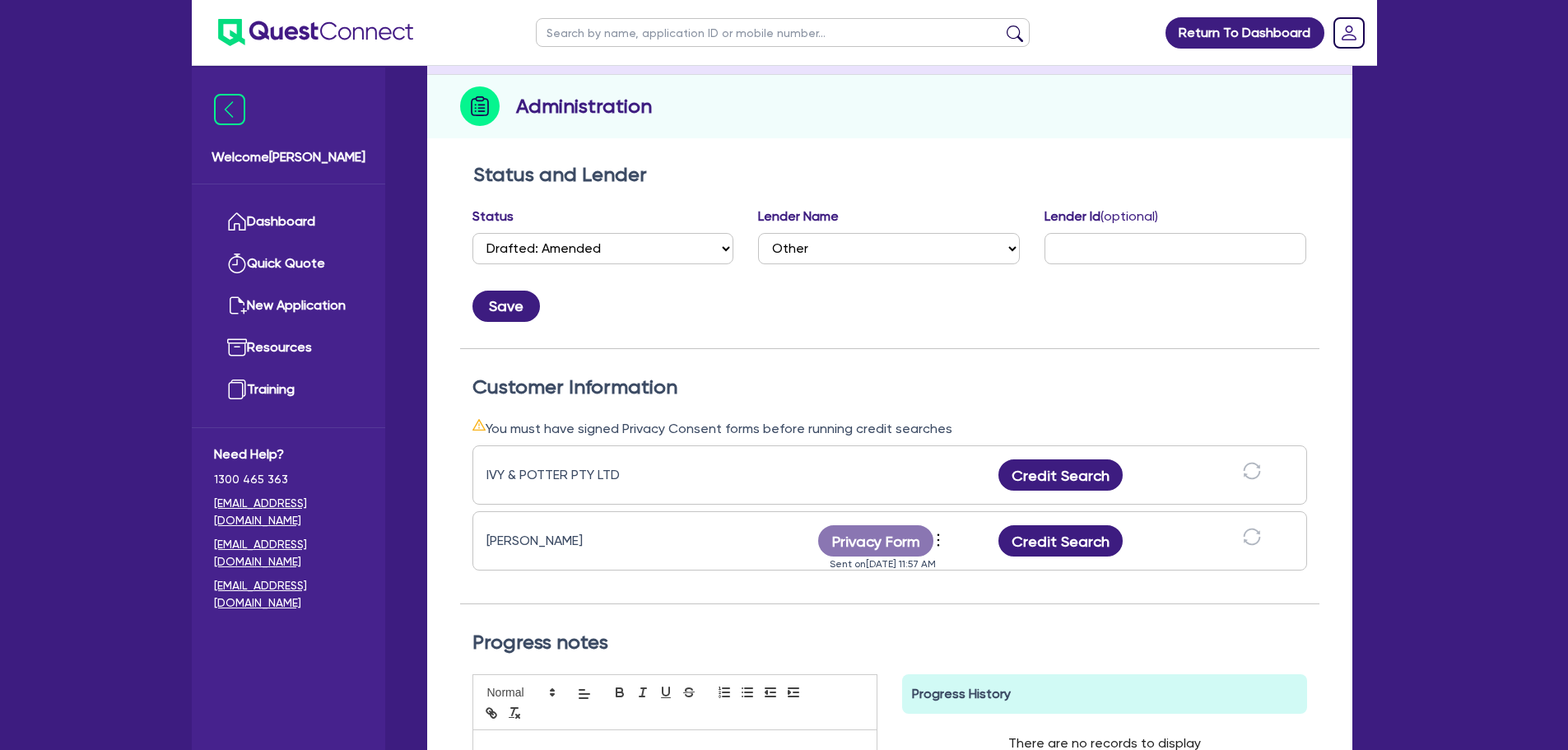
scroll to position [0, 0]
